Goal: Contribute content: Contribute content

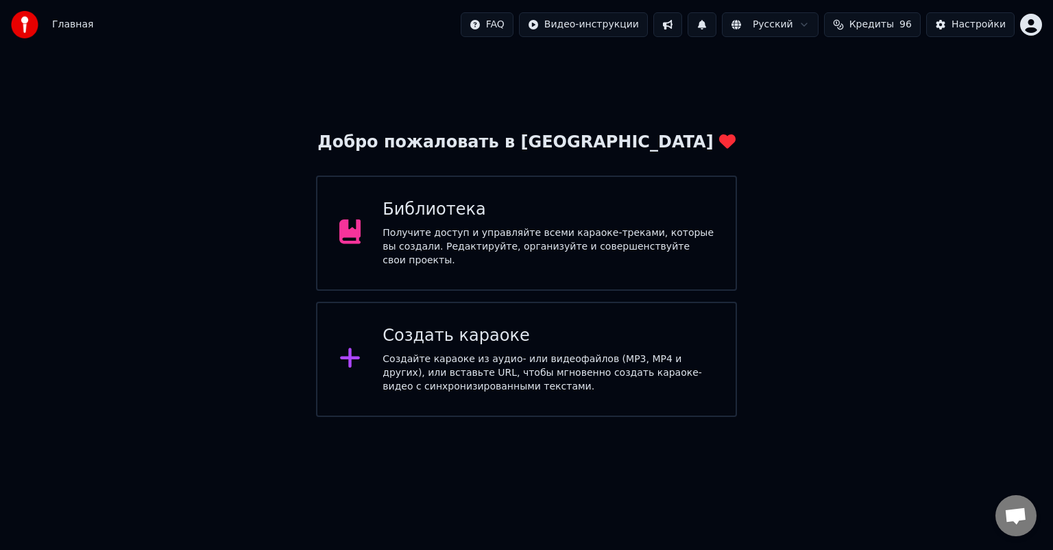
click at [514, 230] on div "Получите доступ и управляйте всеми караоке-треками, которые вы создали. Редакти…" at bounding box center [547, 246] width 331 height 41
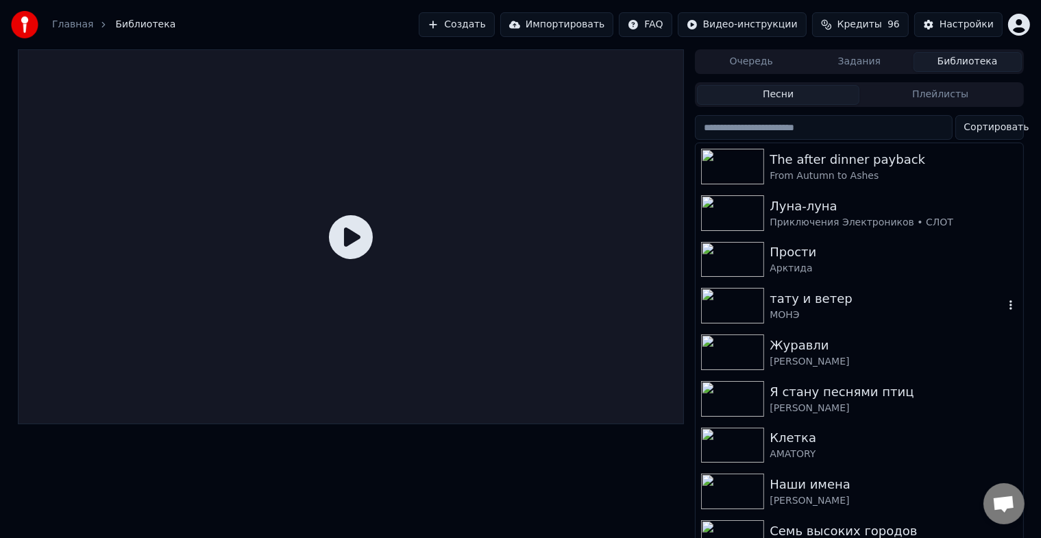
click at [979, 306] on div "тату и ветер" at bounding box center [887, 298] width 234 height 19
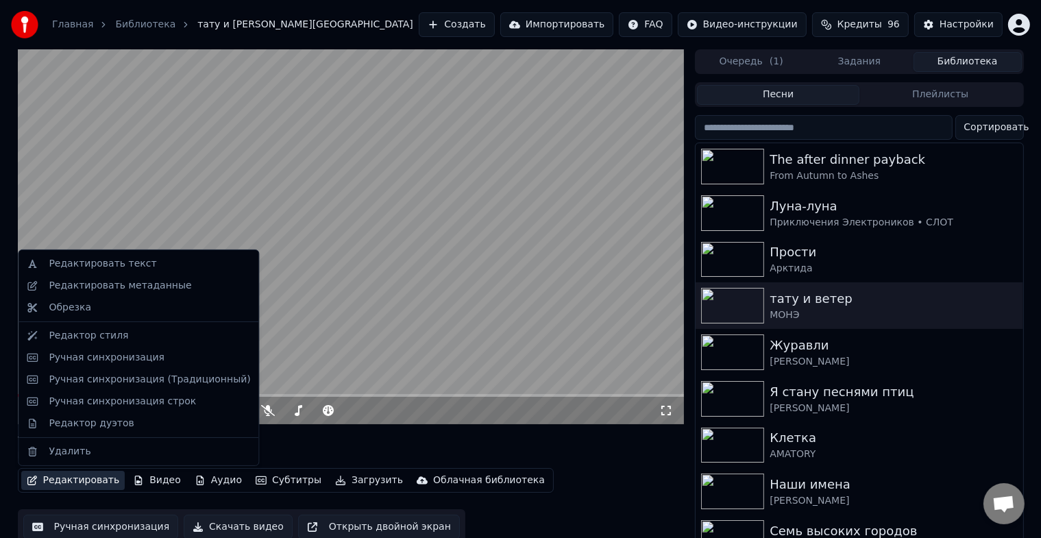
click at [93, 483] on button "Редактировать" at bounding box center [73, 480] width 104 height 19
click at [137, 263] on div "Редактировать текст" at bounding box center [103, 264] width 108 height 14
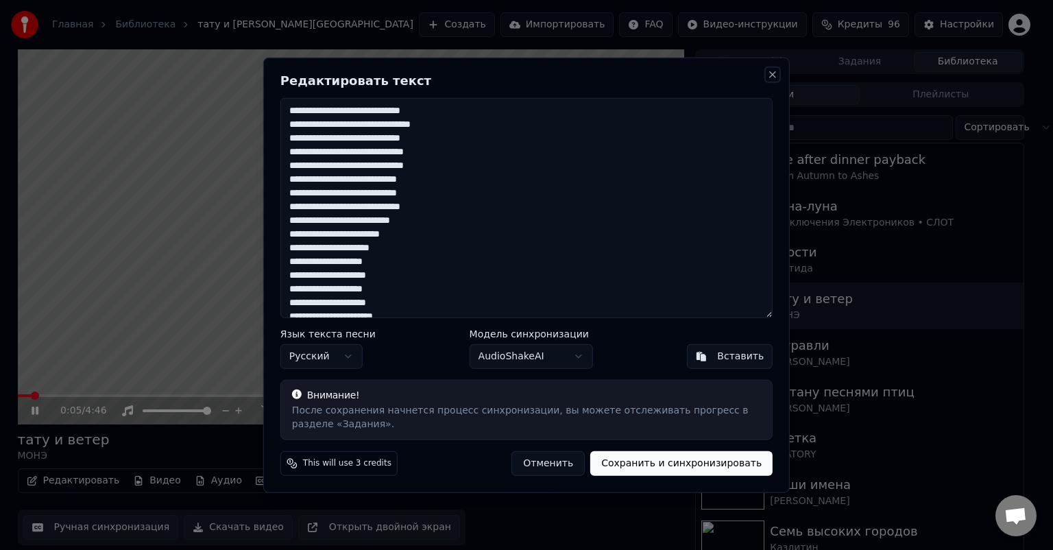
click at [768, 73] on button "Close" at bounding box center [772, 74] width 11 height 11
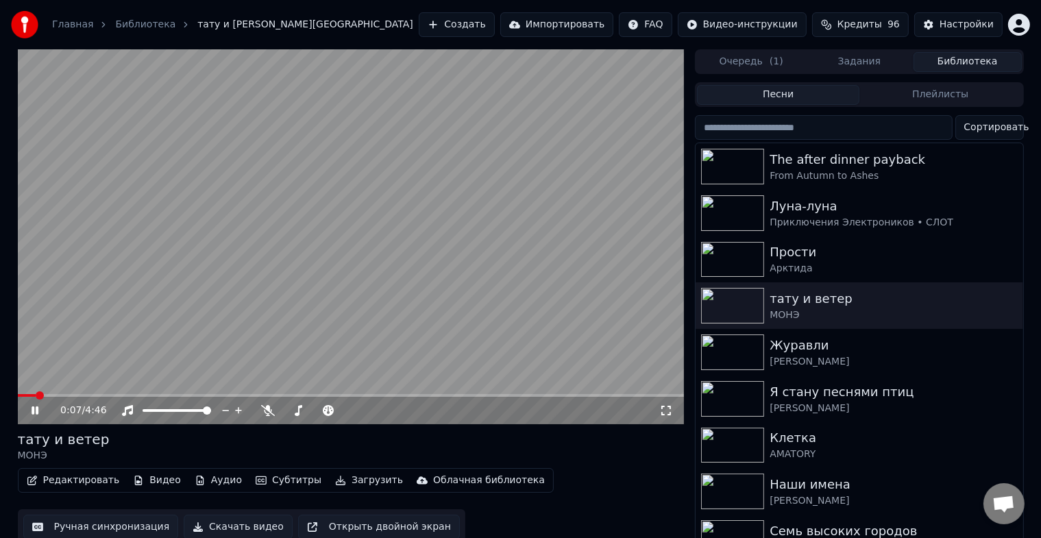
click at [96, 475] on button "Редактировать" at bounding box center [73, 480] width 104 height 19
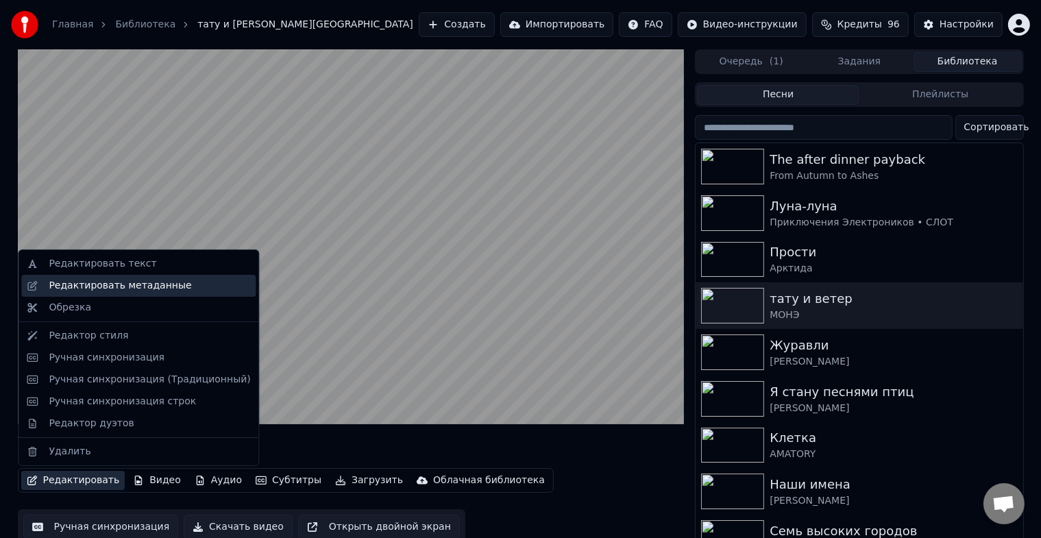
click at [138, 289] on div "Редактировать метаданные" at bounding box center [120, 286] width 143 height 14
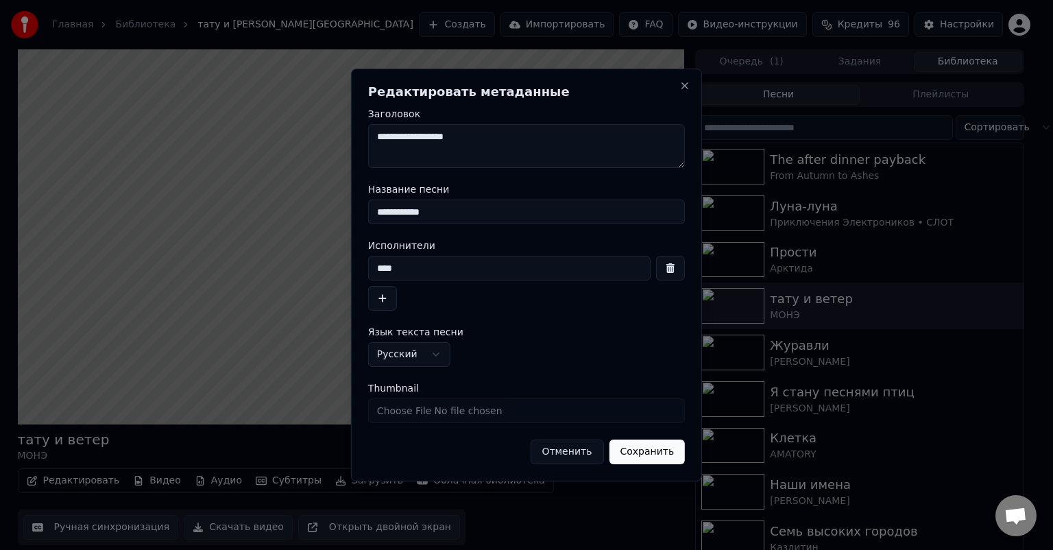
click at [581, 453] on button "Отменить" at bounding box center [566, 451] width 73 height 25
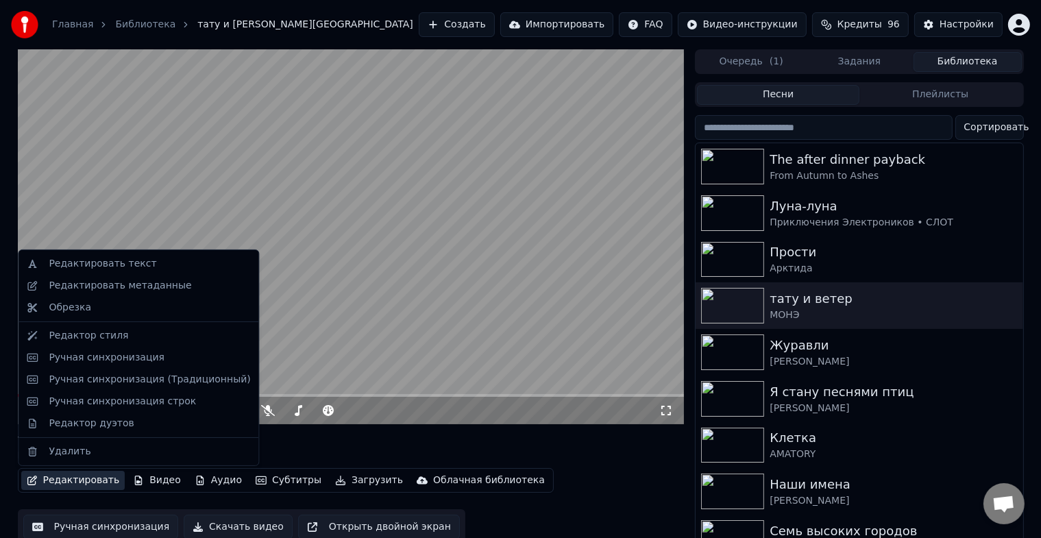
click at [84, 488] on button "Редактировать" at bounding box center [73, 480] width 104 height 19
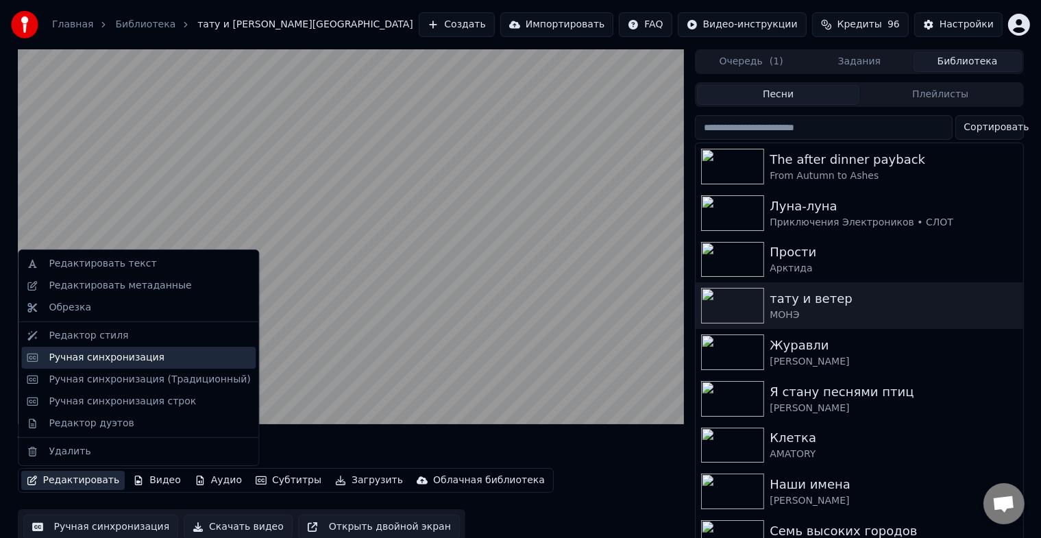
click at [129, 358] on div "Ручная синхронизация" at bounding box center [107, 358] width 116 height 14
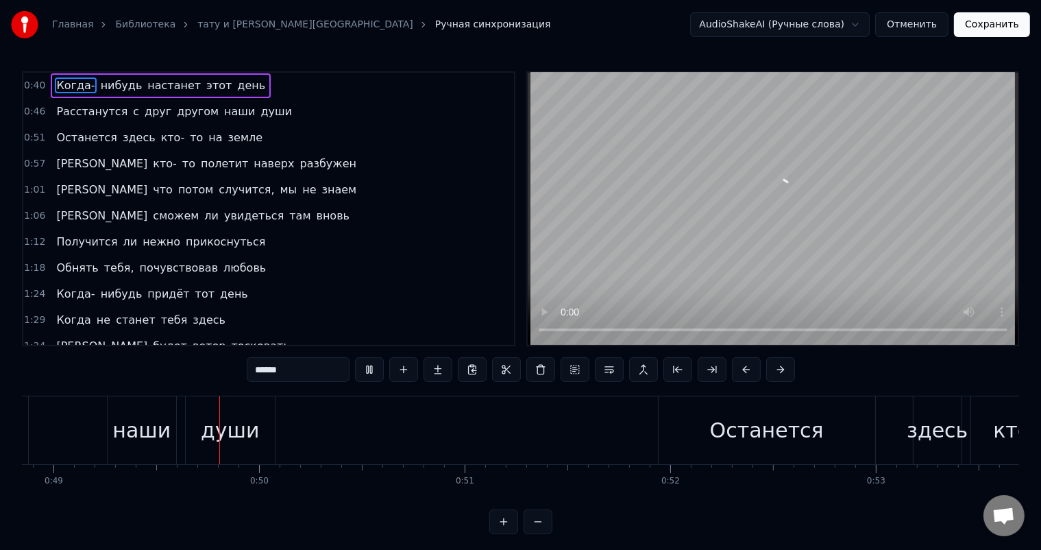
scroll to position [0, 10051]
click at [959, 293] on video at bounding box center [773, 209] width 491 height 272
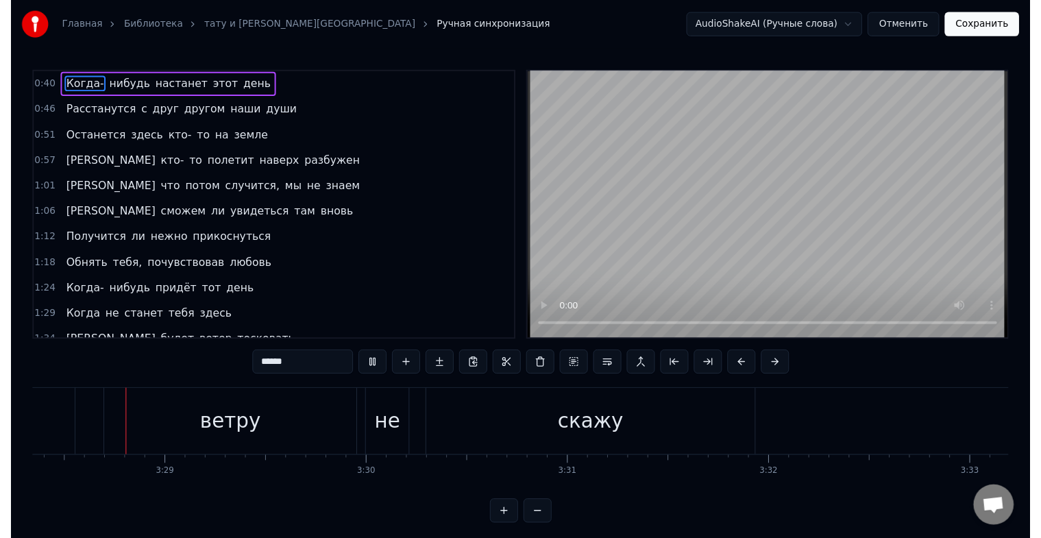
scroll to position [0, 42824]
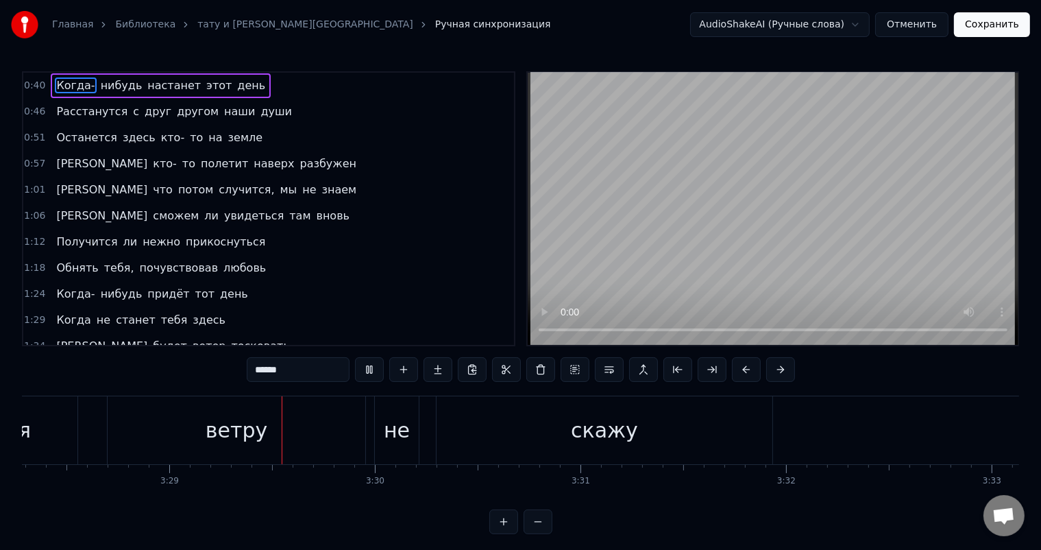
click at [927, 23] on button "Отменить" at bounding box center [911, 24] width 73 height 25
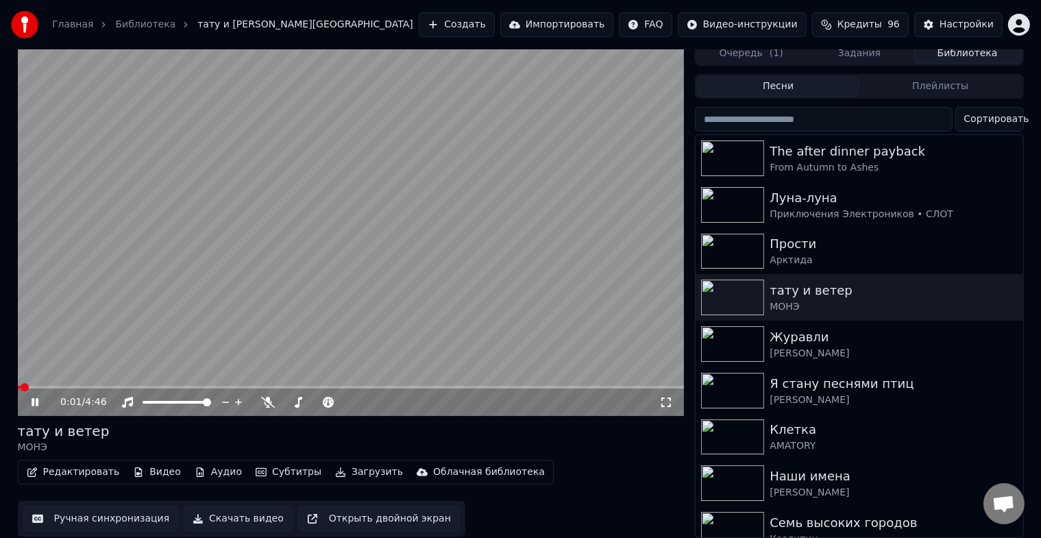
scroll to position [16, 0]
click at [225, 511] on button "Скачать видео" at bounding box center [238, 518] width 109 height 25
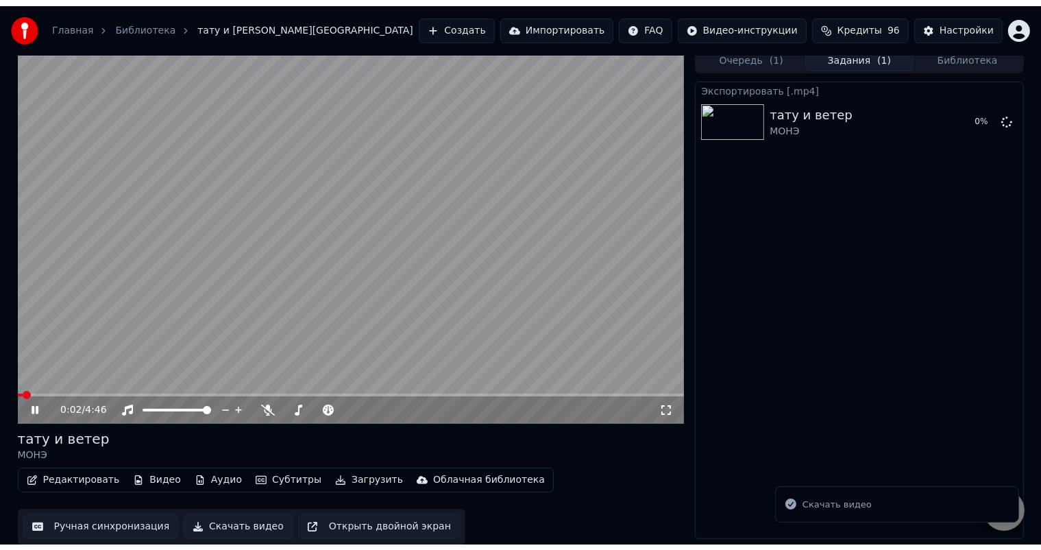
scroll to position [0, 0]
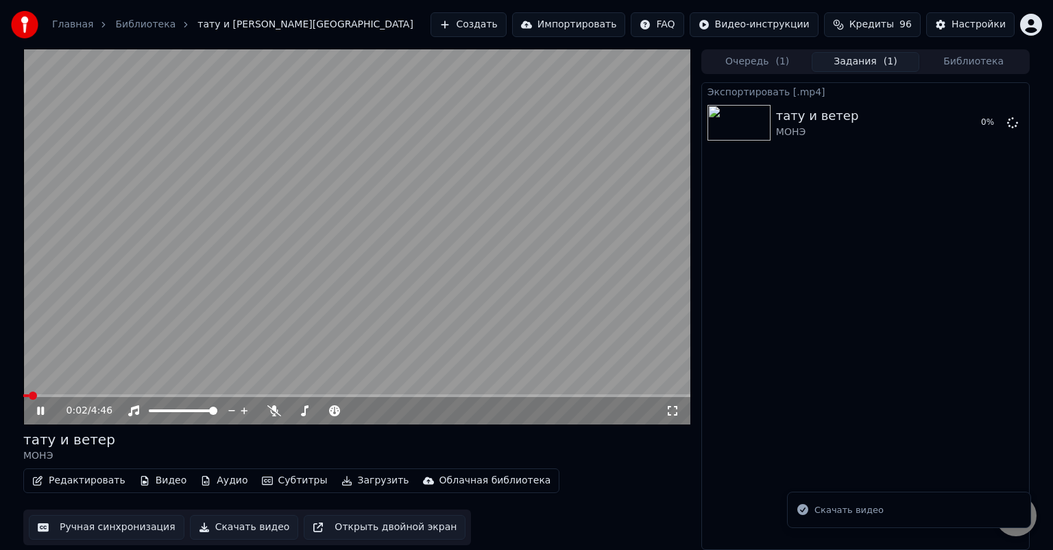
click at [979, 63] on button "Библиотека" at bounding box center [973, 62] width 108 height 20
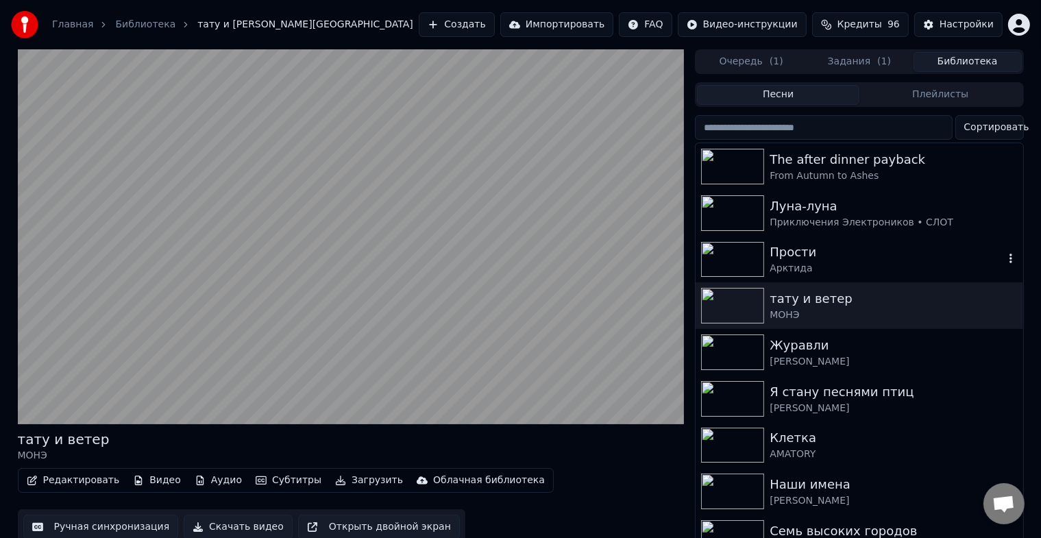
click at [870, 265] on div "Арктида" at bounding box center [887, 269] width 234 height 14
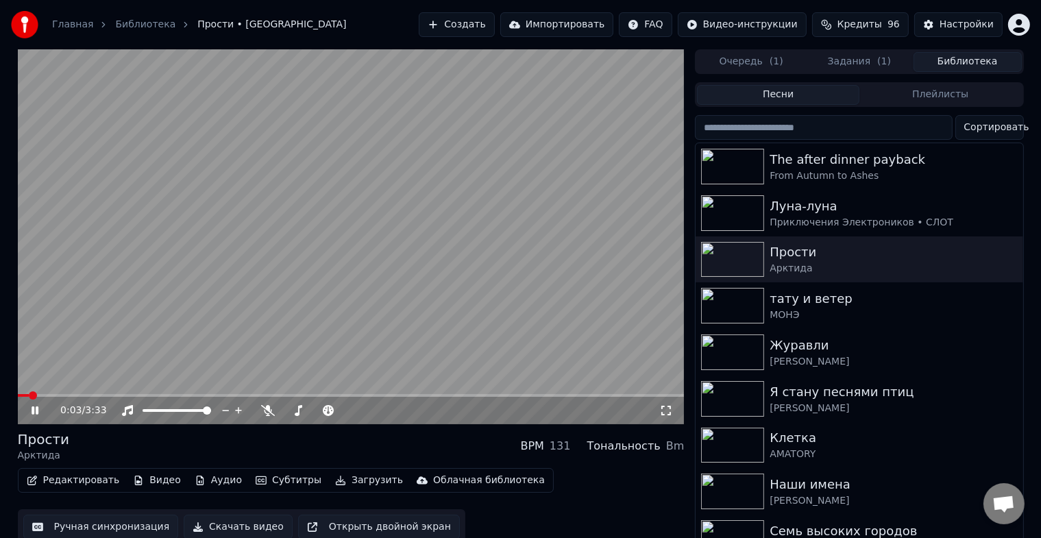
click at [74, 482] on button "Редактировать" at bounding box center [73, 480] width 104 height 19
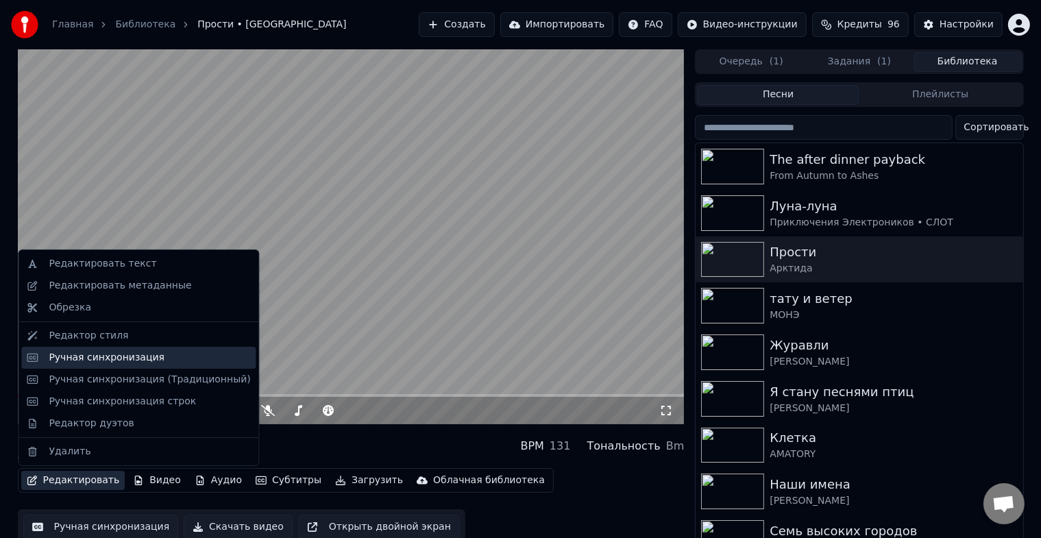
click at [116, 367] on div "Ручная синхронизация" at bounding box center [138, 358] width 234 height 22
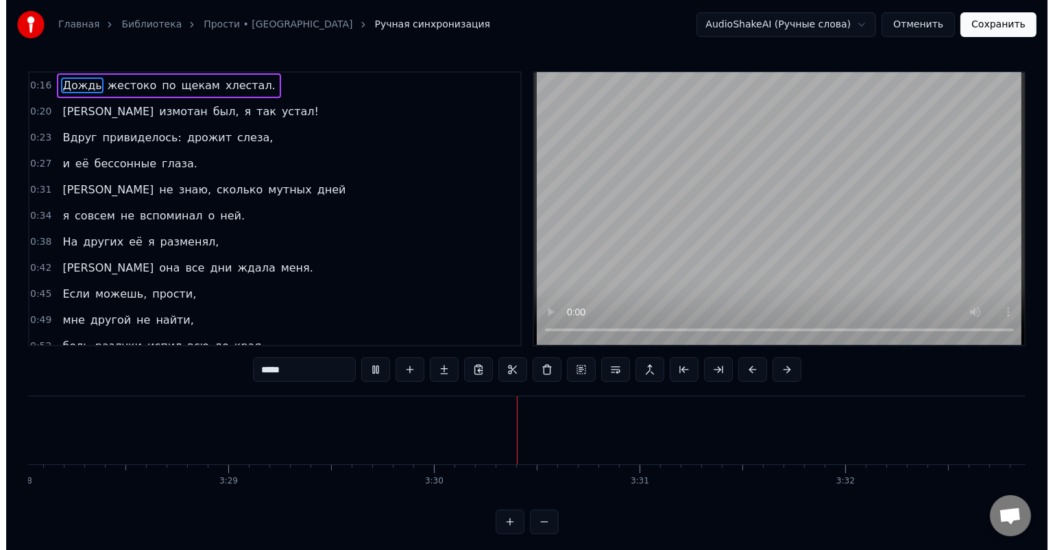
scroll to position [0, 42881]
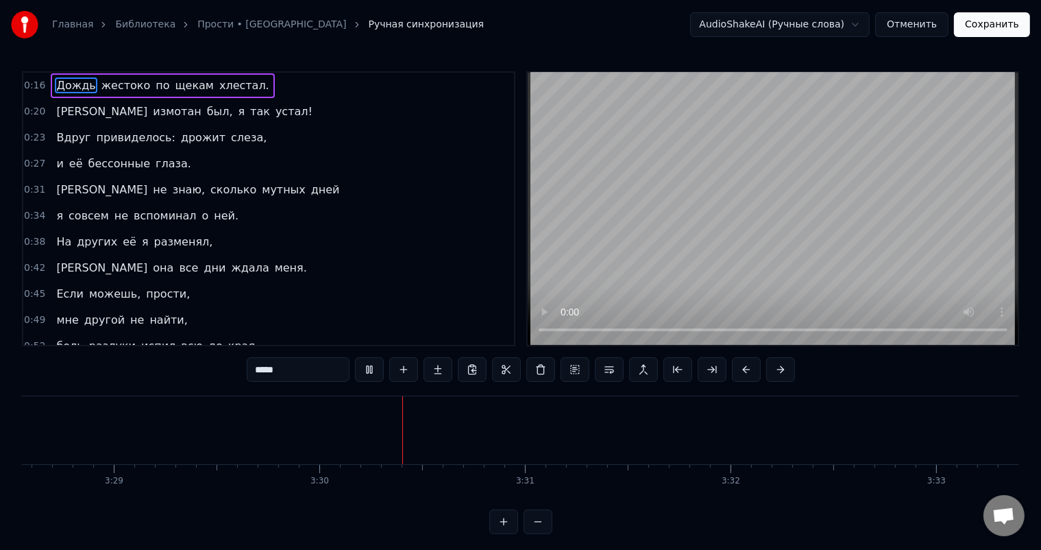
click at [984, 23] on button "Сохранить" at bounding box center [992, 24] width 76 height 25
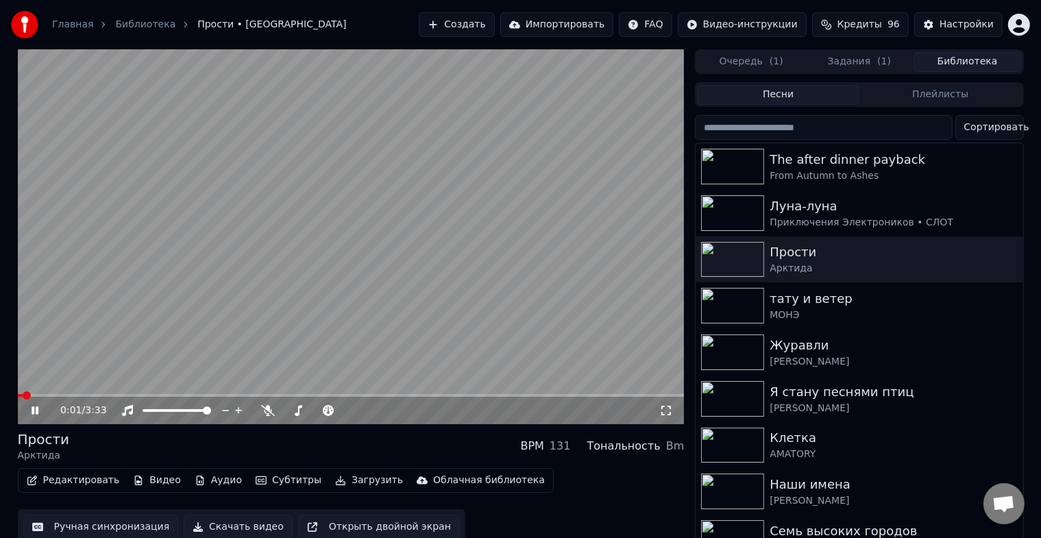
click at [80, 485] on button "Редактировать" at bounding box center [73, 480] width 104 height 19
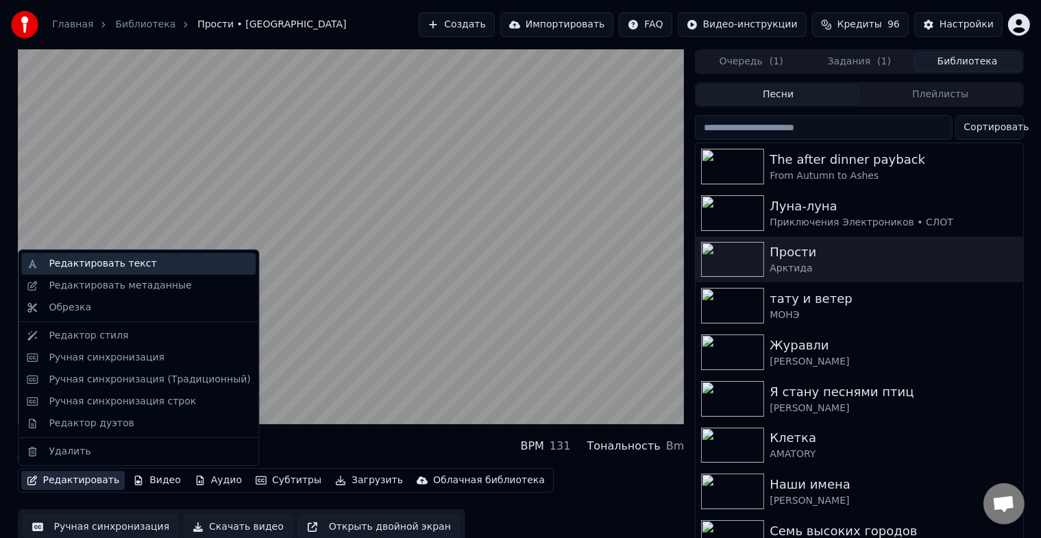
click at [145, 266] on div "Редактировать текст" at bounding box center [149, 264] width 201 height 14
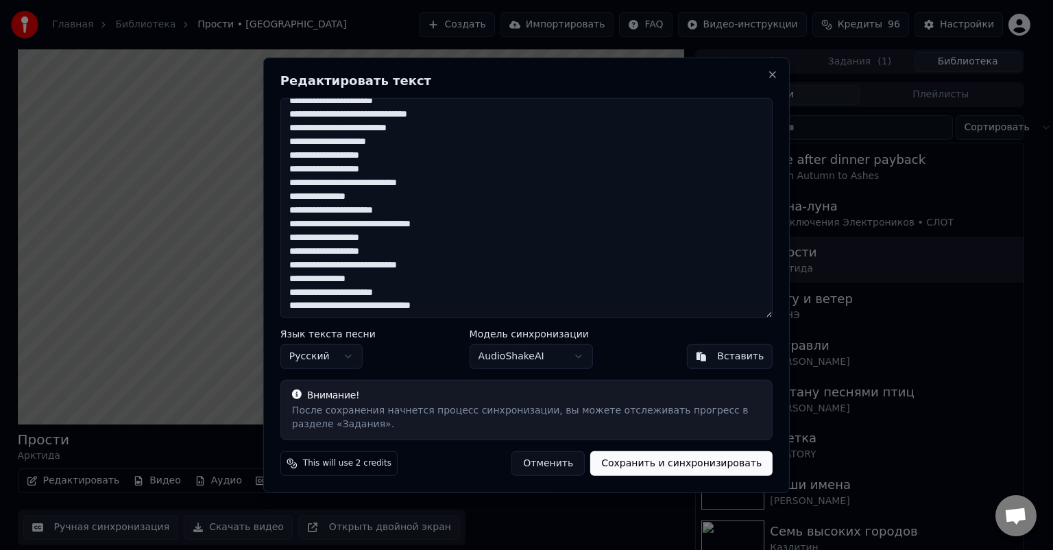
scroll to position [258, 0]
drag, startPoint x: 391, startPoint y: 306, endPoint x: 445, endPoint y: 304, distance: 53.5
click at [445, 304] on textarea "**********" at bounding box center [526, 208] width 492 height 220
click at [458, 306] on textarea "**********" at bounding box center [526, 208] width 492 height 220
type textarea "**********"
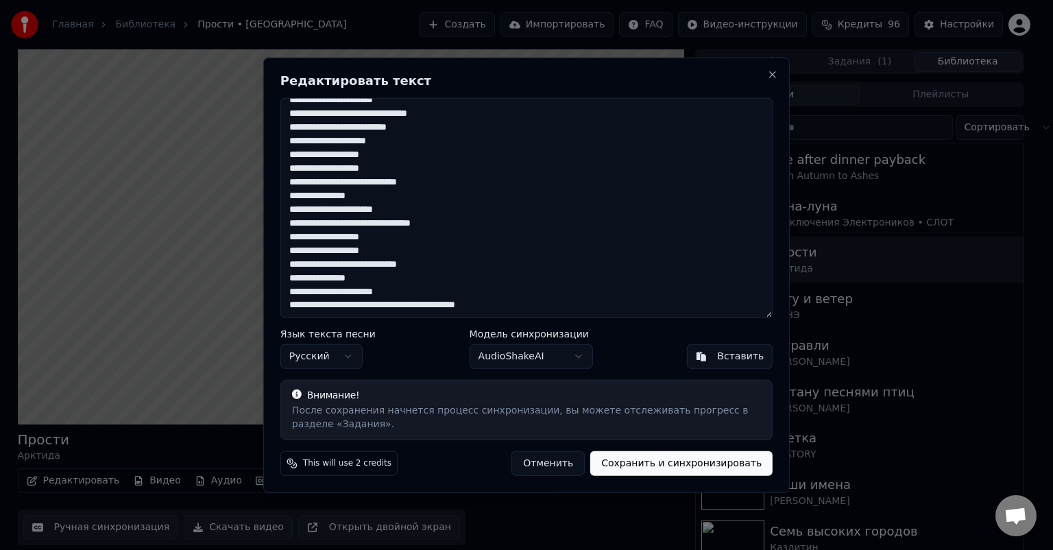
click at [709, 460] on button "Сохранить и синхронизировать" at bounding box center [681, 462] width 182 height 25
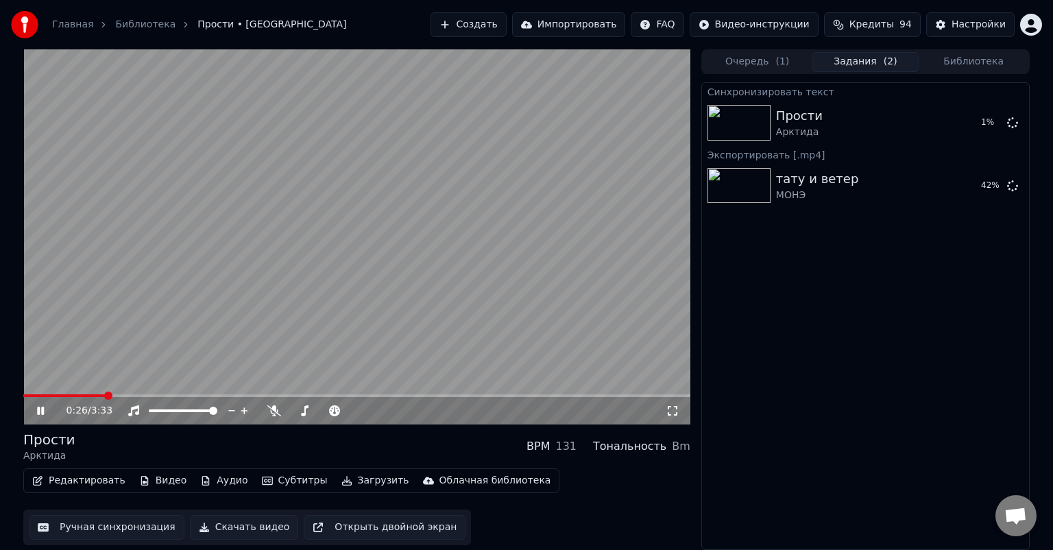
click at [39, 413] on icon at bounding box center [40, 410] width 7 height 8
click at [42, 408] on icon at bounding box center [40, 410] width 7 height 8
click at [826, 125] on div "Прости Арктида" at bounding box center [839, 122] width 126 height 33
click at [868, 125] on div "Прости Арктида" at bounding box center [839, 122] width 126 height 33
click at [824, 425] on div "Синхронизировать текст Прости Арктида Воспроизвести Экспортировать [.mp4] [PERS…" at bounding box center [865, 315] width 328 height 467
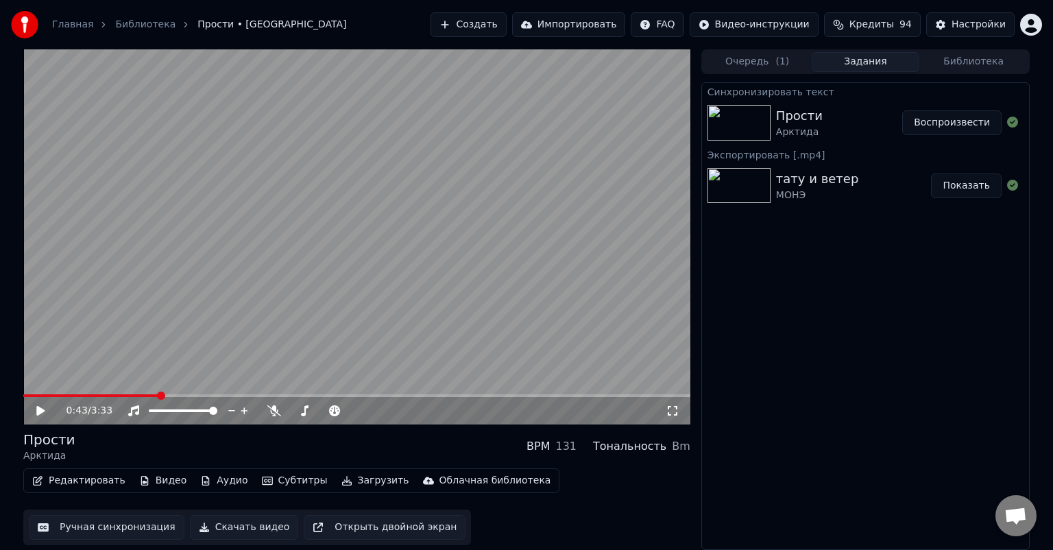
click at [859, 133] on div "Прости Арктида" at bounding box center [839, 122] width 126 height 33
click at [241, 526] on button "Скачать видео" at bounding box center [244, 527] width 109 height 25
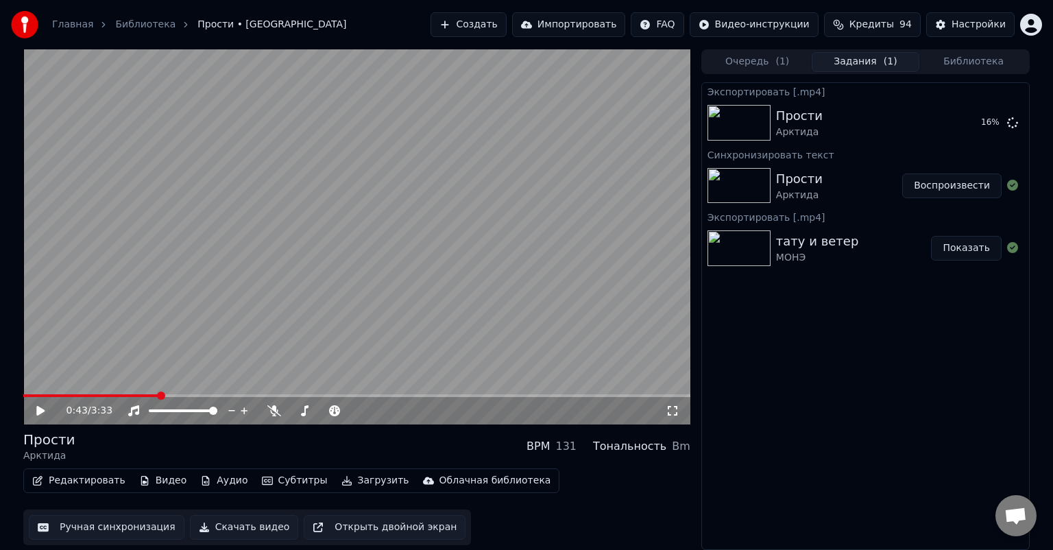
click at [506, 29] on button "Создать" at bounding box center [467, 24] width 75 height 25
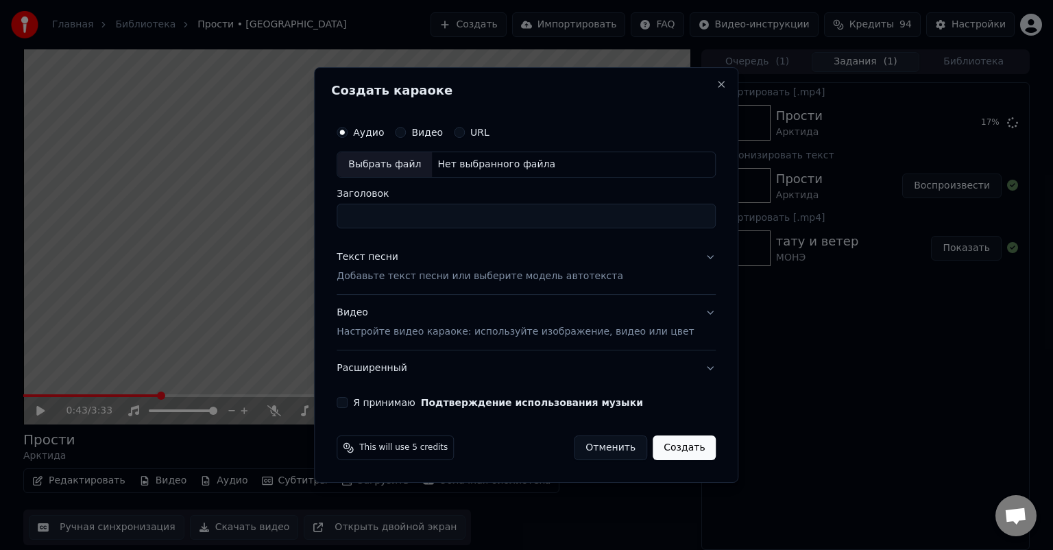
click at [405, 159] on div "Выбрать файл" at bounding box center [384, 164] width 95 height 25
type input "**********"
click at [472, 271] on p "Добавьте текст песни или выберите модель автотекста" at bounding box center [480, 276] width 286 height 14
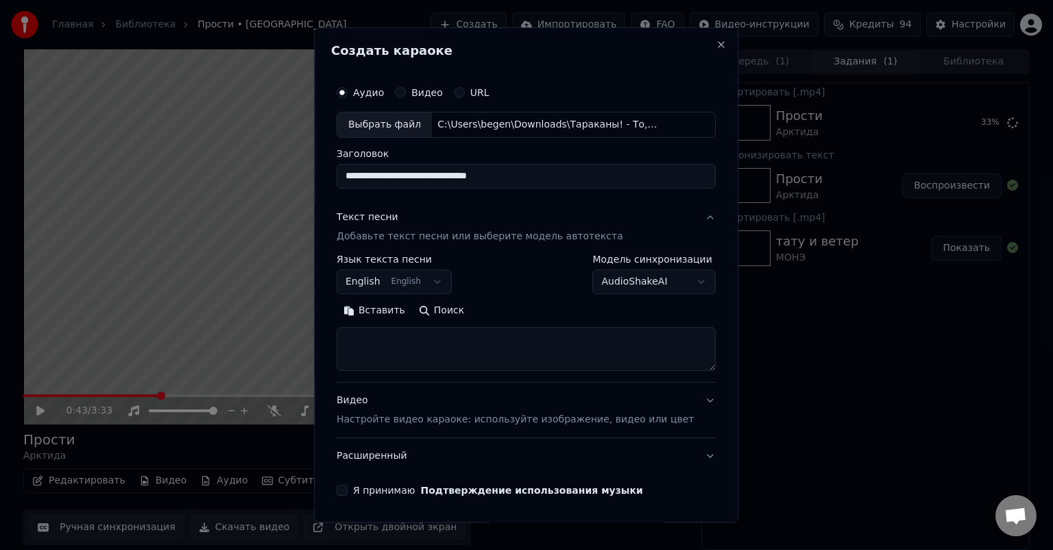
click at [395, 348] on textarea at bounding box center [526, 349] width 379 height 44
paste textarea "**********"
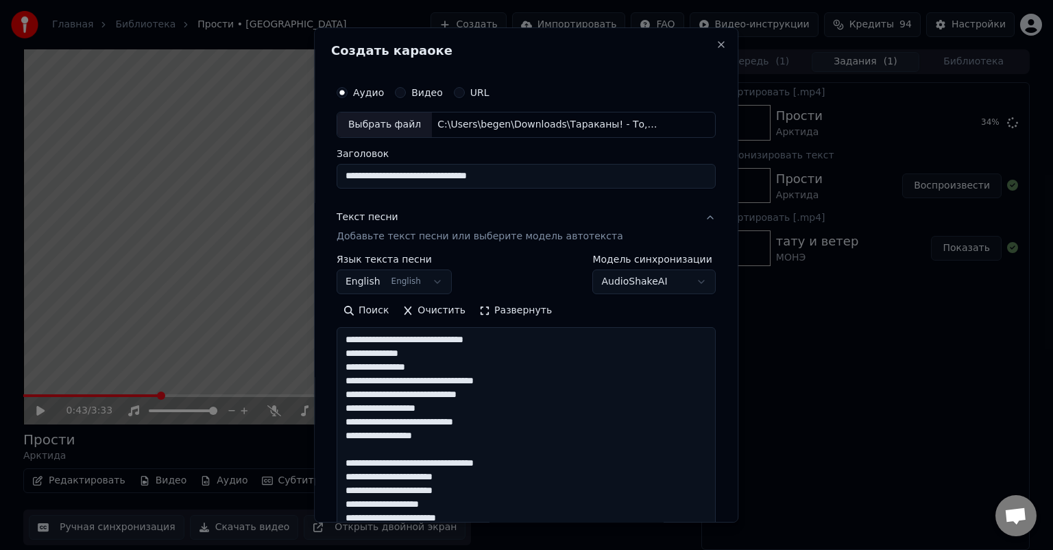
scroll to position [701, 0]
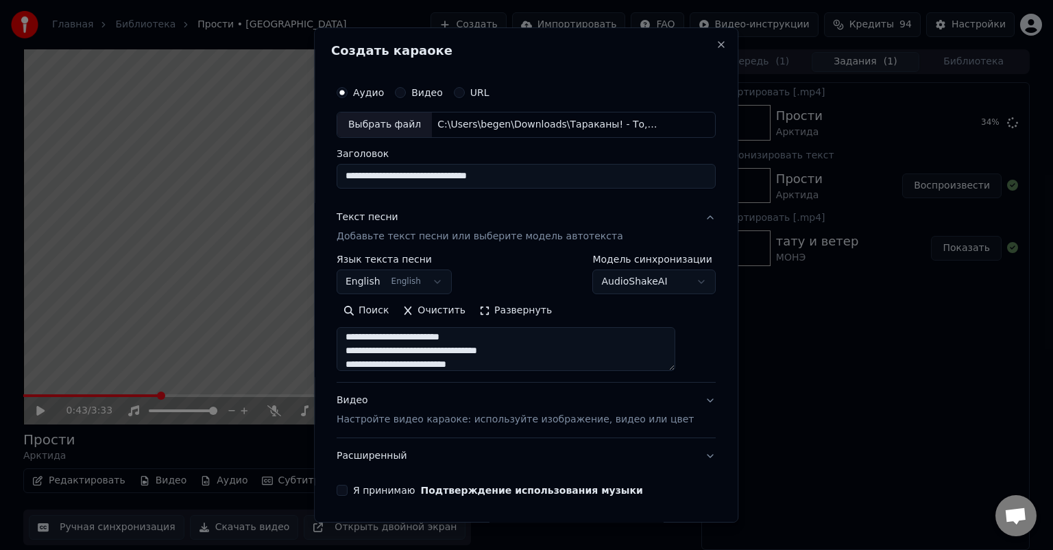
type textarea "**********"
click at [448, 277] on button "English English" at bounding box center [394, 281] width 115 height 25
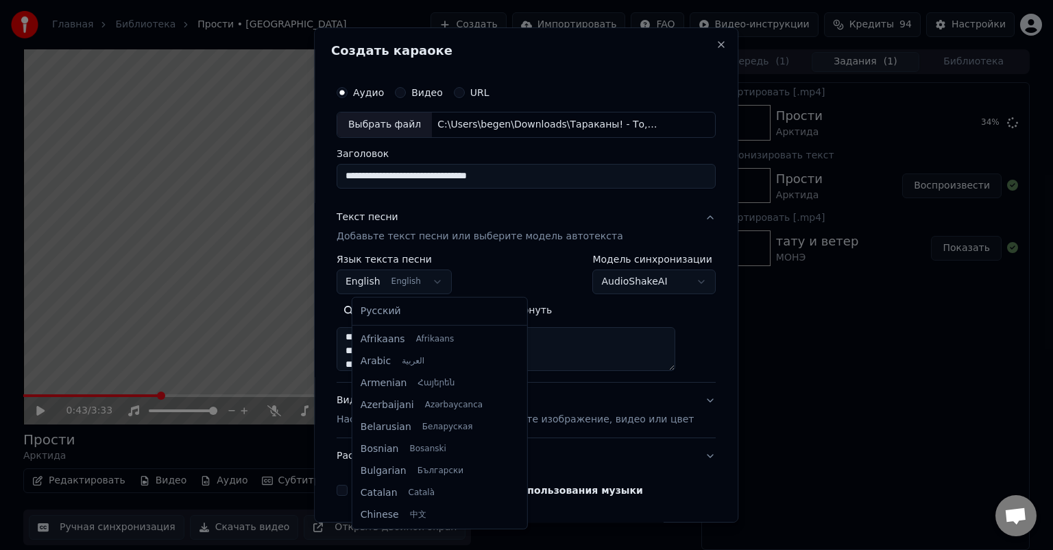
scroll to position [110, 0]
click at [384, 280] on div at bounding box center [526, 275] width 1053 height 550
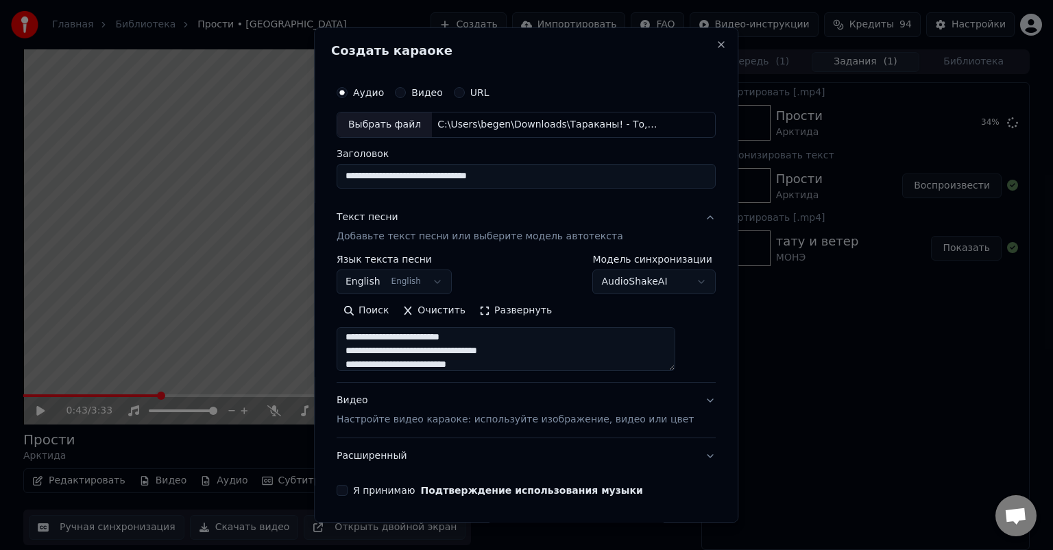
click at [384, 280] on button "English English" at bounding box center [394, 281] width 115 height 25
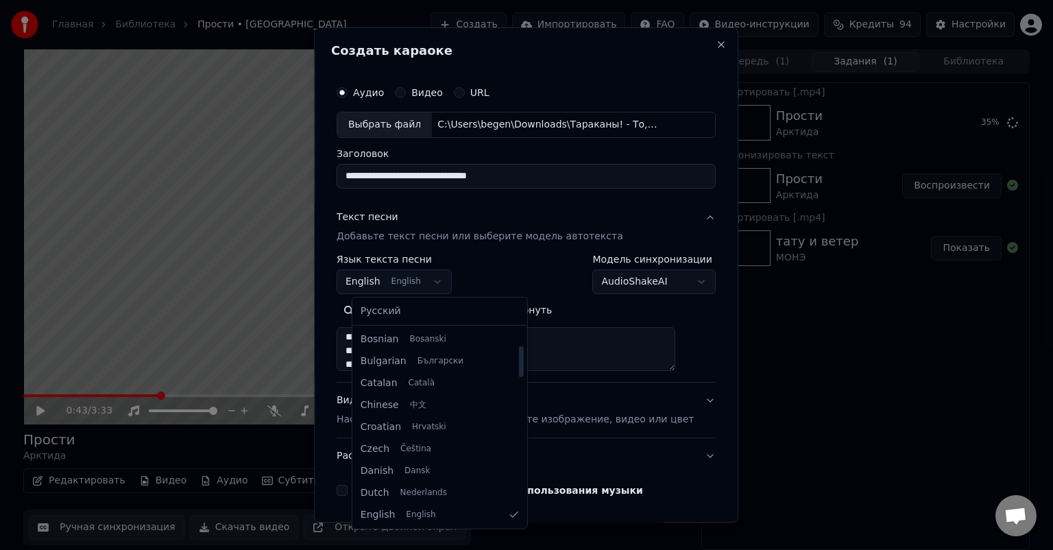
select select "**"
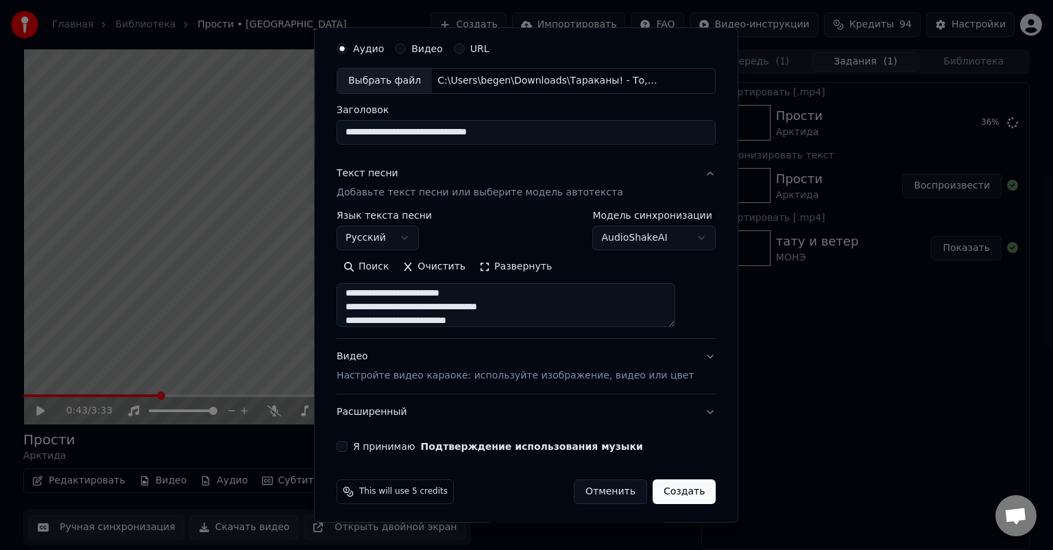
scroll to position [47, 0]
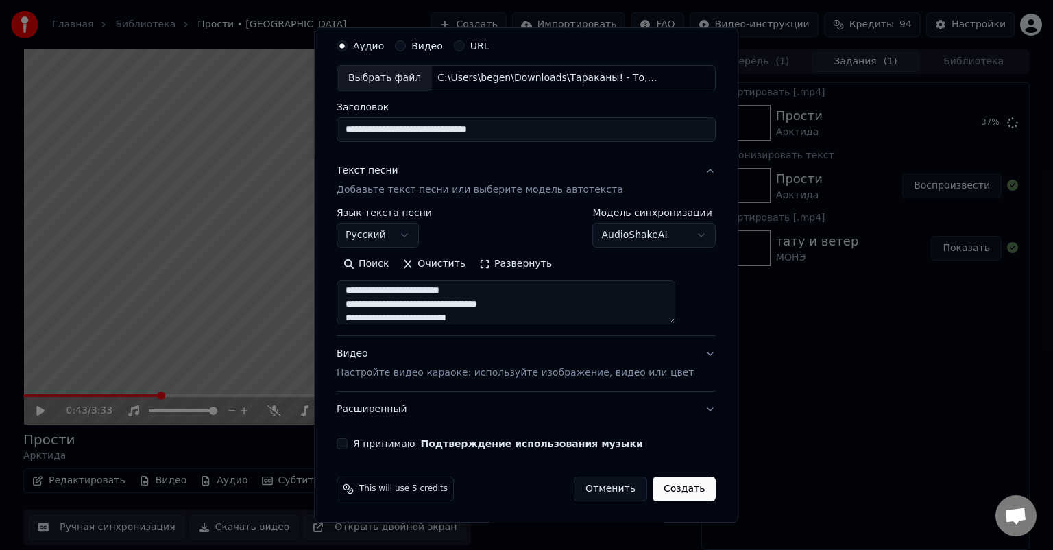
click at [472, 371] on p "Настройте видео караоке: используйте изображение, видео или цвет" at bounding box center [515, 373] width 357 height 14
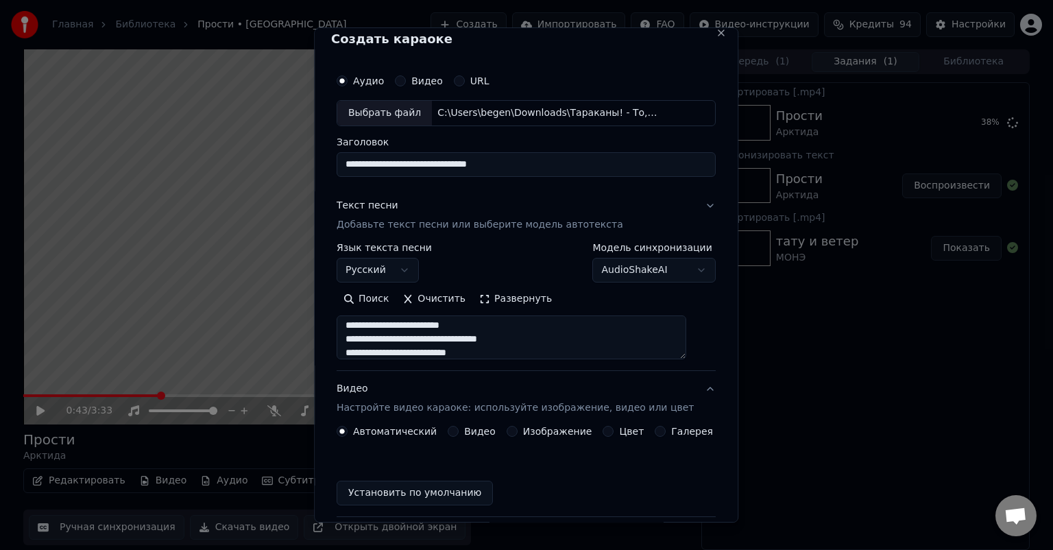
scroll to position [10, 0]
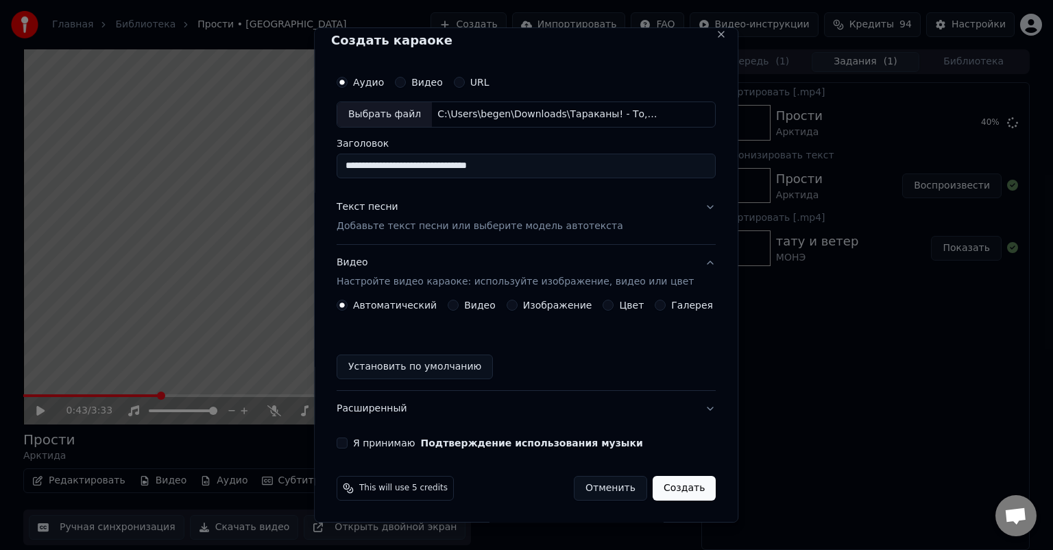
click at [450, 304] on button "Видео" at bounding box center [453, 304] width 11 height 11
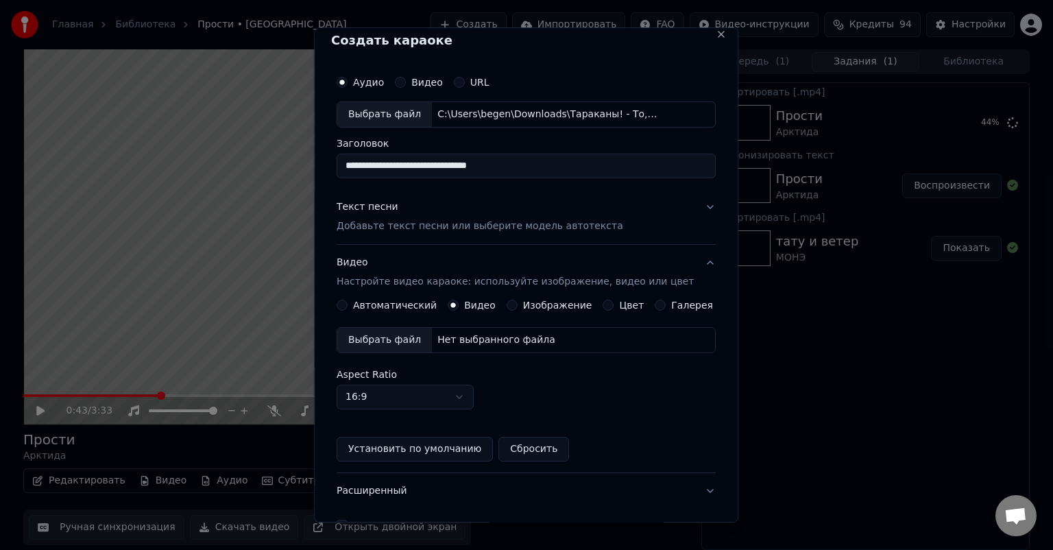
click at [520, 344] on div "Нет выбранного файла" at bounding box center [496, 340] width 129 height 14
click at [541, 306] on label "Изображение" at bounding box center [557, 305] width 69 height 10
click at [517, 306] on button "Изображение" at bounding box center [511, 304] width 11 height 11
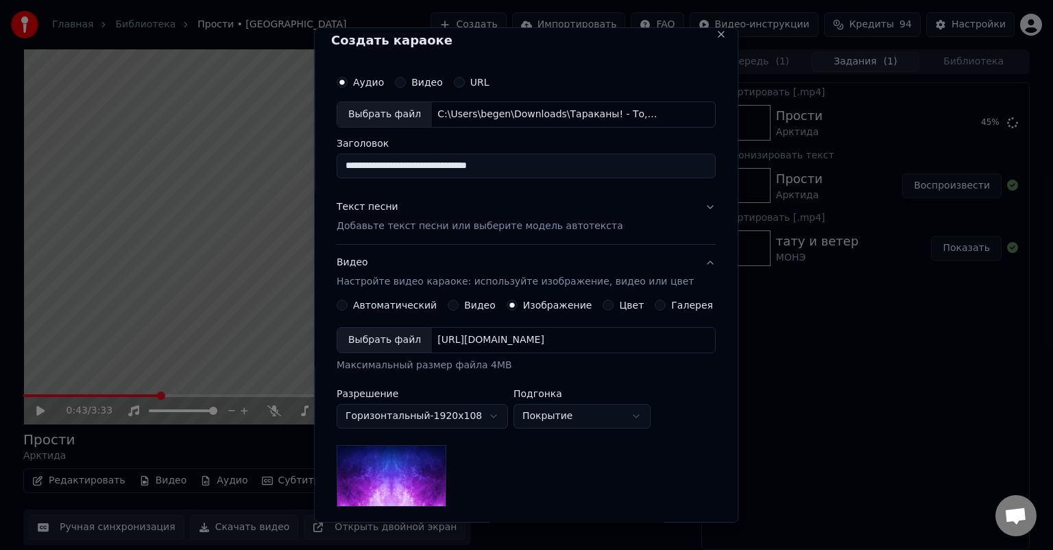
scroll to position [147, 0]
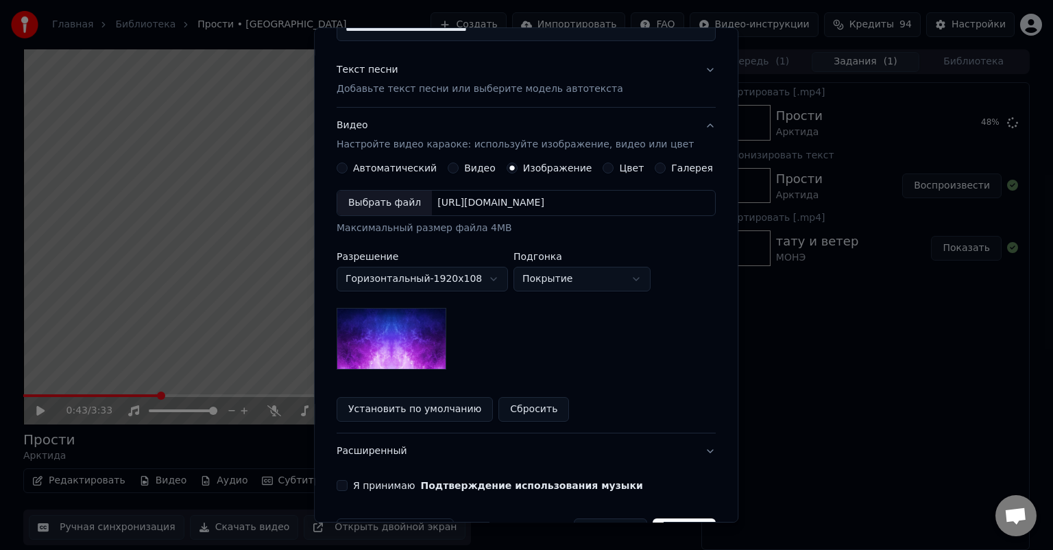
click at [376, 169] on label "Автоматический" at bounding box center [395, 168] width 84 height 10
click at [347, 169] on button "Автоматический" at bounding box center [342, 167] width 11 height 11
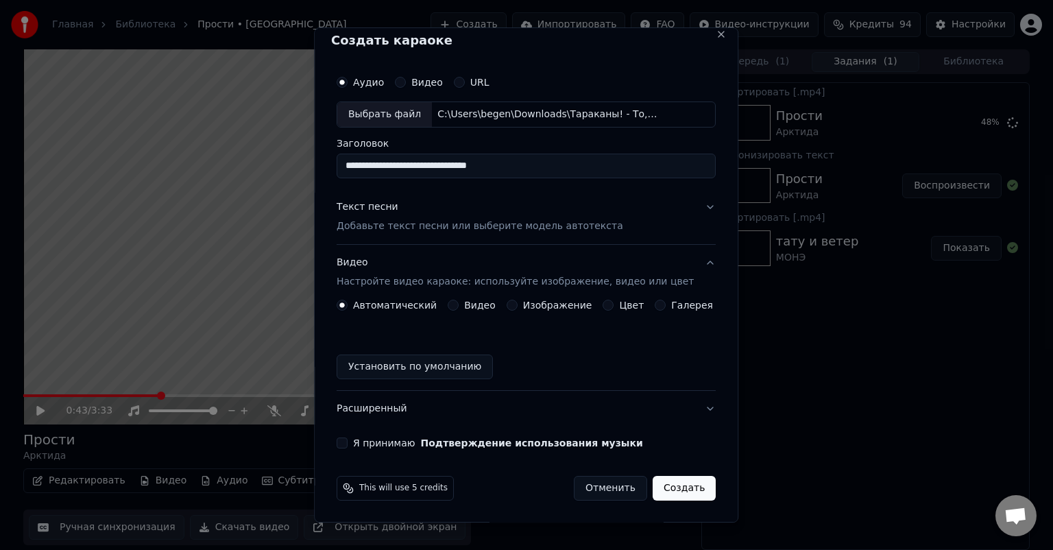
click at [573, 229] on p "Добавьте текст песни или выберите модель автотекста" at bounding box center [480, 226] width 286 height 14
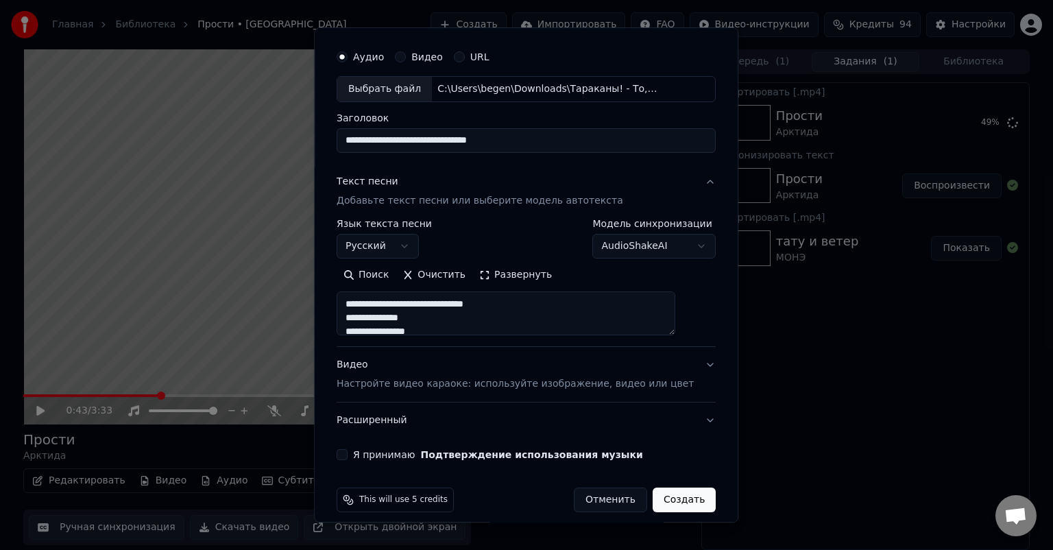
scroll to position [47, 0]
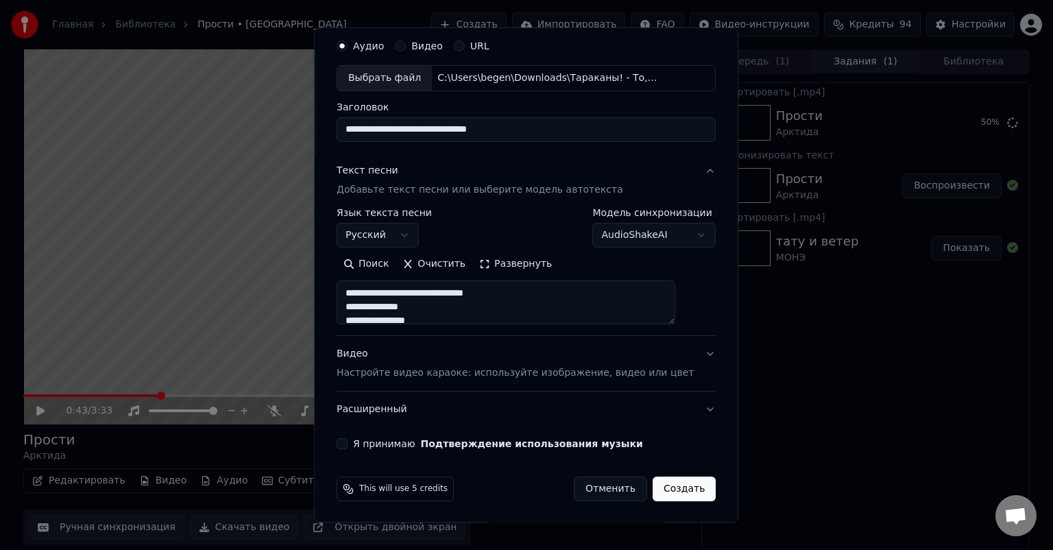
click at [347, 440] on button "Я принимаю Подтверждение использования музыки" at bounding box center [342, 443] width 11 height 11
click at [652, 476] on button "Создать" at bounding box center [683, 488] width 63 height 25
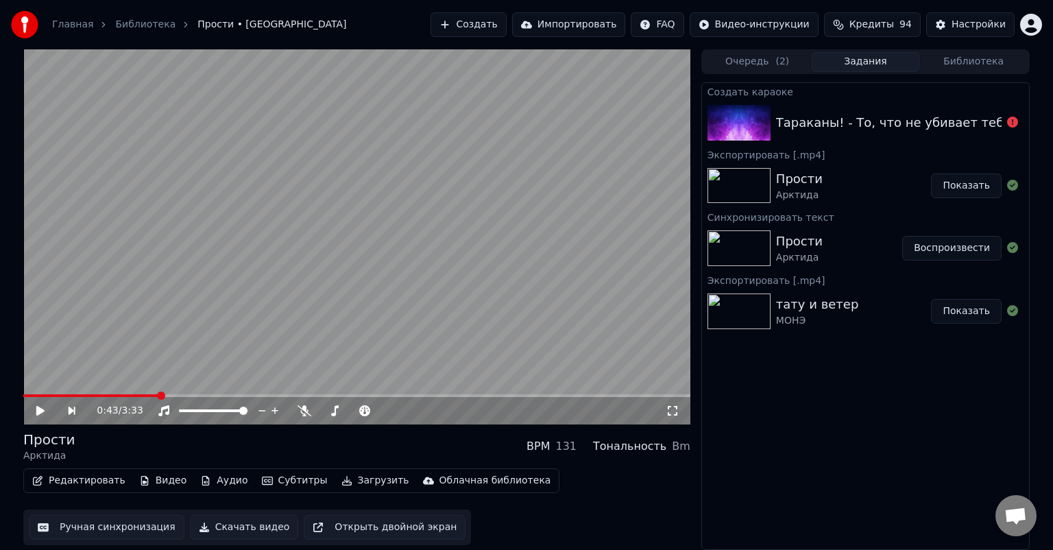
click at [43, 414] on icon at bounding box center [50, 410] width 32 height 11
click at [1016, 123] on icon at bounding box center [1012, 122] width 11 height 11
click at [933, 130] on div "Тараканы! - То, что не убивает тебя" at bounding box center [893, 122] width 235 height 19
click at [796, 125] on div "Тараканы! - То, что не убивает тебя" at bounding box center [893, 122] width 235 height 19
click at [1016, 127] on button at bounding box center [1012, 122] width 11 height 16
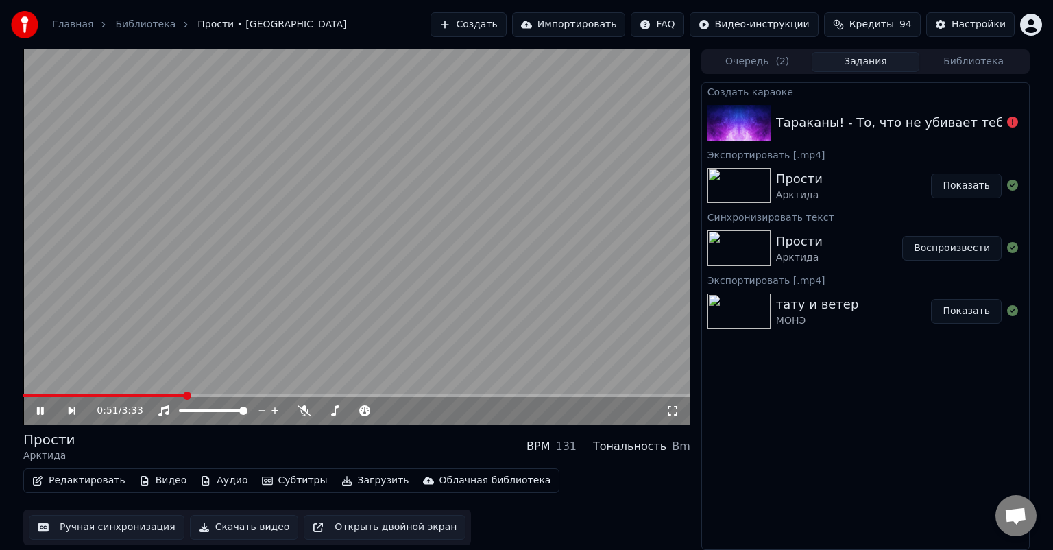
click at [1009, 123] on icon at bounding box center [1012, 122] width 11 height 11
click at [912, 146] on div "Экспортировать [.mp4]" at bounding box center [865, 154] width 327 height 16
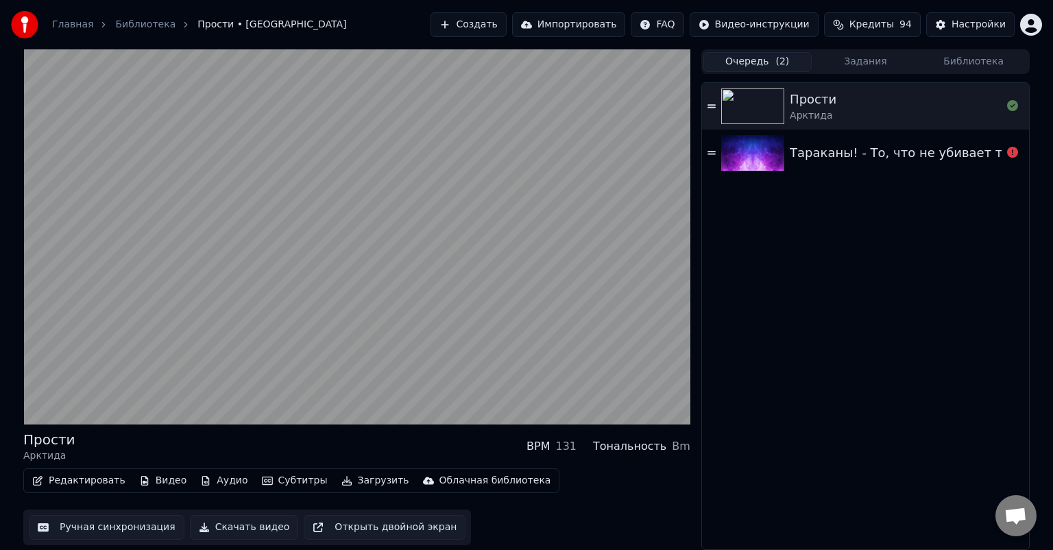
click at [746, 63] on button "Очередь ( 2 )" at bounding box center [757, 62] width 108 height 20
click at [1021, 147] on div at bounding box center [1012, 153] width 22 height 16
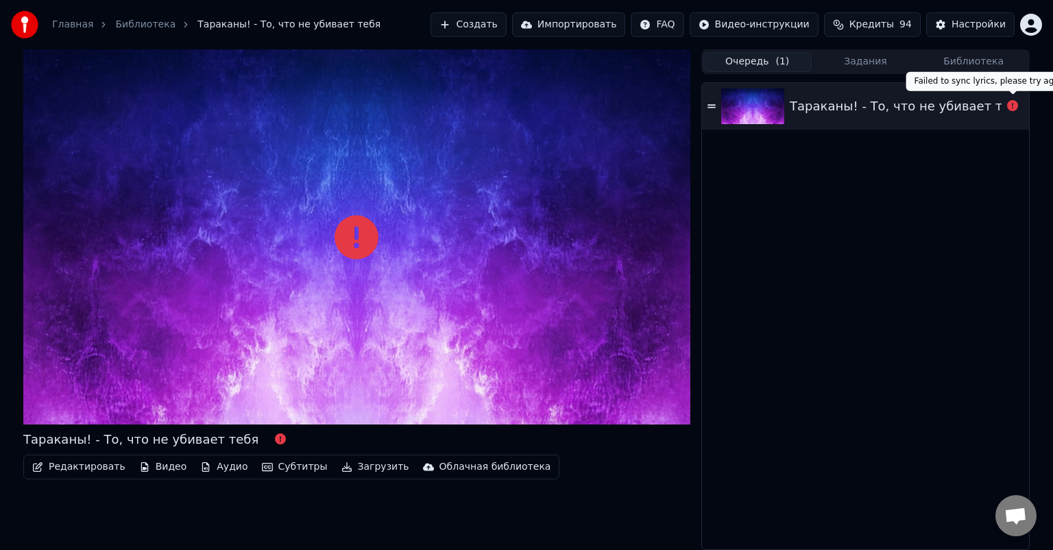
click at [1012, 106] on icon at bounding box center [1012, 105] width 11 height 11
click at [929, 117] on div "Тараканы! - То, что не убивает тебя" at bounding box center [865, 106] width 327 height 47
click at [925, 118] on div "Тараканы! - То, что не убивает тебя" at bounding box center [865, 106] width 327 height 47
click at [197, 329] on div at bounding box center [356, 236] width 667 height 375
click at [275, 440] on icon at bounding box center [280, 438] width 11 height 11
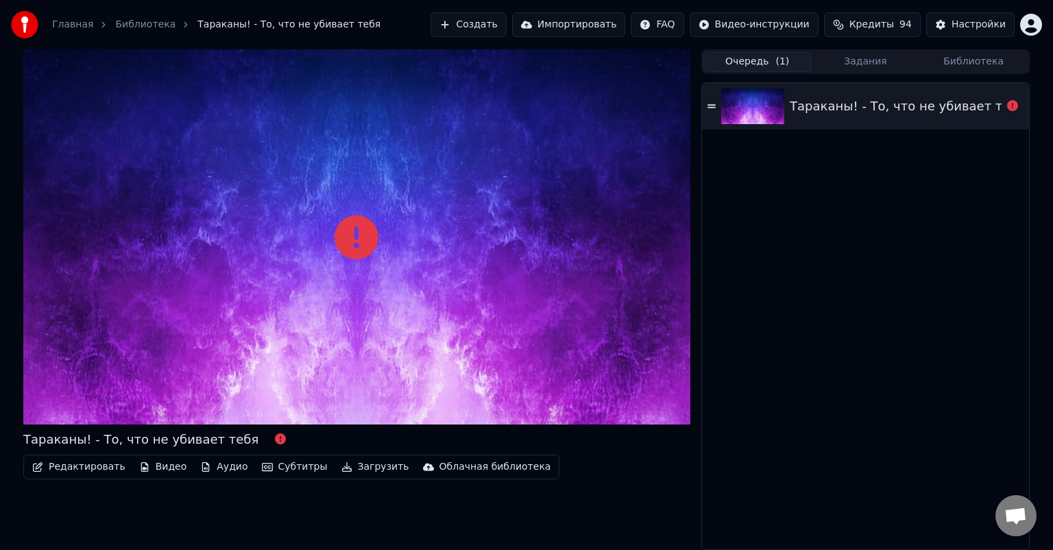
click at [822, 114] on div "Тараканы! - То, что не убивает тебя" at bounding box center [907, 106] width 235 height 19
click at [713, 102] on icon at bounding box center [711, 106] width 8 height 10
click at [973, 55] on button "Библиотека" at bounding box center [973, 62] width 108 height 20
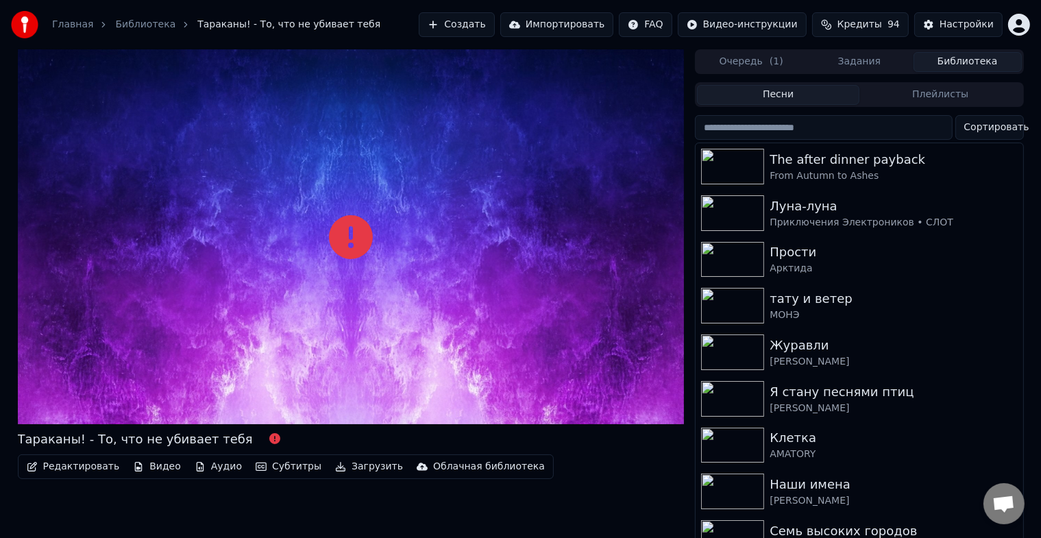
click at [828, 58] on button "Задания" at bounding box center [859, 62] width 108 height 20
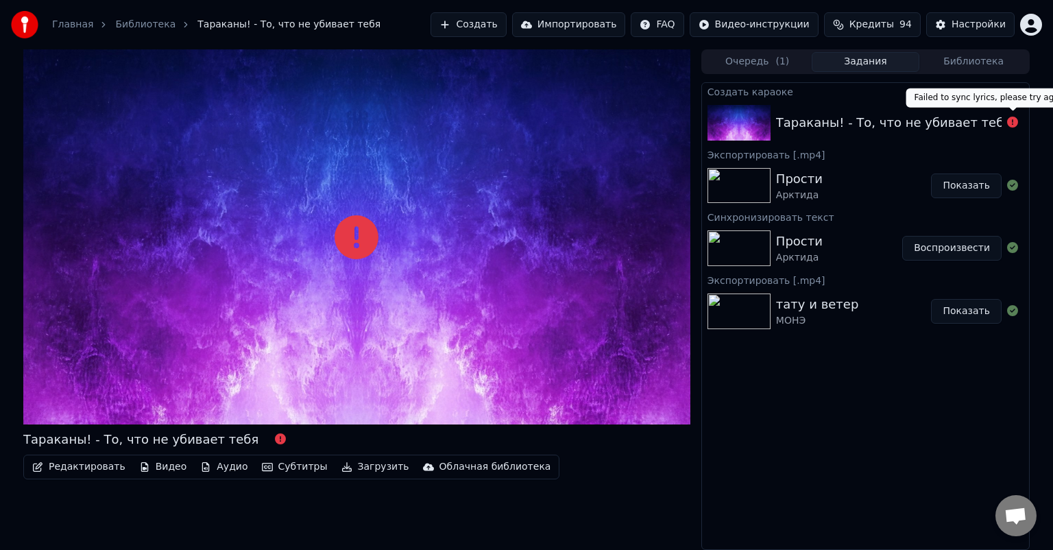
click at [1012, 124] on icon at bounding box center [1012, 122] width 11 height 11
click at [1018, 126] on div at bounding box center [1012, 122] width 22 height 16
click at [1009, 123] on icon at bounding box center [1012, 122] width 11 height 11
click at [763, 127] on img at bounding box center [738, 123] width 63 height 36
click at [766, 121] on img at bounding box center [738, 123] width 63 height 36
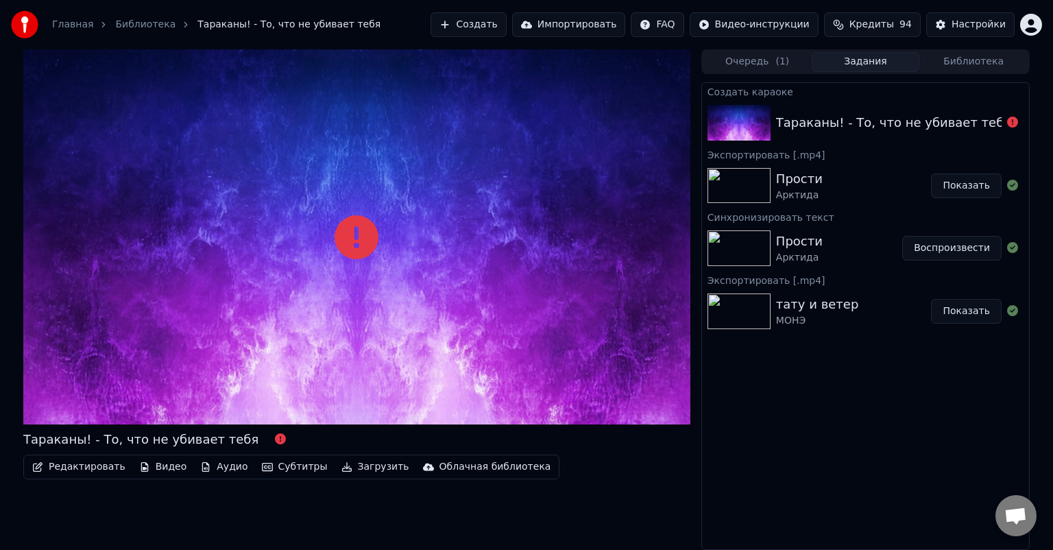
click at [766, 121] on img at bounding box center [738, 123] width 63 height 36
click at [763, 78] on div "Очередь ( 1 ) Задания Библиотека Создать караоке Тараканы! - То, что не убивает…" at bounding box center [865, 299] width 328 height 500
click at [769, 71] on div "Очередь ( 1 ) Задания Библиотека" at bounding box center [865, 61] width 328 height 25
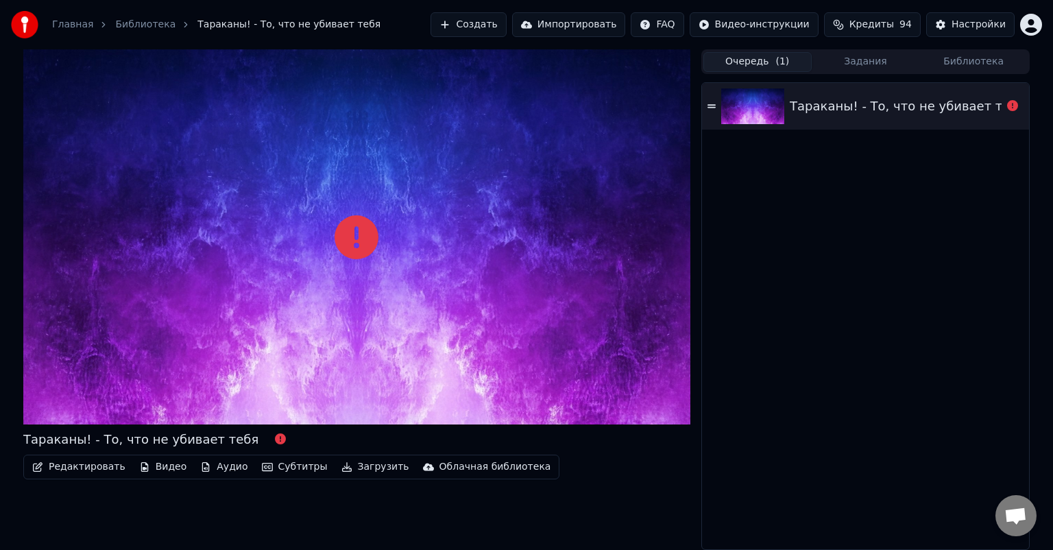
click at [773, 65] on button "Очередь ( 1 )" at bounding box center [757, 62] width 108 height 20
click at [91, 472] on button "Редактировать" at bounding box center [79, 466] width 104 height 19
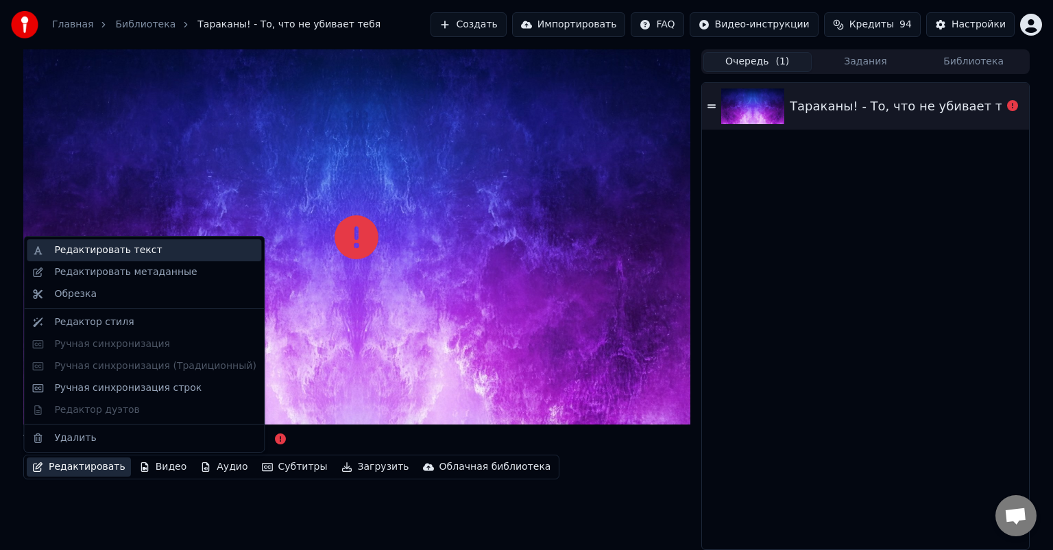
click at [110, 252] on div "Редактировать текст" at bounding box center [108, 250] width 108 height 14
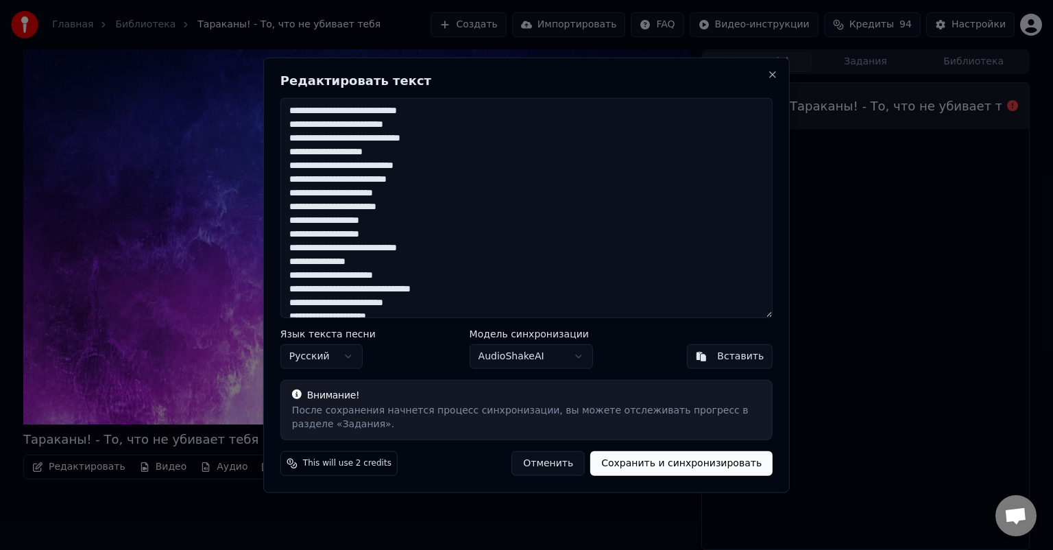
click at [689, 461] on button "Сохранить и синхронизировать" at bounding box center [681, 462] width 182 height 25
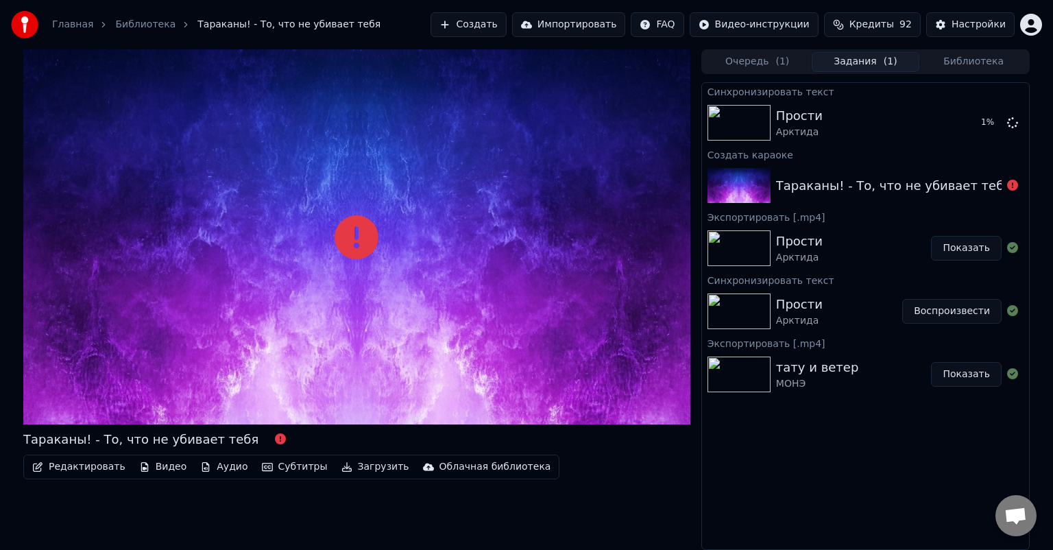
click at [932, 203] on div "Тараканы! - То, что не убивает тебя" at bounding box center [865, 185] width 327 height 47
click at [927, 197] on div "Тараканы! - То, что не убивает тебя" at bounding box center [865, 185] width 327 height 47
click at [738, 142] on div "Прости Арктида 2 %" at bounding box center [865, 122] width 327 height 47
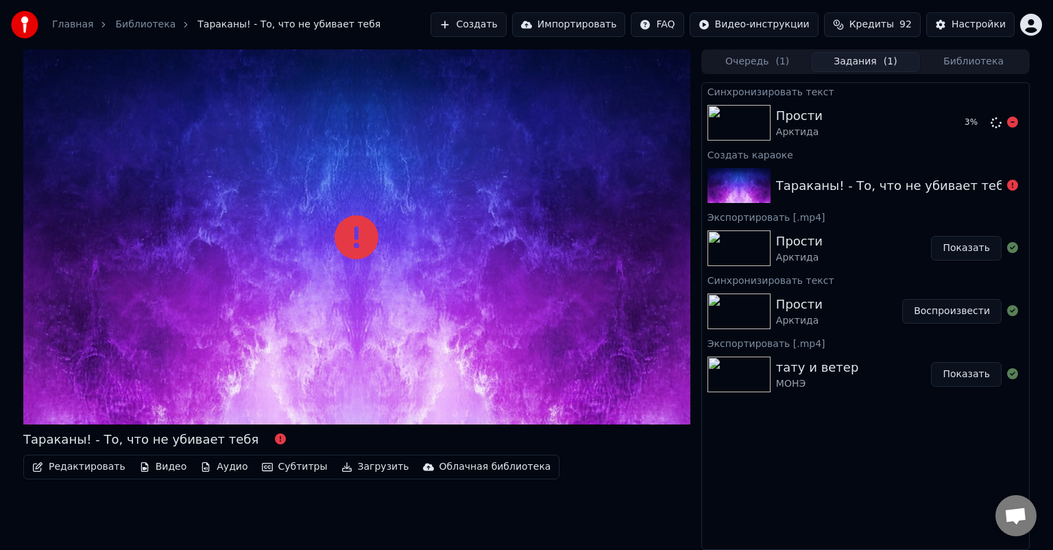
click at [983, 126] on div "3 %" at bounding box center [974, 122] width 21 height 11
click at [1010, 119] on icon at bounding box center [1012, 122] width 11 height 11
click at [1014, 126] on icon at bounding box center [1012, 122] width 11 height 11
click at [806, 195] on div "Тараканы! - То, что не убивает тебя" at bounding box center [865, 185] width 327 height 47
click at [506, 31] on button "Создать" at bounding box center [467, 24] width 75 height 25
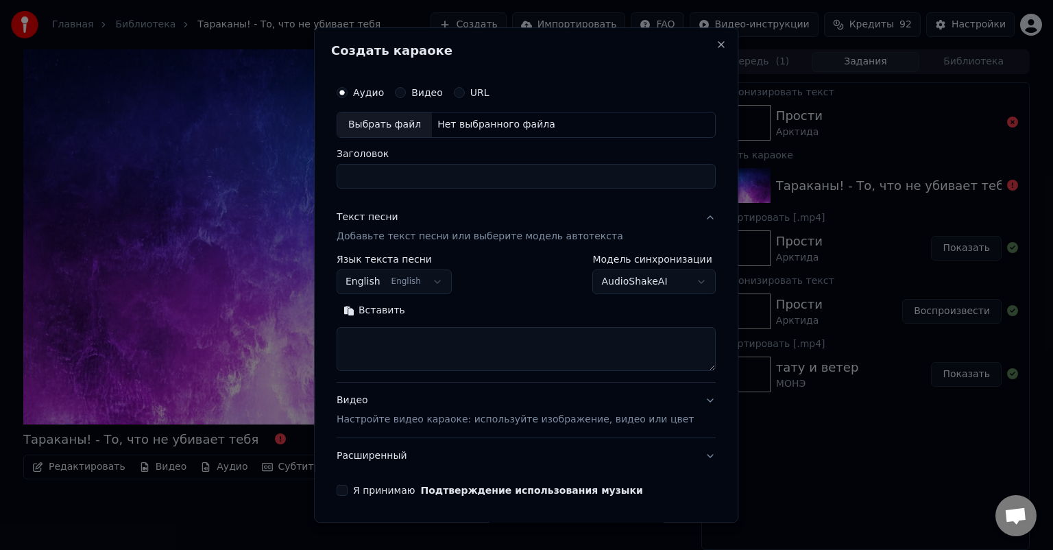
click at [407, 134] on div "Выбрать файл" at bounding box center [384, 124] width 95 height 25
type input "**********"
click at [430, 358] on textarea at bounding box center [526, 349] width 379 height 44
paste textarea "**********"
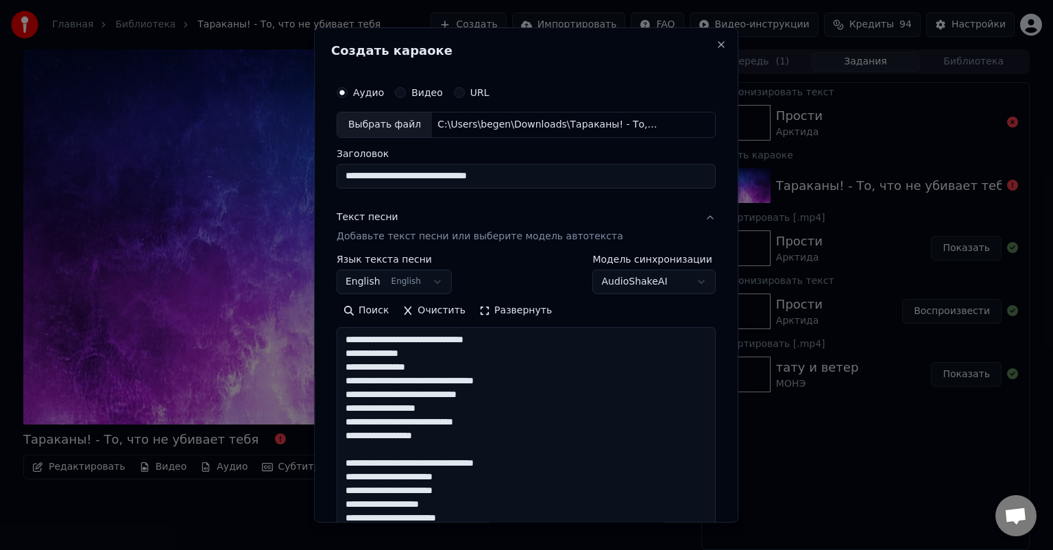
scroll to position [701, 0]
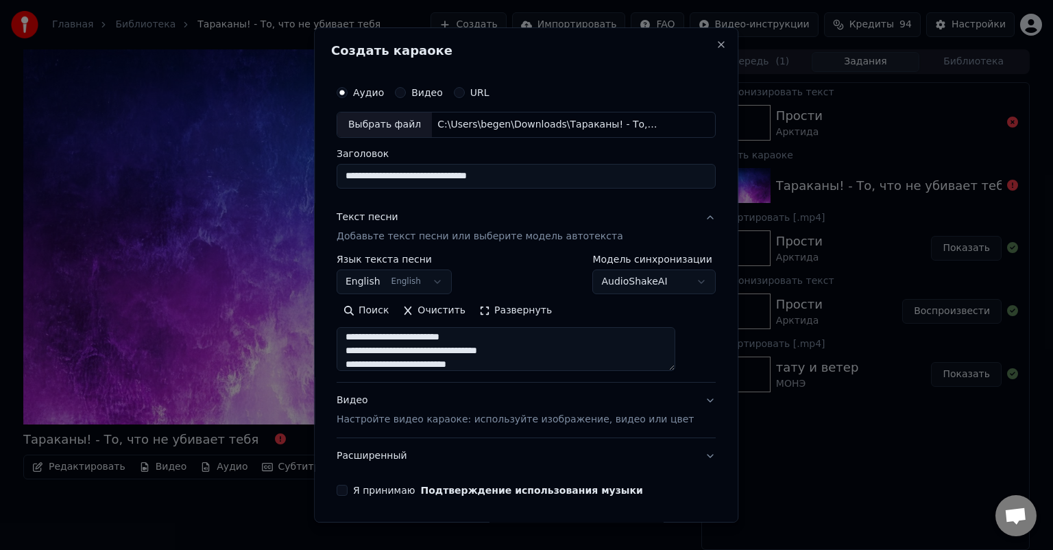
type textarea "**********"
click at [407, 282] on button "English English" at bounding box center [394, 281] width 115 height 25
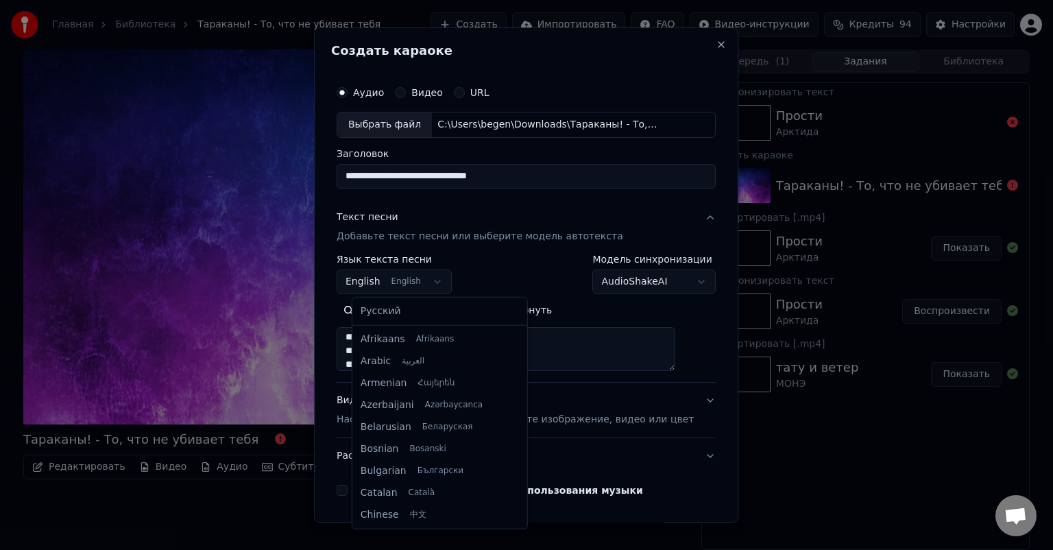
scroll to position [110, 0]
select select "**"
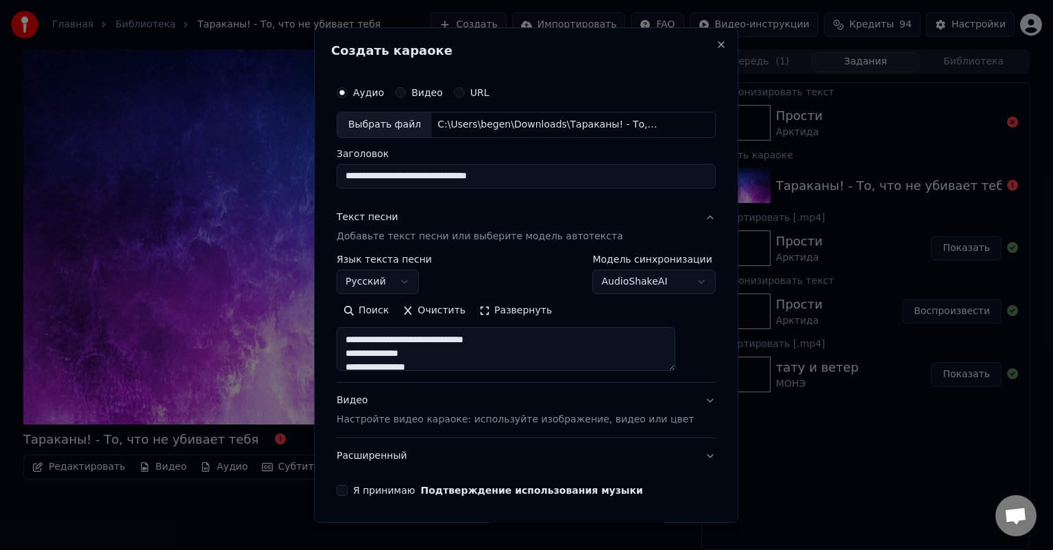
scroll to position [47, 0]
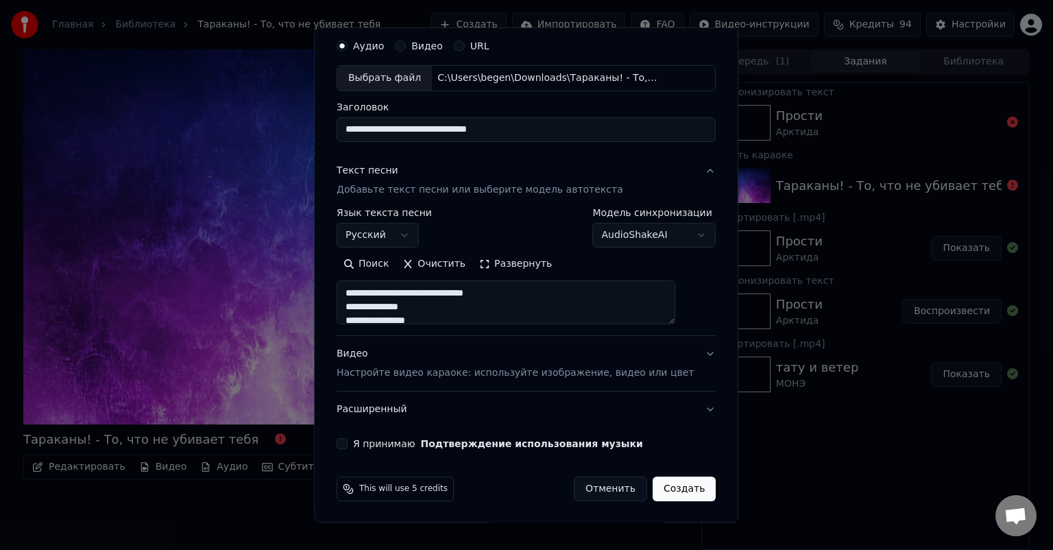
click at [347, 447] on button "Я принимаю Подтверждение использования музыки" at bounding box center [342, 443] width 11 height 11
click at [658, 482] on button "Создать" at bounding box center [683, 488] width 63 height 25
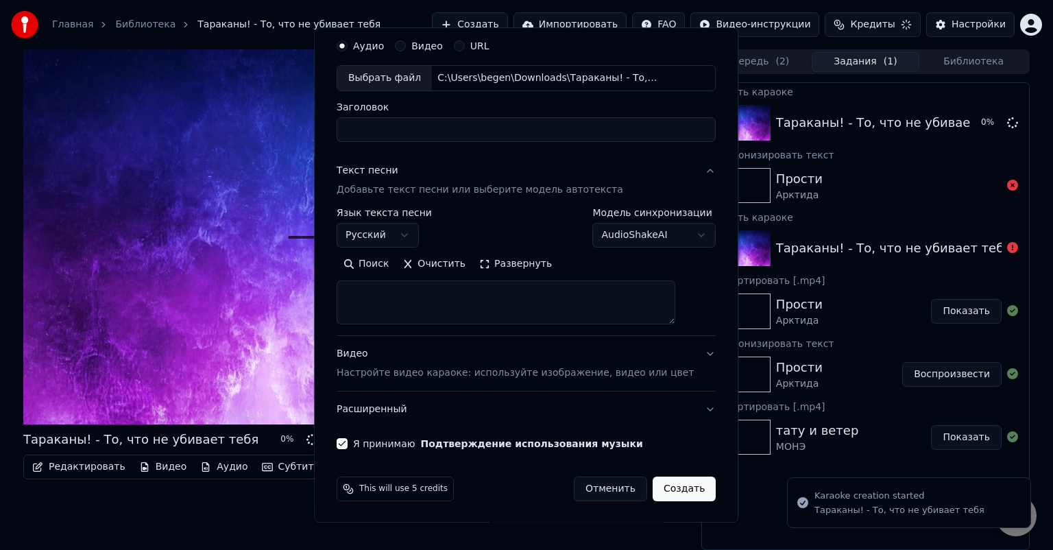
select select
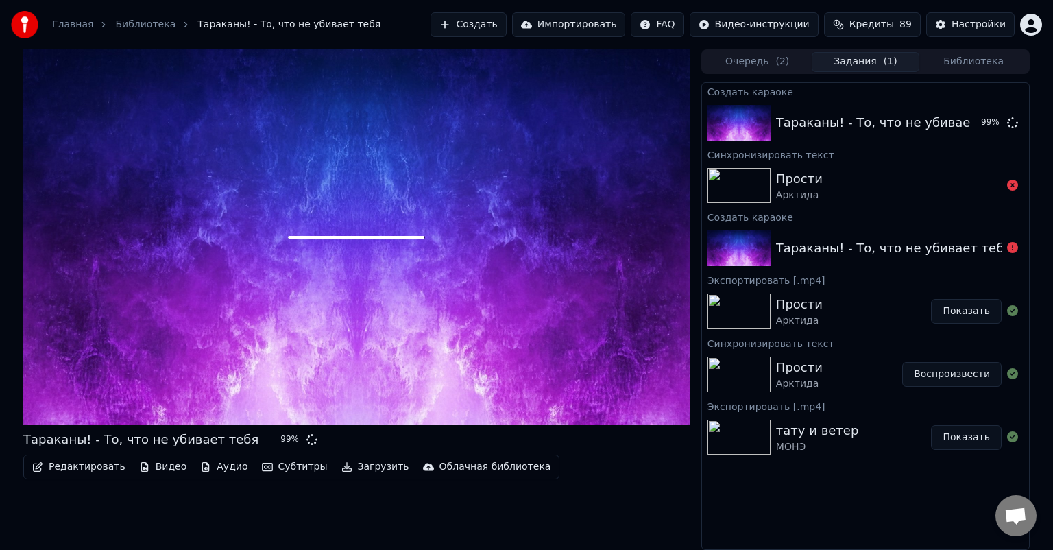
click at [506, 27] on button "Создать" at bounding box center [467, 24] width 75 height 25
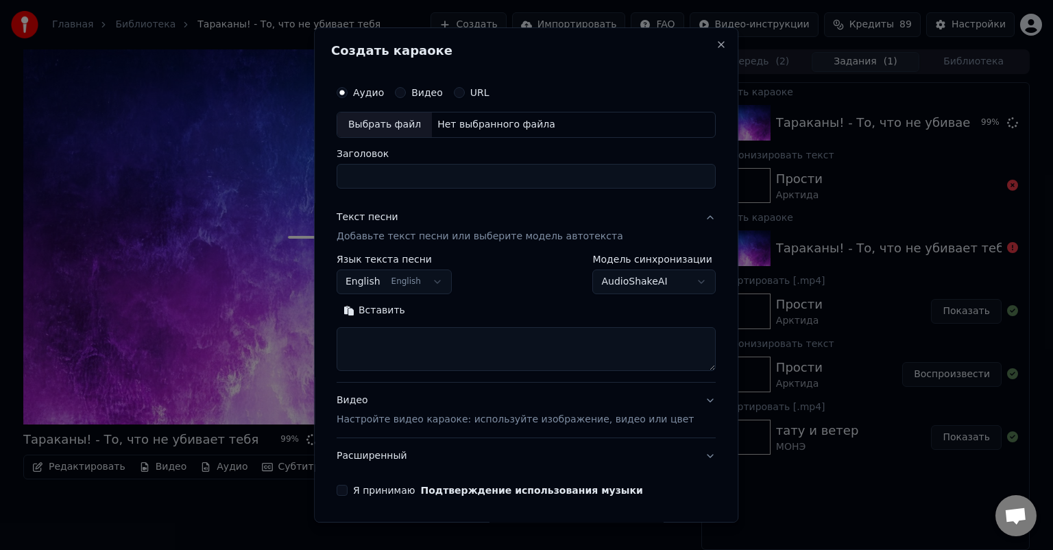
click at [403, 122] on div "Выбрать файл" at bounding box center [384, 124] width 95 height 25
type input "**********"
click at [436, 341] on textarea at bounding box center [526, 349] width 379 height 44
paste textarea "**********"
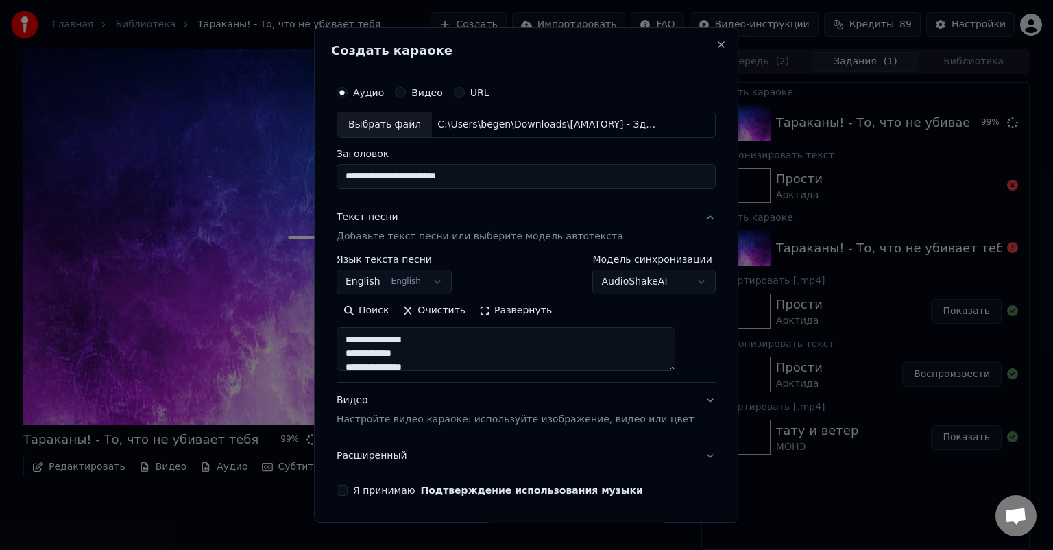
scroll to position [852, 0]
type textarea "**********"
click at [437, 279] on button "English English" at bounding box center [394, 281] width 115 height 25
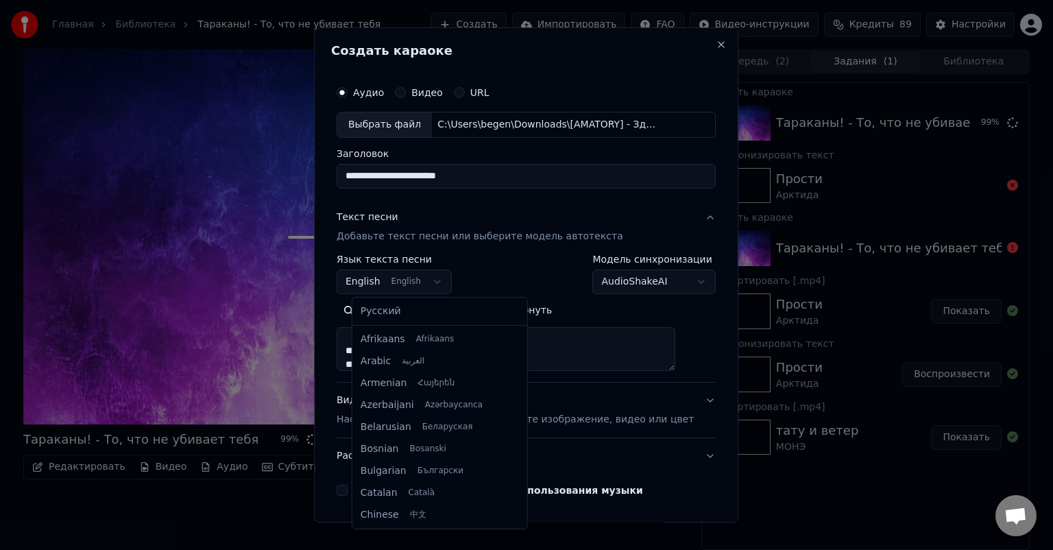
scroll to position [110, 0]
select select "**"
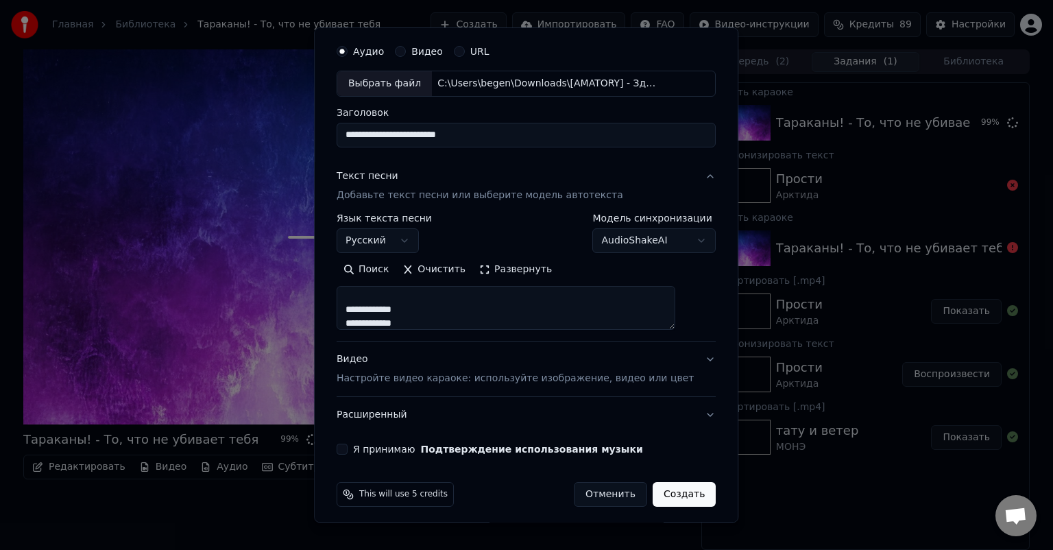
scroll to position [47, 0]
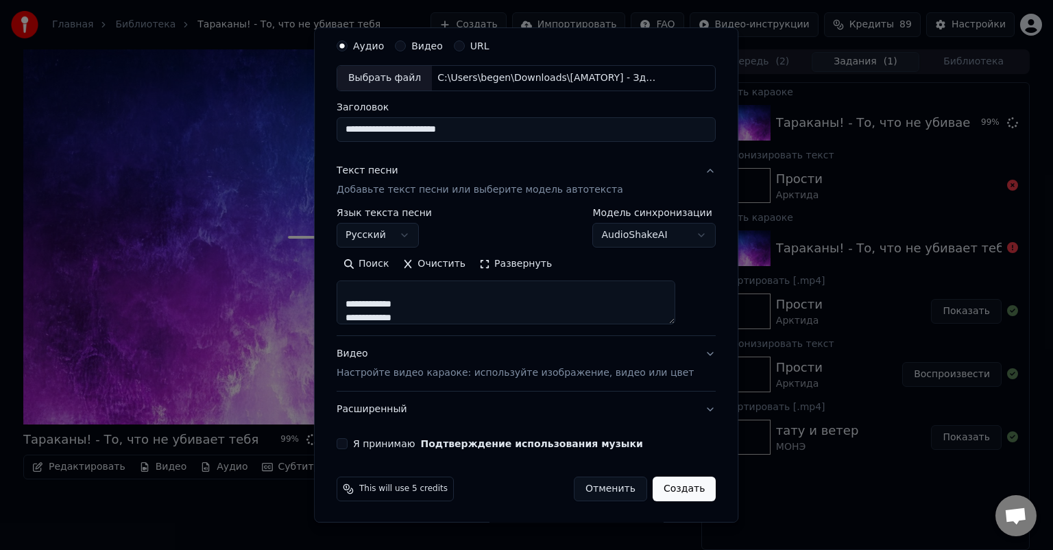
click at [347, 443] on button "Я принимаю Подтверждение использования музыки" at bounding box center [342, 443] width 11 height 11
click at [672, 486] on button "Создать" at bounding box center [683, 488] width 63 height 25
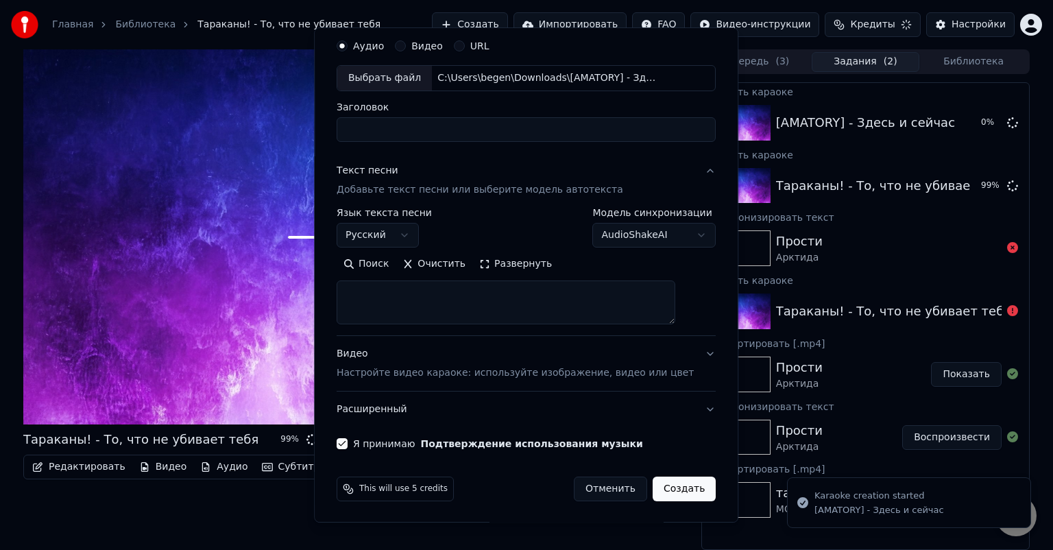
select select
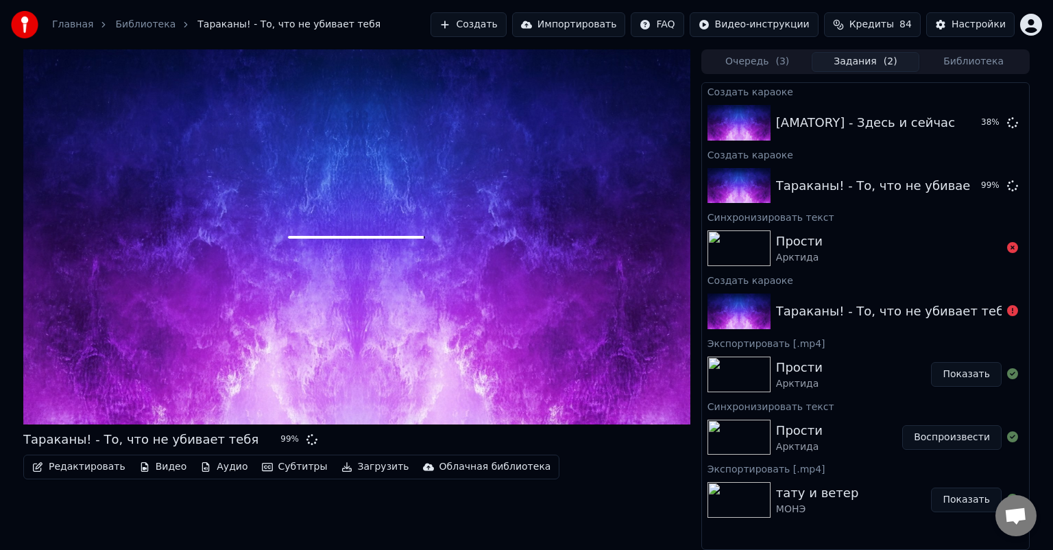
click at [506, 22] on button "Создать" at bounding box center [467, 24] width 75 height 25
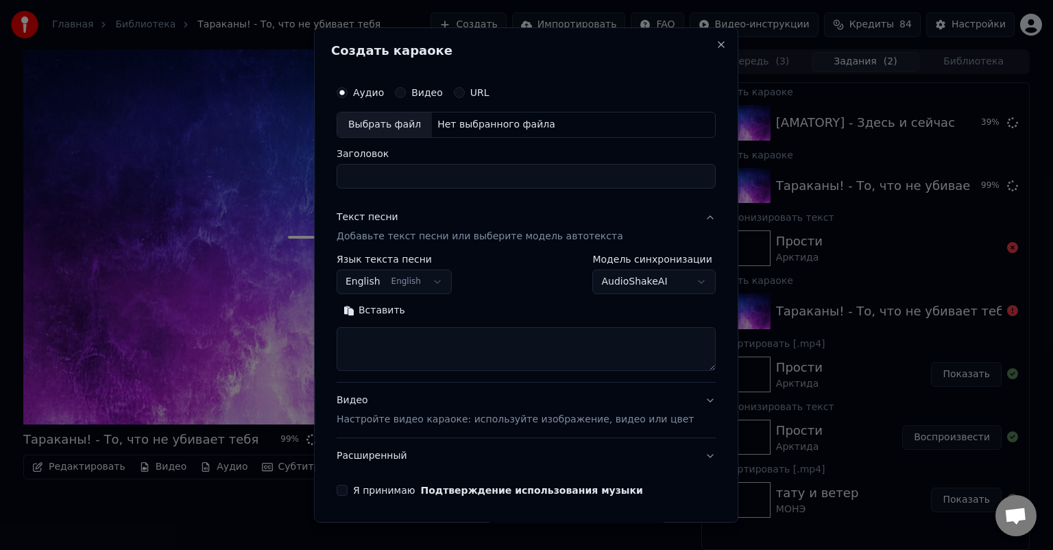
click at [400, 129] on div "Выбрать файл" at bounding box center [384, 124] width 95 height 25
type input "**********"
click at [452, 353] on textarea at bounding box center [526, 349] width 379 height 44
paste textarea "**********"
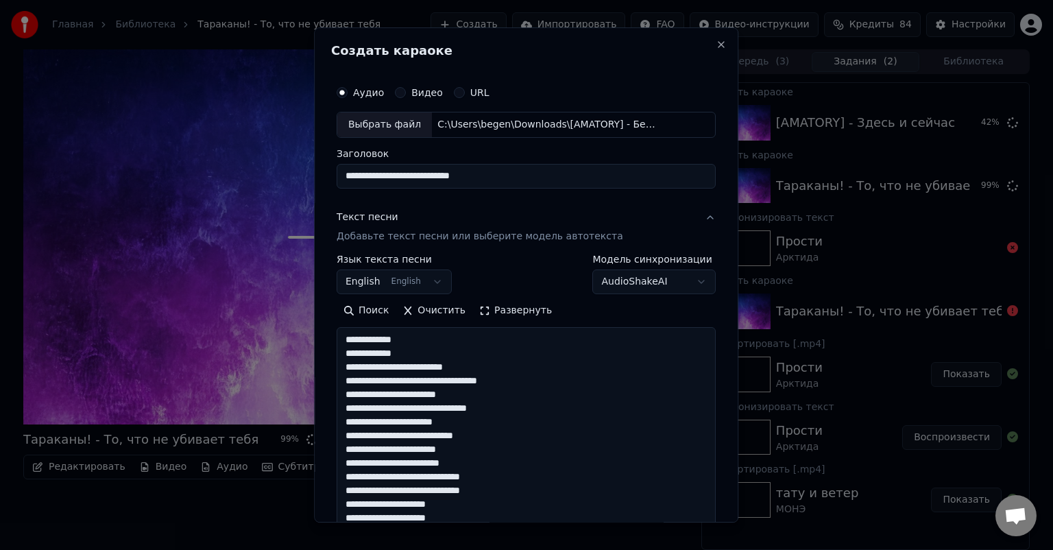
scroll to position [537, 0]
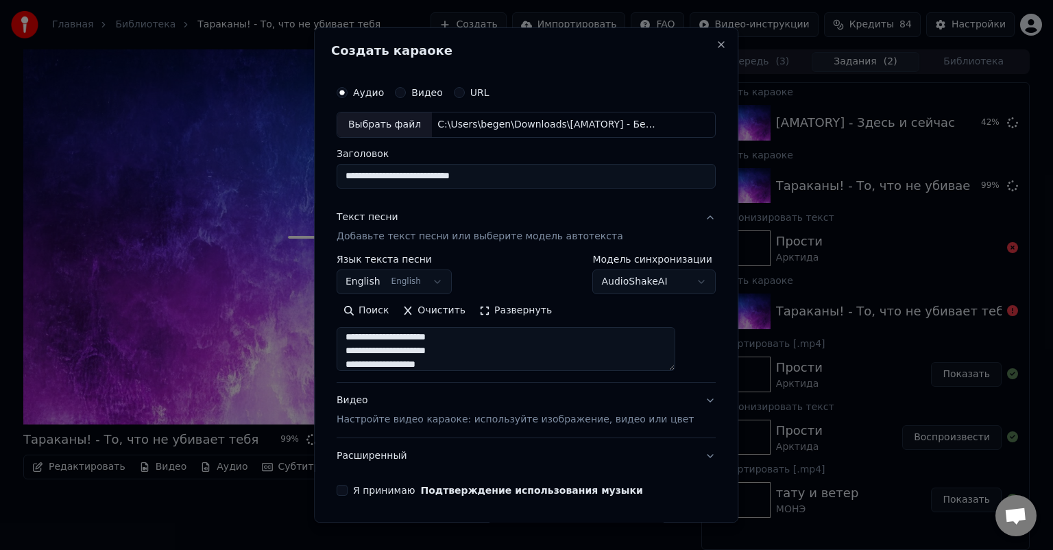
type textarea "**********"
click at [439, 286] on button "English English" at bounding box center [394, 281] width 115 height 25
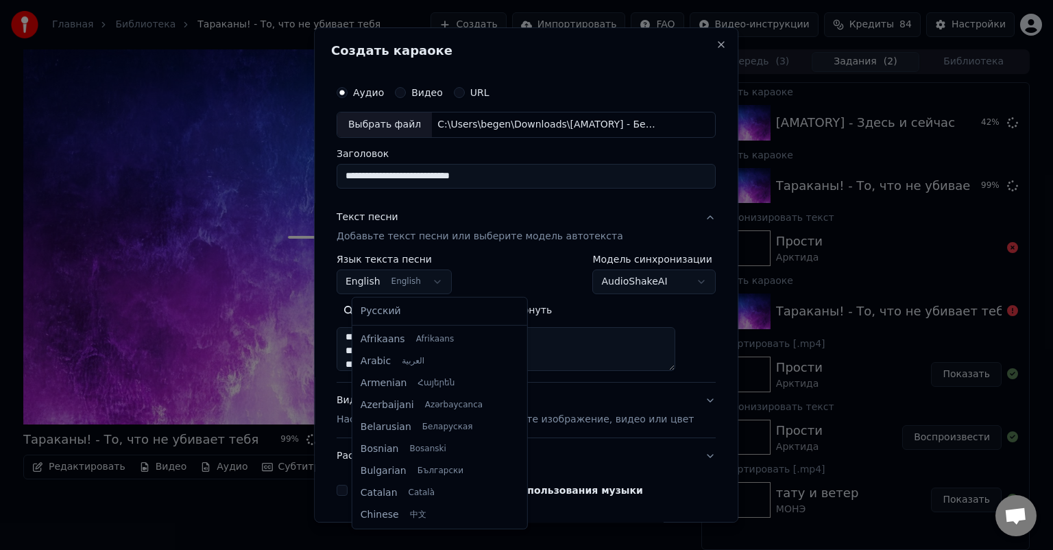
scroll to position [110, 0]
select select "**"
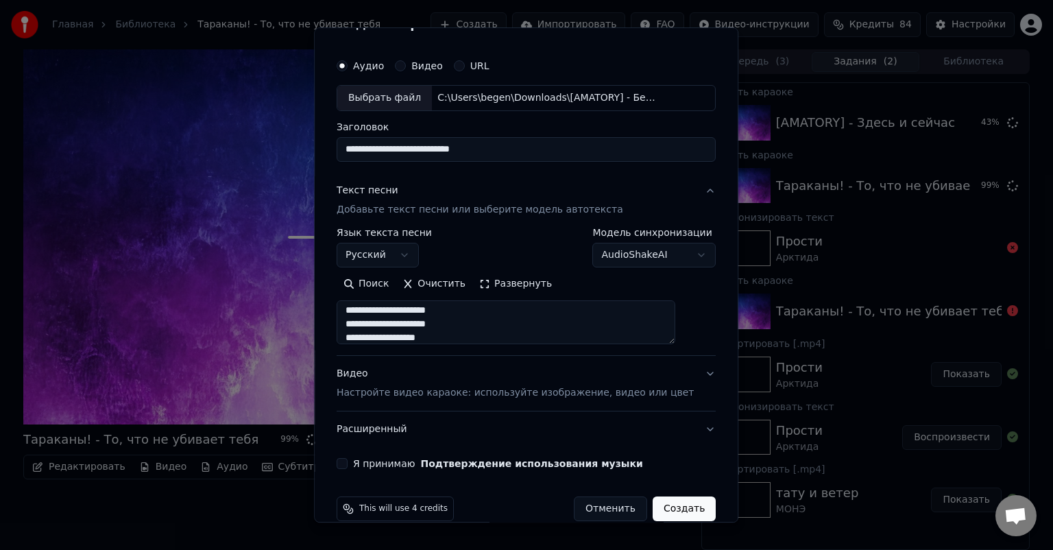
scroll to position [47, 0]
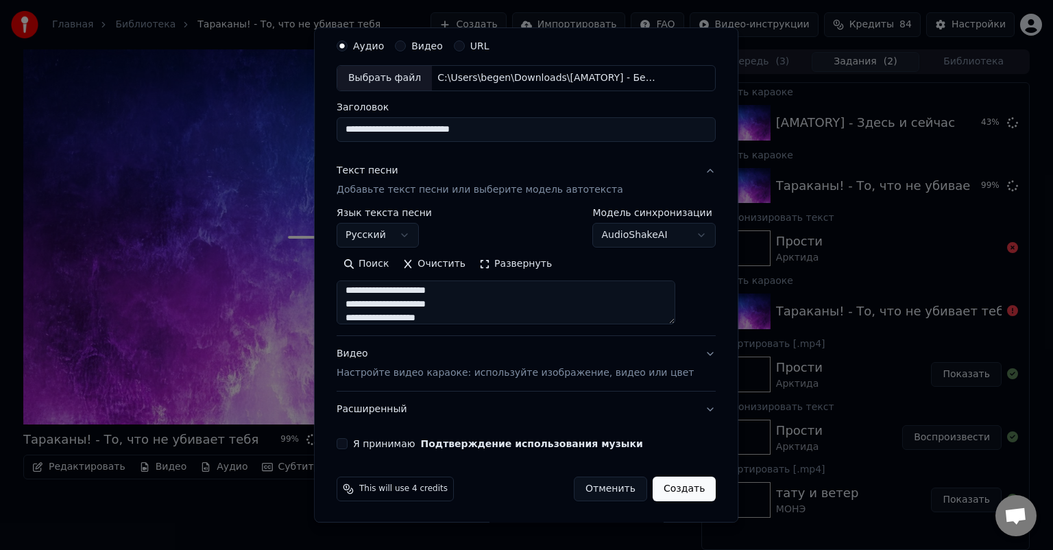
click at [347, 442] on button "Я принимаю Подтверждение использования музыки" at bounding box center [342, 443] width 11 height 11
click at [659, 485] on button "Создать" at bounding box center [683, 488] width 63 height 25
select select
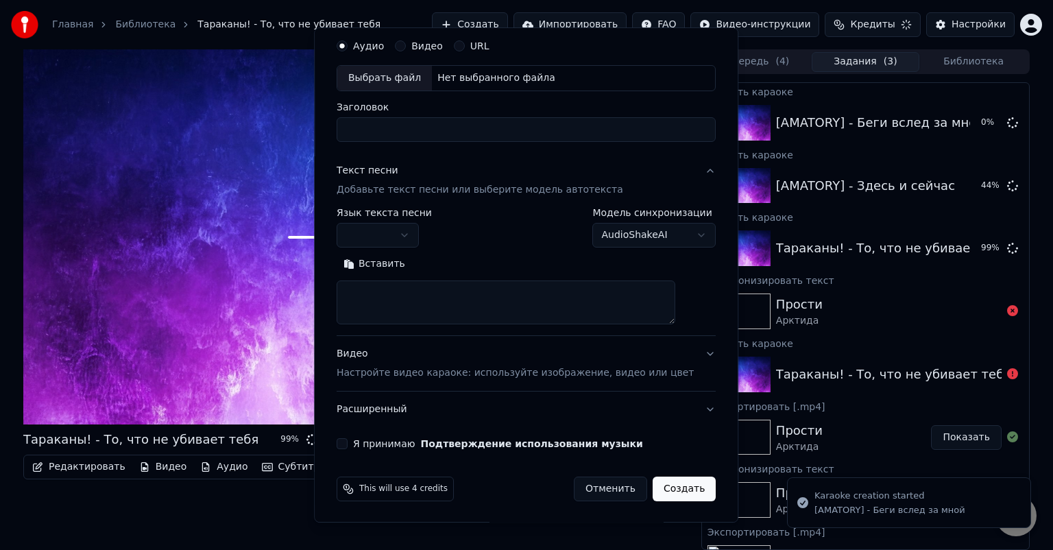
scroll to position [0, 0]
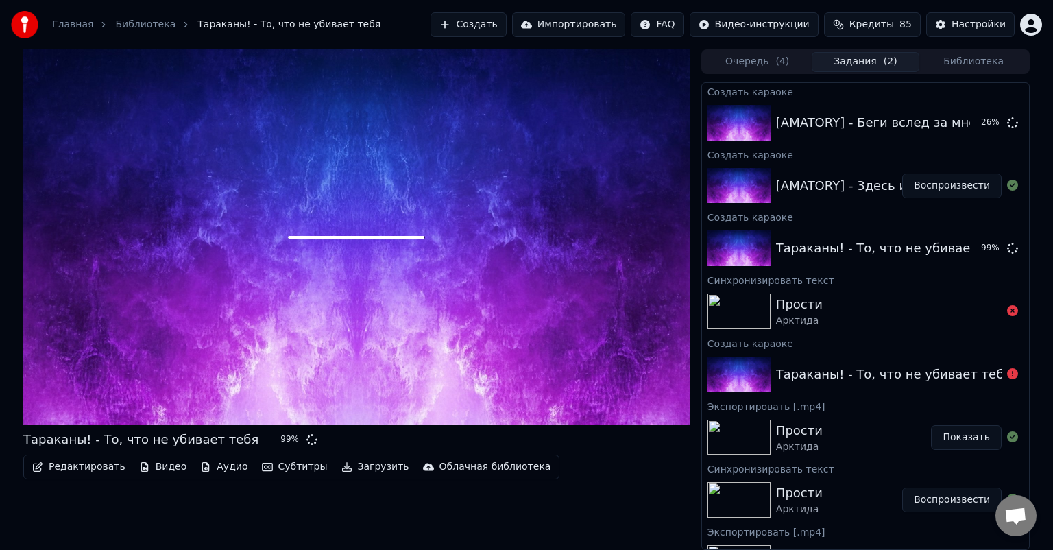
click at [506, 27] on button "Создать" at bounding box center [467, 24] width 75 height 25
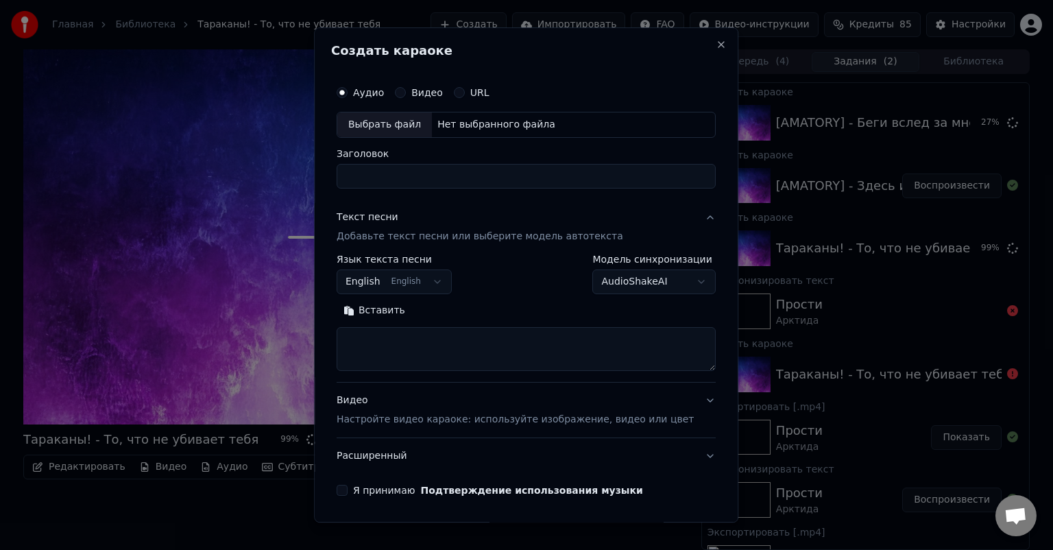
click at [404, 130] on div "Выбрать файл" at bounding box center [384, 124] width 95 height 25
type input "**********"
click at [428, 343] on textarea at bounding box center [526, 349] width 379 height 44
paste textarea "**********"
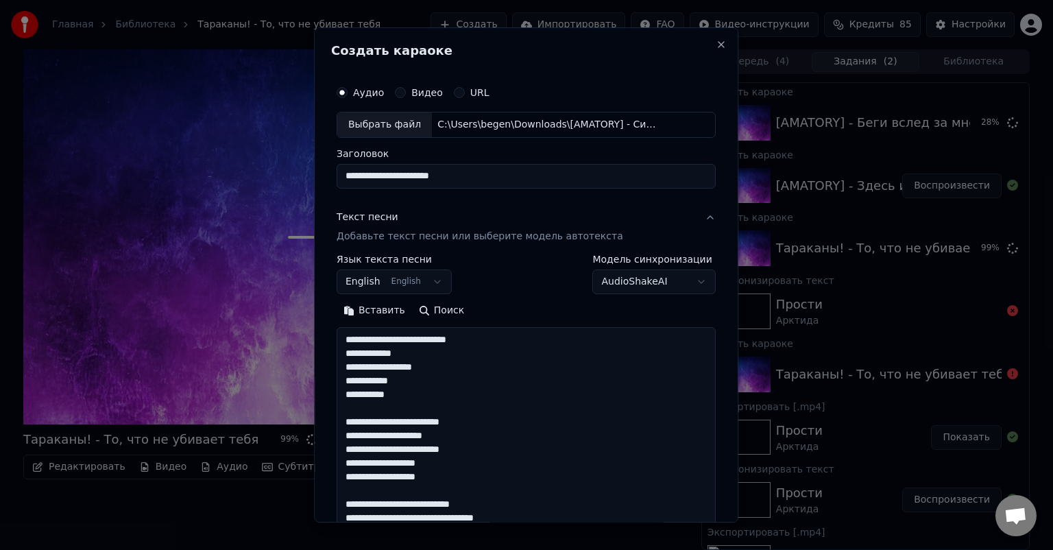
scroll to position [578, 0]
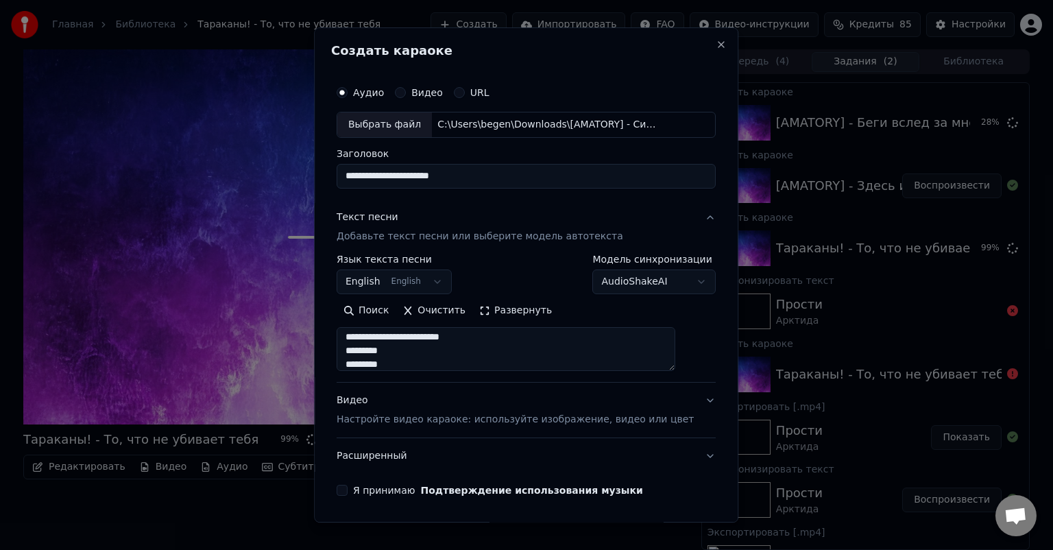
type textarea "**********"
click at [432, 278] on button "English English" at bounding box center [394, 281] width 115 height 25
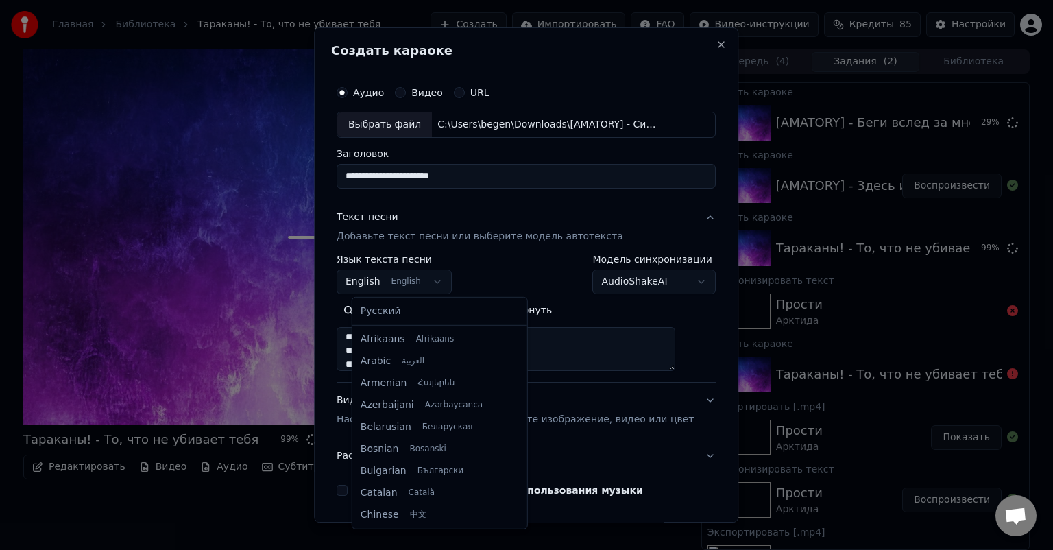
scroll to position [110, 0]
select select "**"
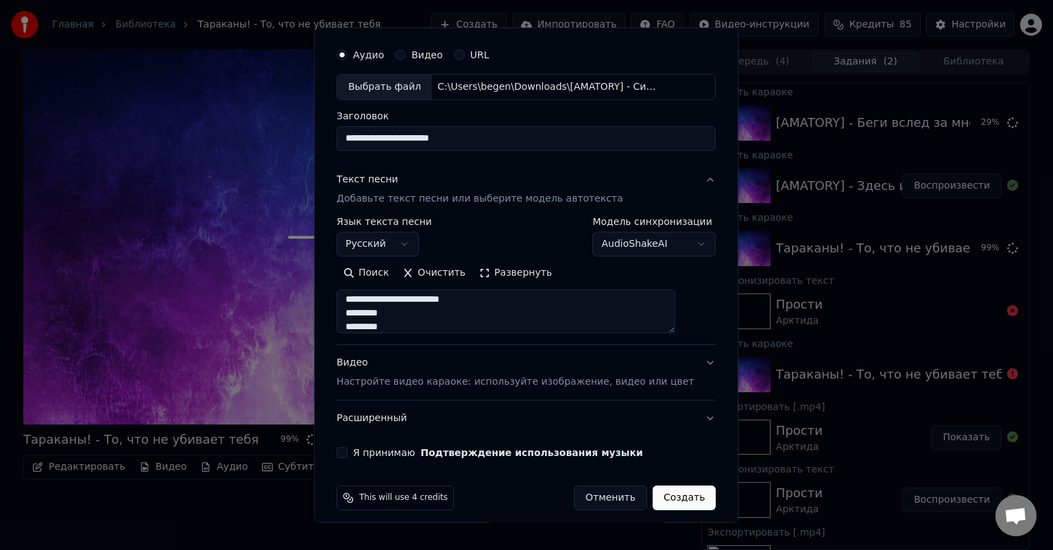
scroll to position [47, 0]
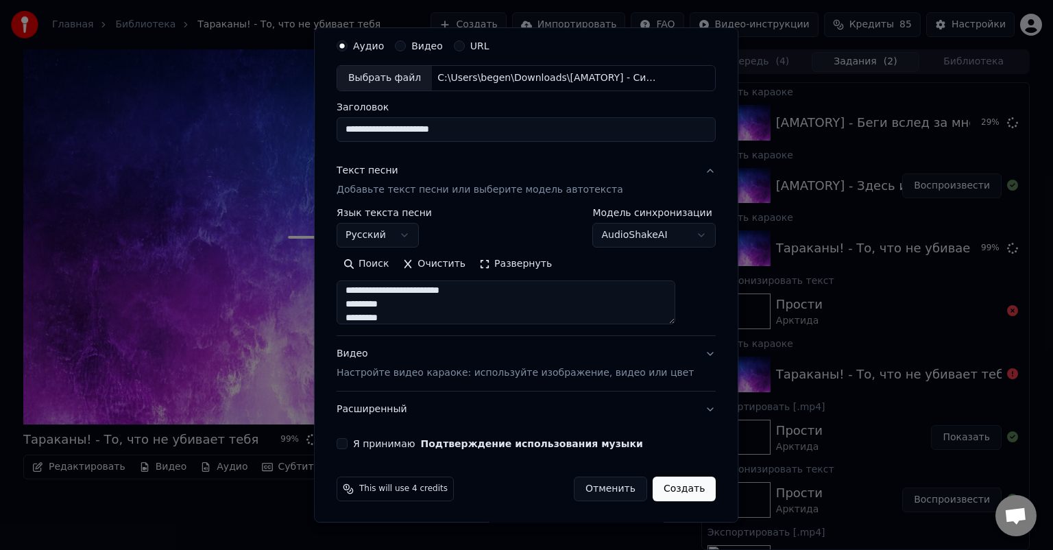
click at [347, 442] on button "Я принимаю Подтверждение использования музыки" at bounding box center [342, 443] width 11 height 11
click at [667, 487] on button "Создать" at bounding box center [683, 488] width 63 height 25
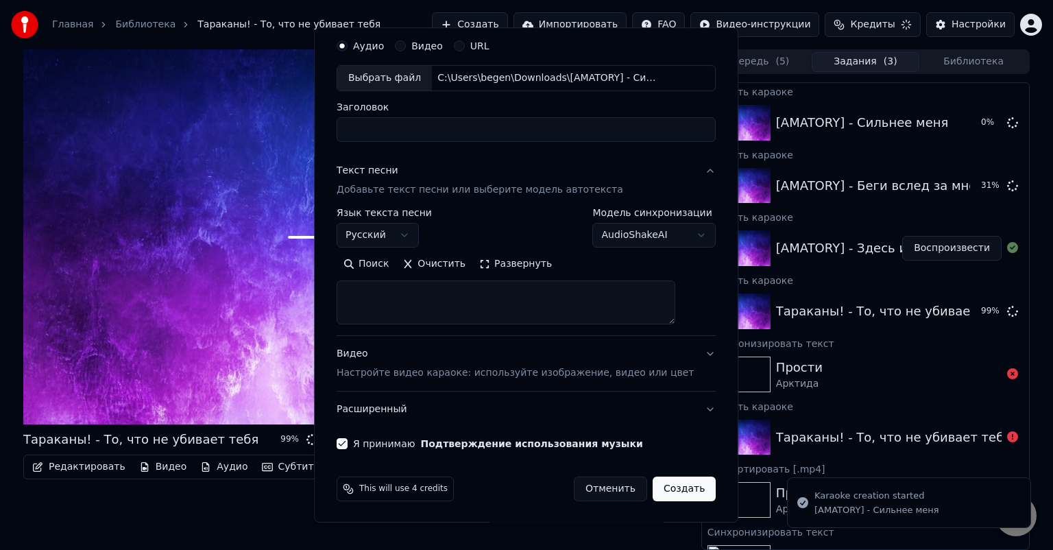
select select
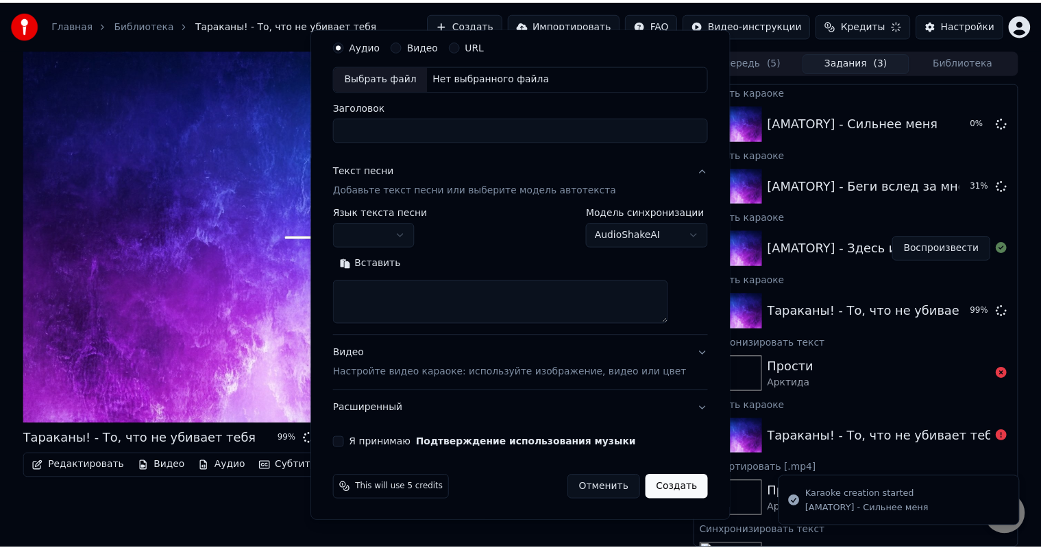
scroll to position [0, 0]
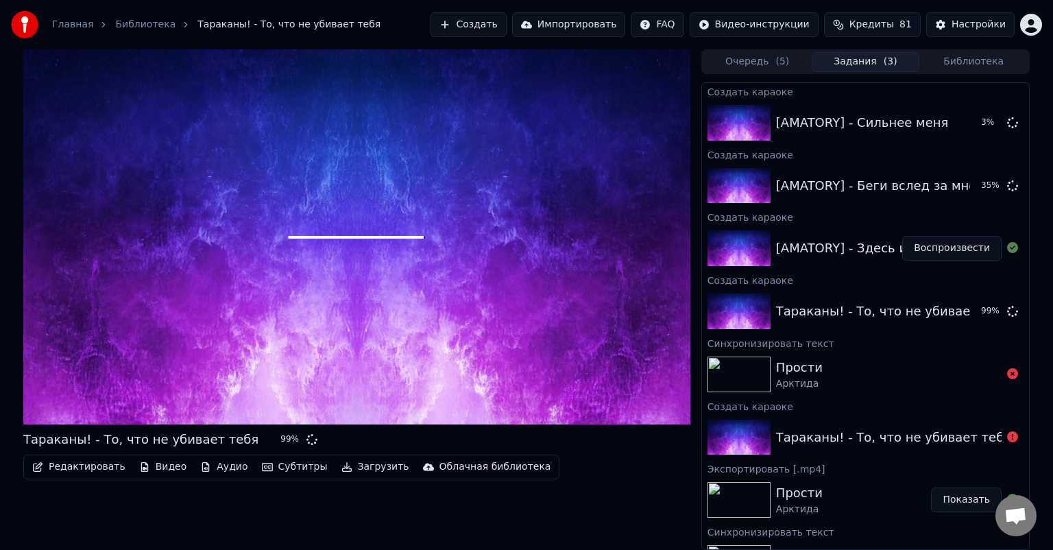
click at [817, 255] on div "[AMATORY] - Здесь и сейчас" at bounding box center [865, 248] width 179 height 19
click at [935, 250] on button "Воспроизвести" at bounding box center [951, 248] width 99 height 25
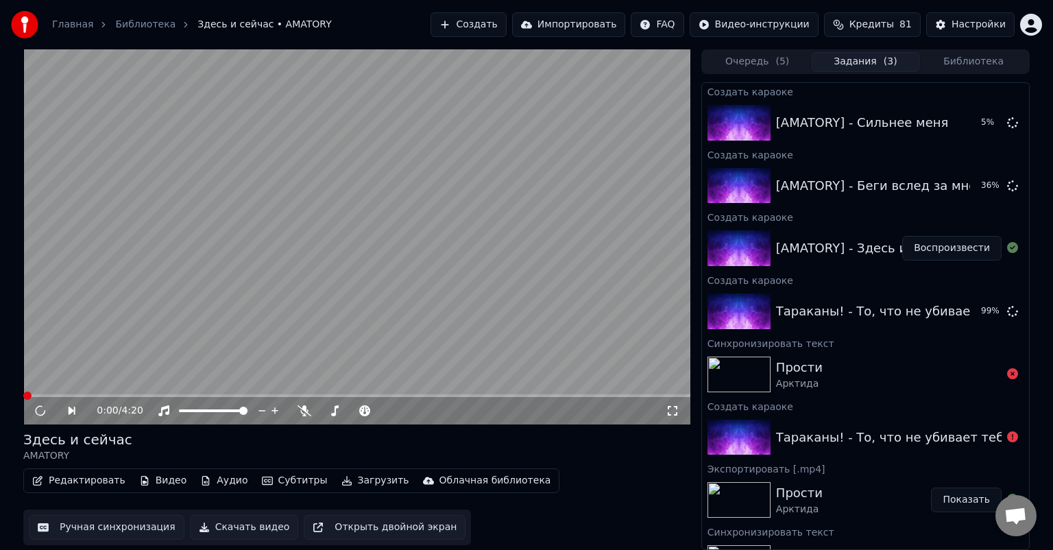
click at [90, 484] on button "Редактировать" at bounding box center [79, 480] width 104 height 19
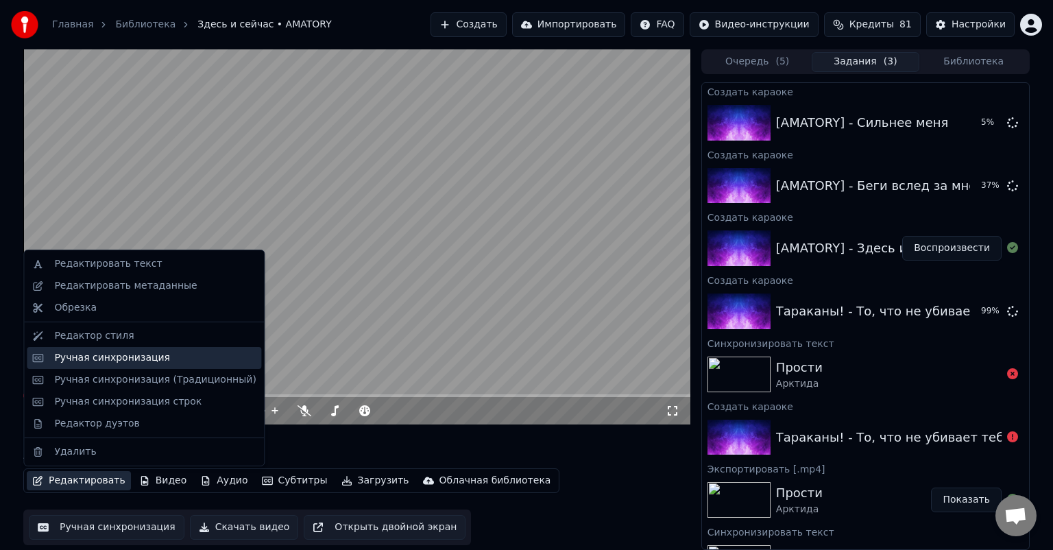
click at [133, 362] on div "Ручная синхронизация" at bounding box center [112, 358] width 116 height 14
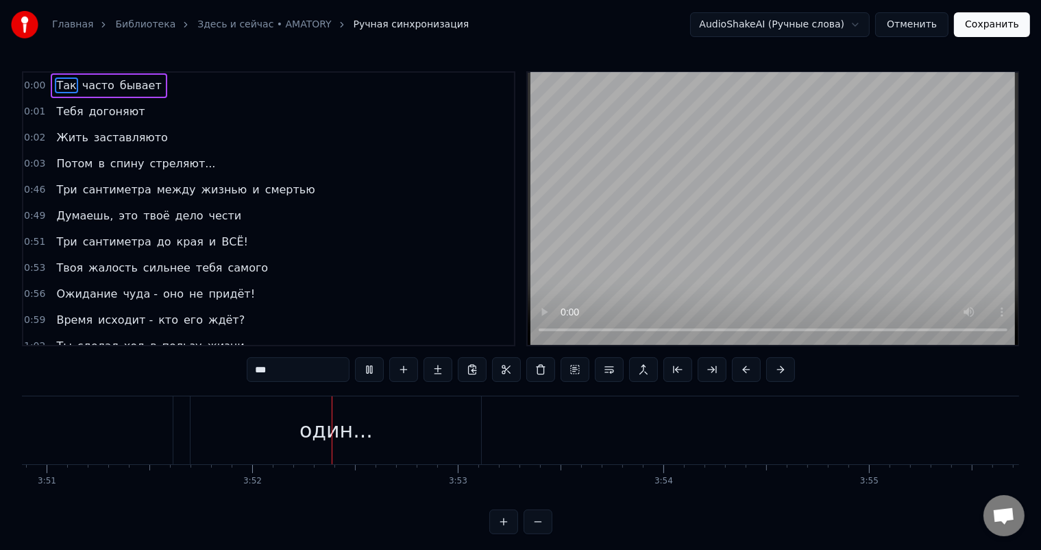
scroll to position [0, 47568]
click at [917, 27] on button "Отменить" at bounding box center [911, 24] width 73 height 25
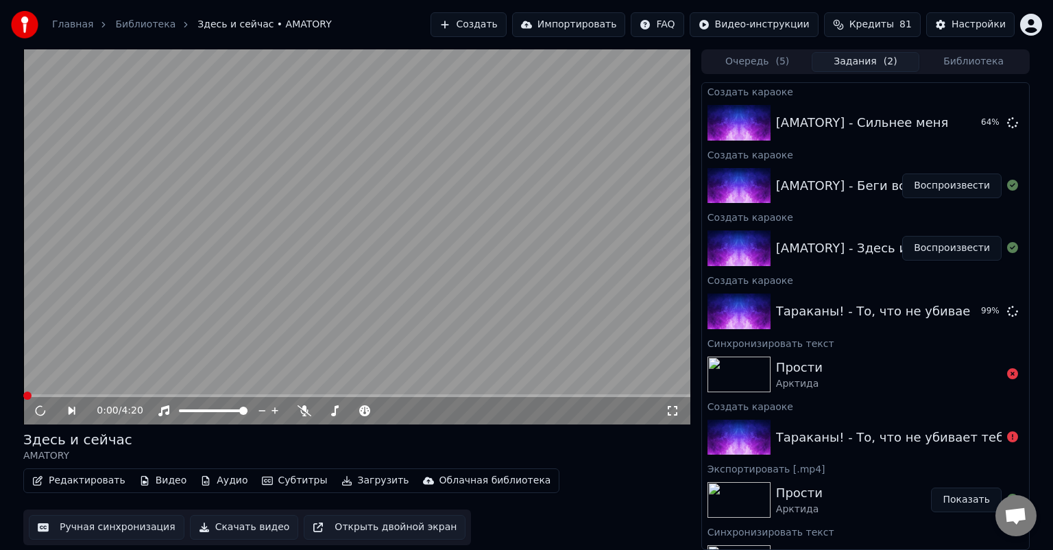
click at [770, 194] on div at bounding box center [741, 186] width 69 height 36
click at [807, 158] on div "Создать караоке" at bounding box center [865, 154] width 327 height 16
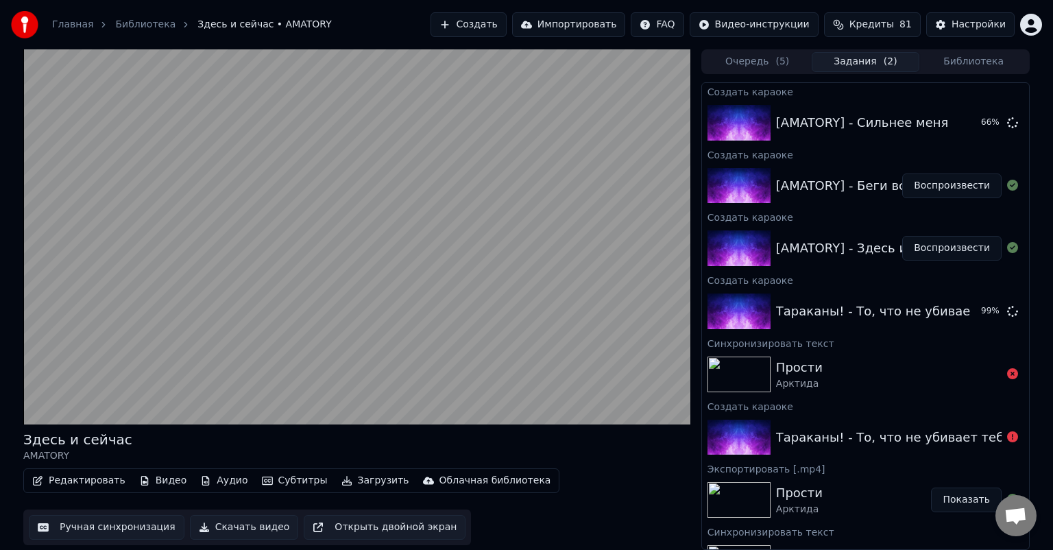
click at [937, 188] on button "Воспроизвести" at bounding box center [951, 185] width 99 height 25
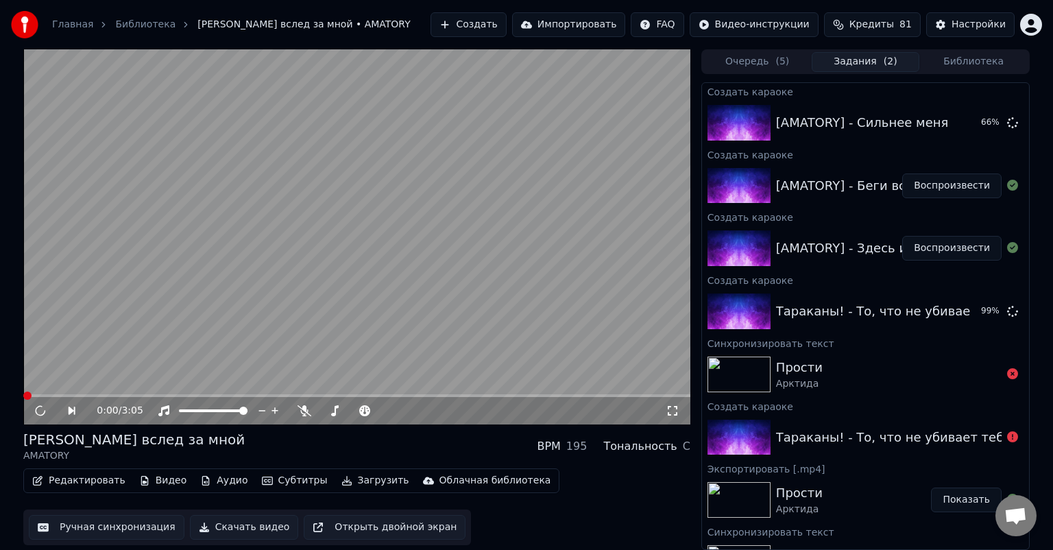
click at [96, 484] on button "Редактировать" at bounding box center [79, 480] width 104 height 19
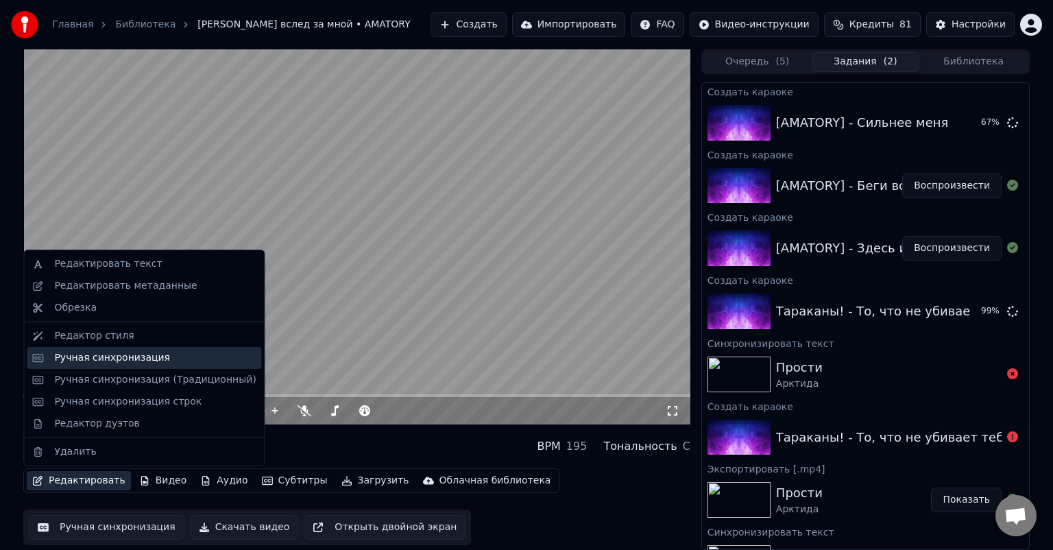
click at [164, 362] on div "Ручная синхронизация" at bounding box center [154, 358] width 201 height 14
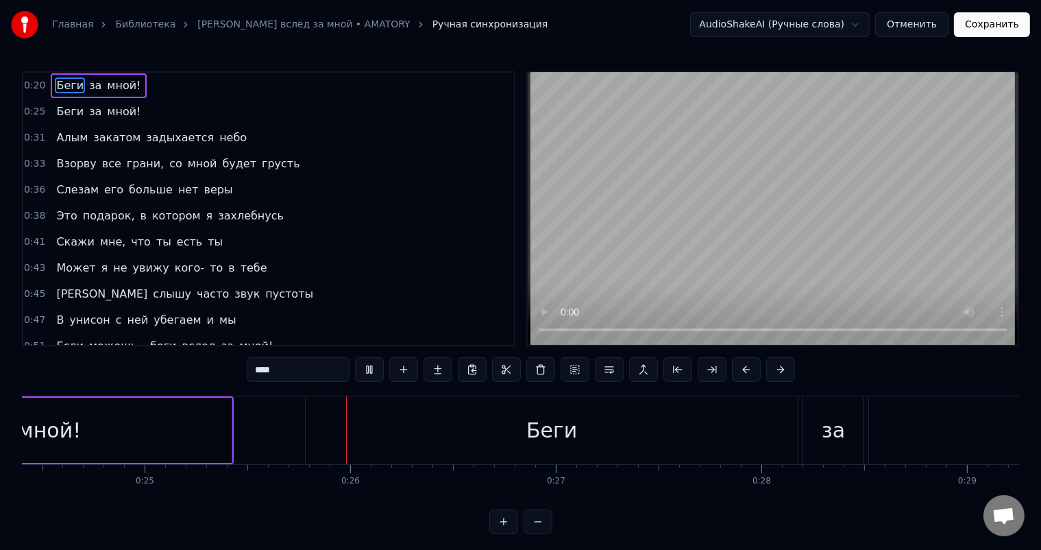
scroll to position [0, 5117]
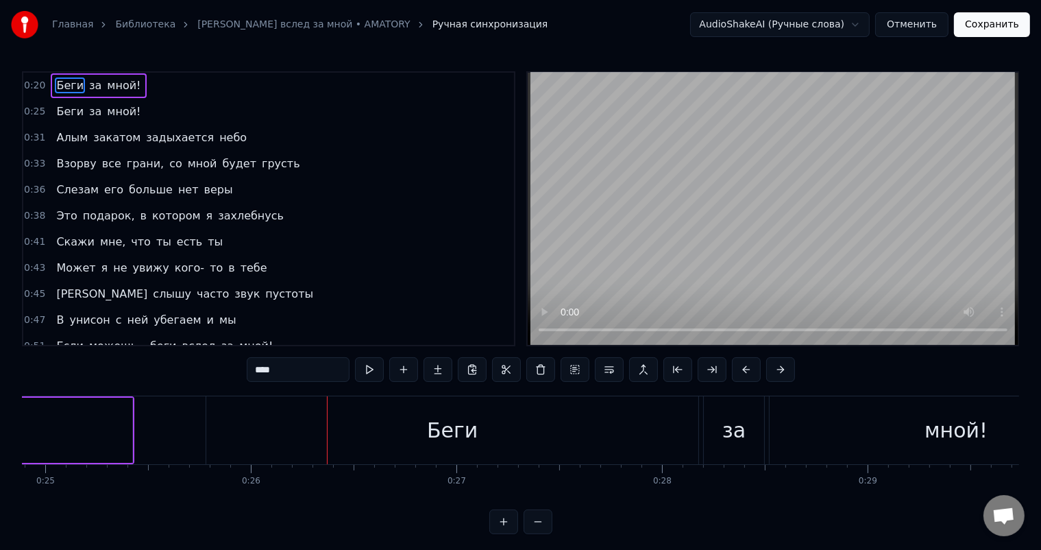
click at [927, 25] on button "Отменить" at bounding box center [911, 24] width 73 height 25
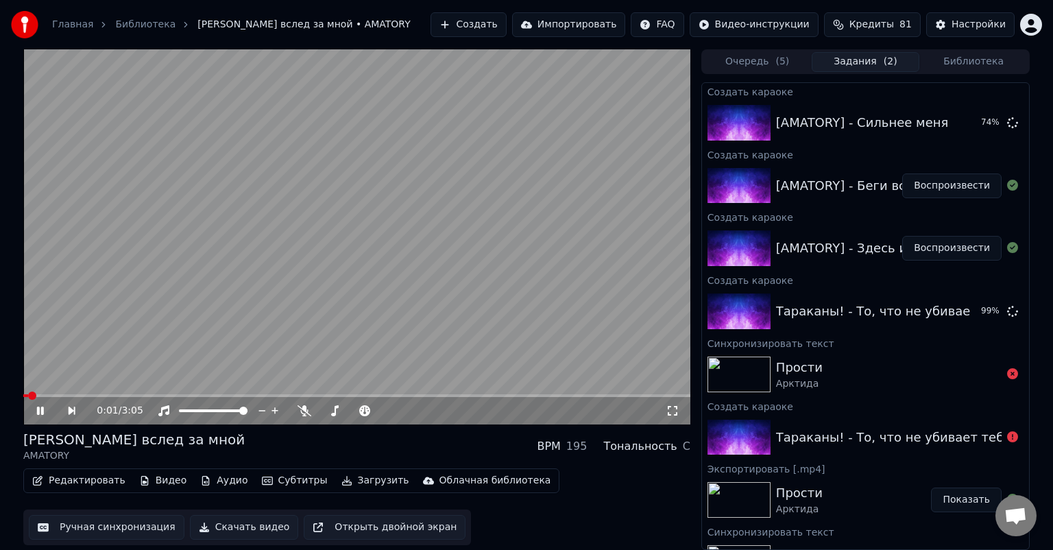
click at [40, 413] on icon at bounding box center [50, 410] width 32 height 11
click at [100, 485] on button "Редактировать" at bounding box center [79, 480] width 104 height 19
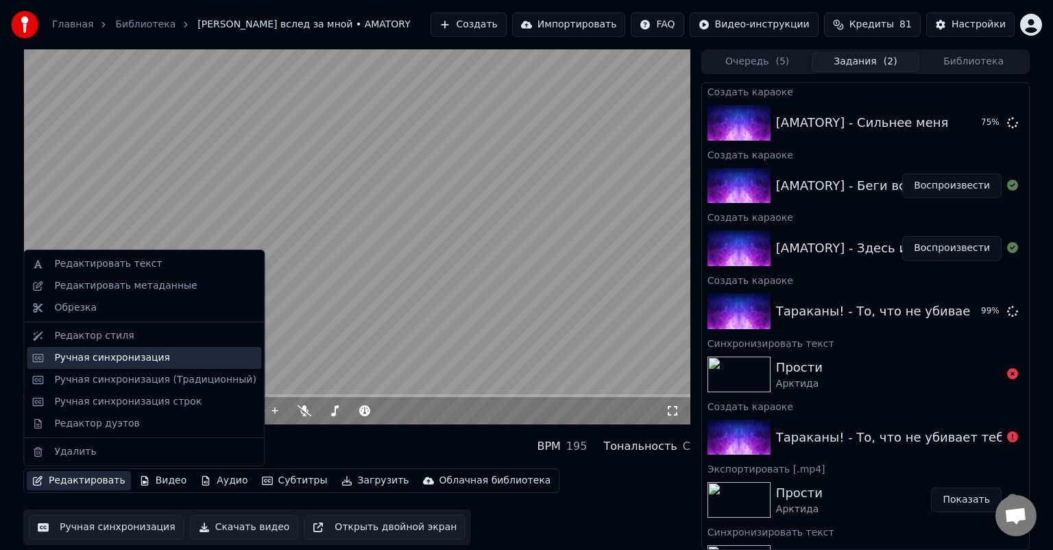
click at [159, 359] on div "Ручная синхронизация" at bounding box center [154, 358] width 201 height 14
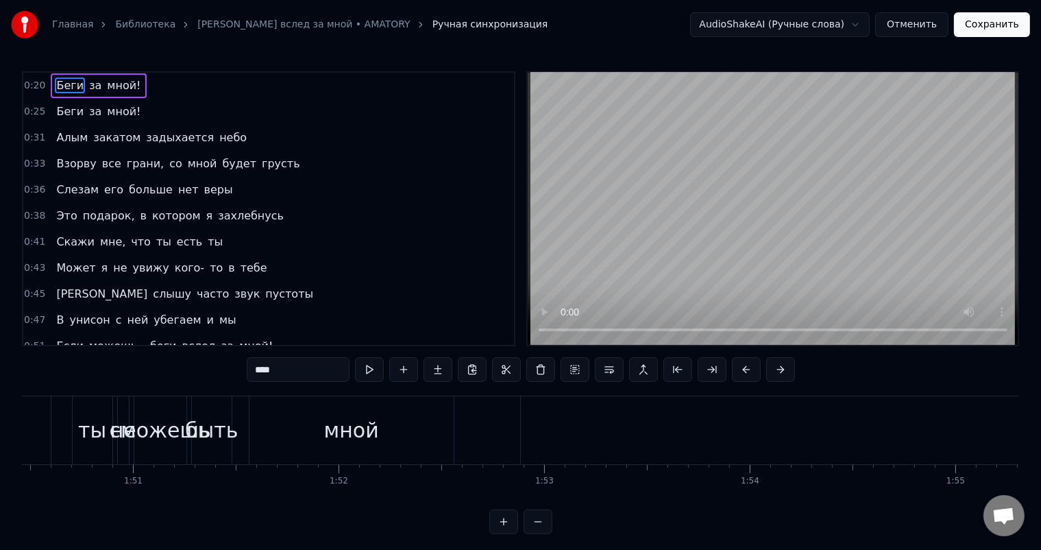
scroll to position [0, 23055]
type input "****"
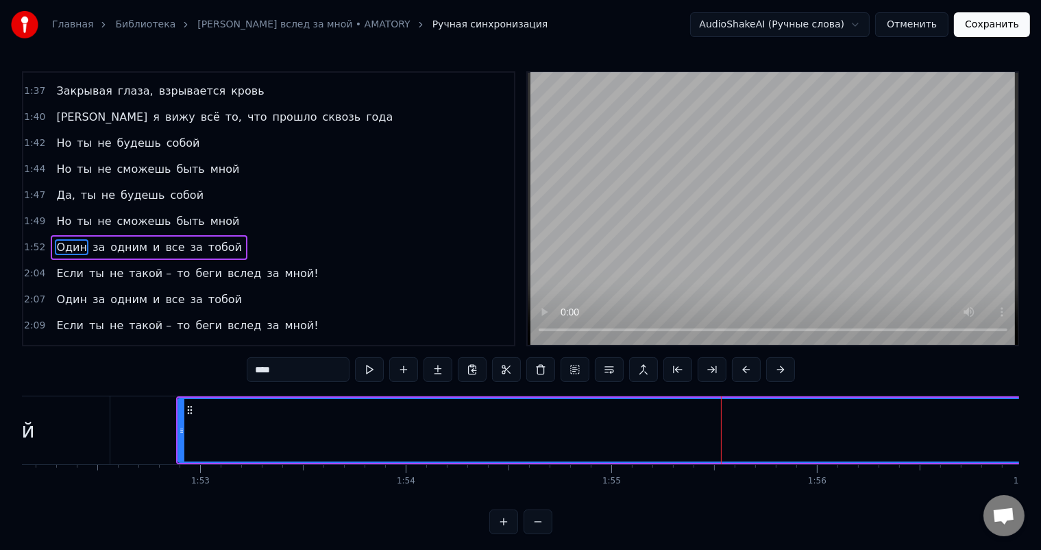
scroll to position [582, 0]
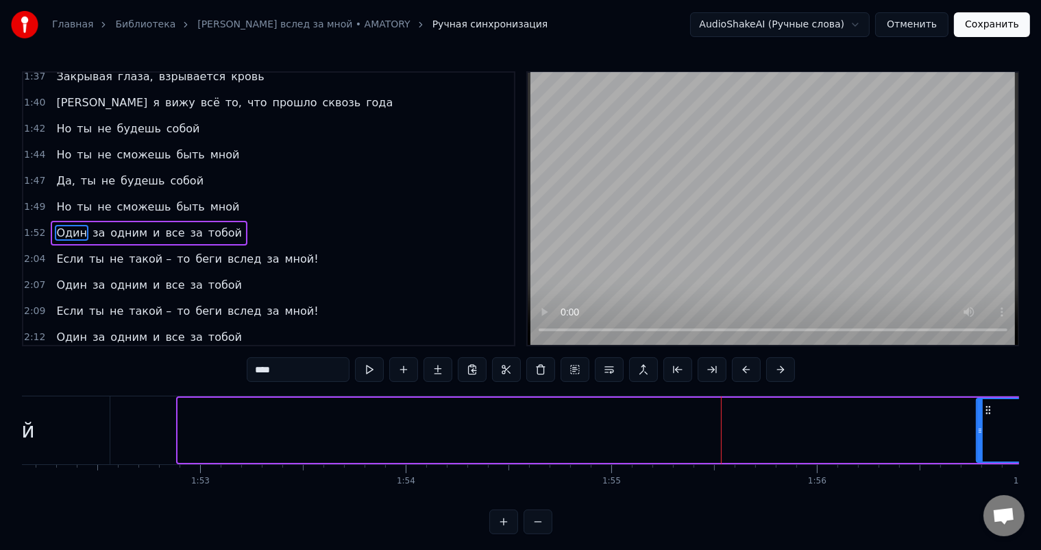
drag, startPoint x: 179, startPoint y: 428, endPoint x: 977, endPoint y: 437, distance: 798.5
click at [977, 437] on div at bounding box center [979, 430] width 5 height 62
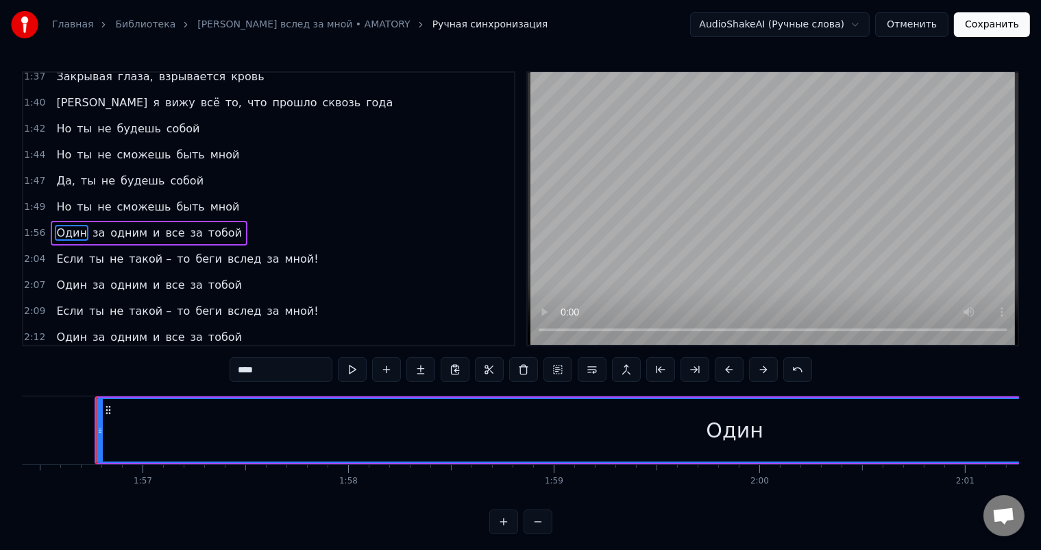
scroll to position [0, 23940]
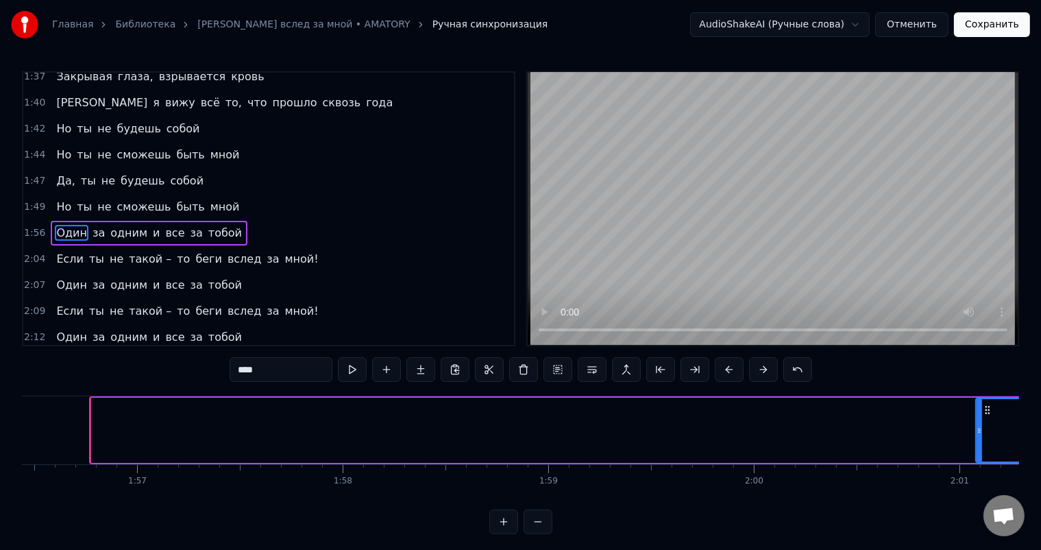
drag, startPoint x: 95, startPoint y: 430, endPoint x: 981, endPoint y: 424, distance: 885.5
click at [981, 425] on icon at bounding box center [979, 430] width 5 height 11
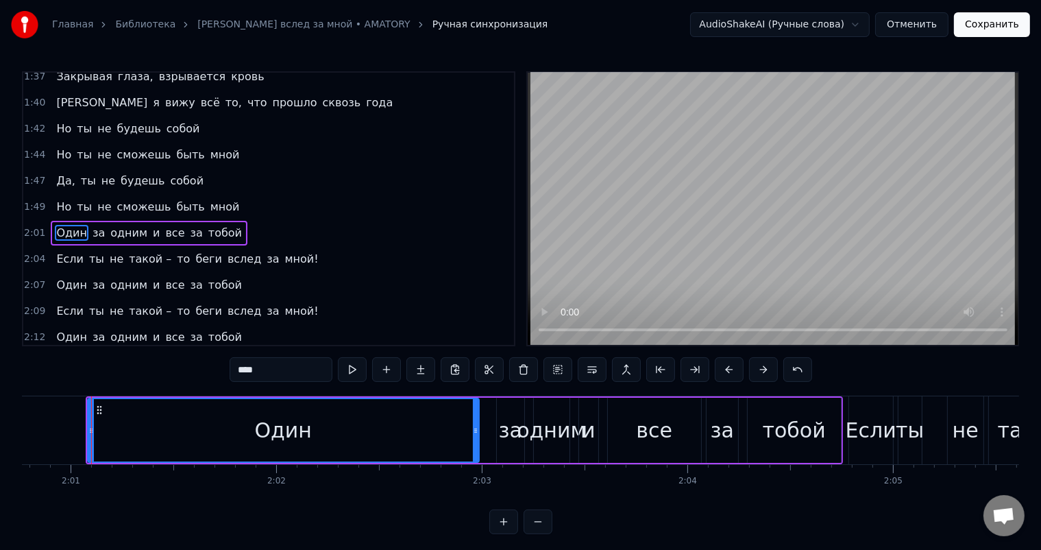
scroll to position [0, 24830]
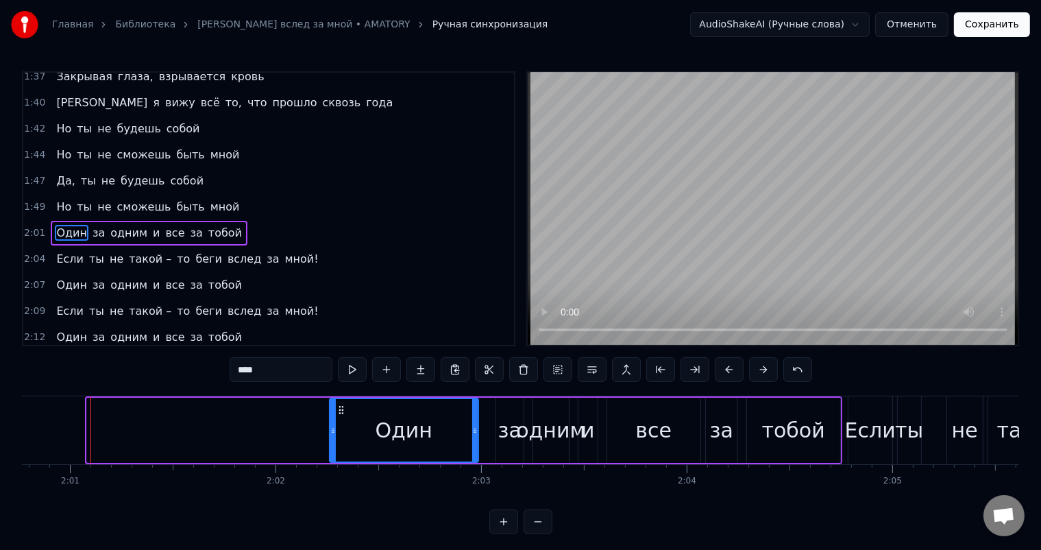
drag, startPoint x: 87, startPoint y: 430, endPoint x: 330, endPoint y: 435, distance: 242.6
click at [330, 435] on icon at bounding box center [332, 430] width 5 height 11
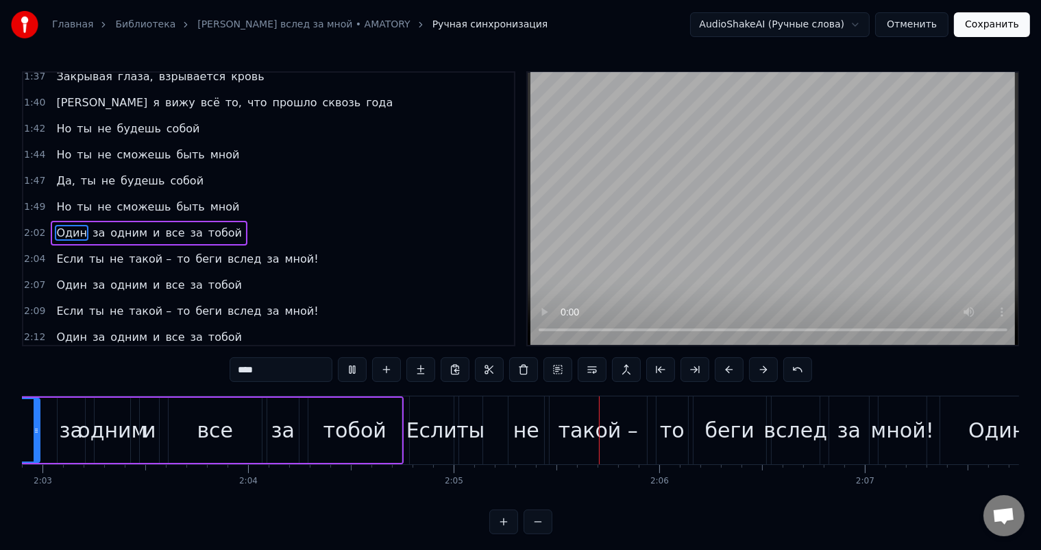
drag, startPoint x: 332, startPoint y: 430, endPoint x: 347, endPoint y: 428, distance: 15.2
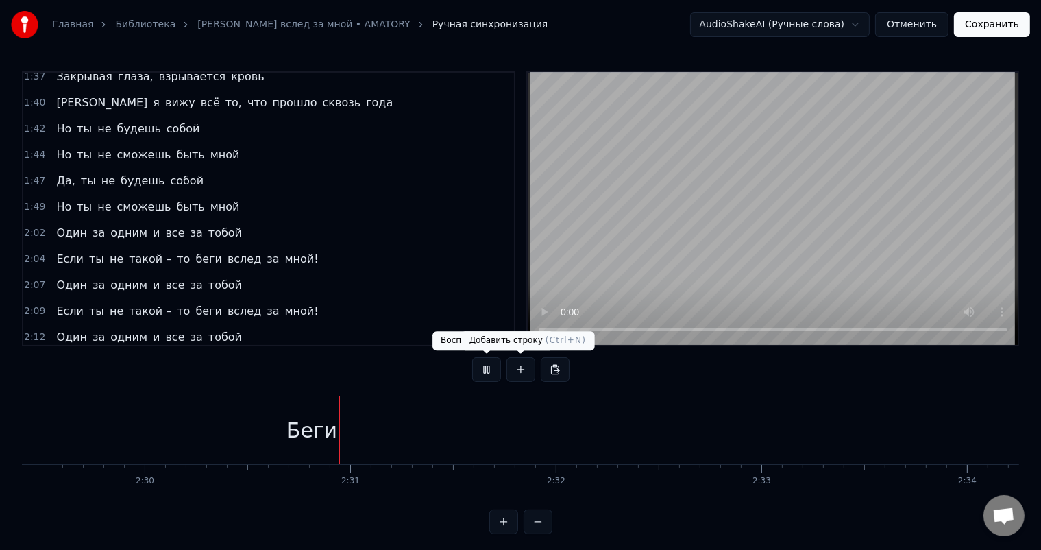
scroll to position [0, 30834]
click at [490, 373] on button at bounding box center [486, 369] width 29 height 25
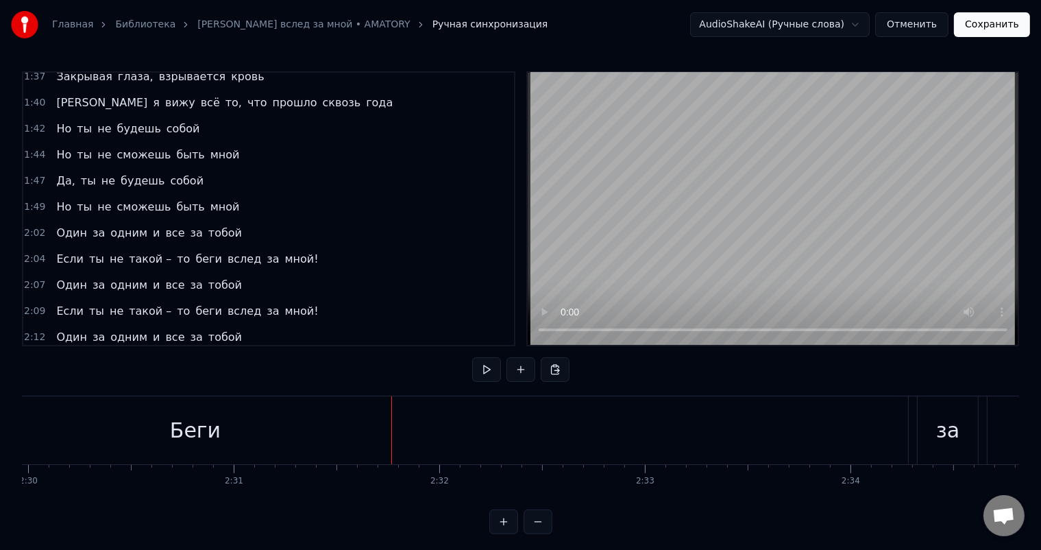
click at [257, 443] on div "Беги" at bounding box center [196, 430] width 1426 height 68
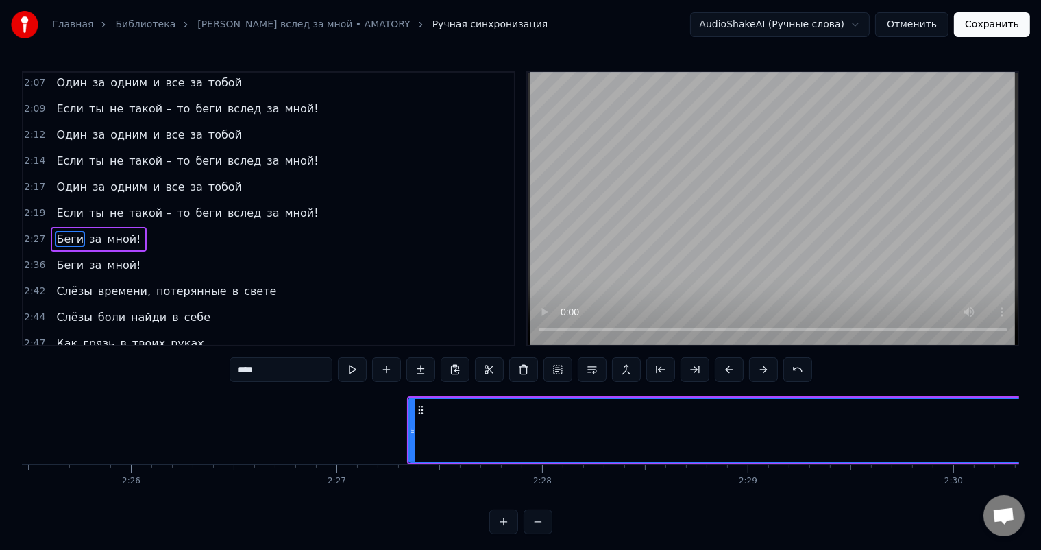
scroll to position [0, 29996]
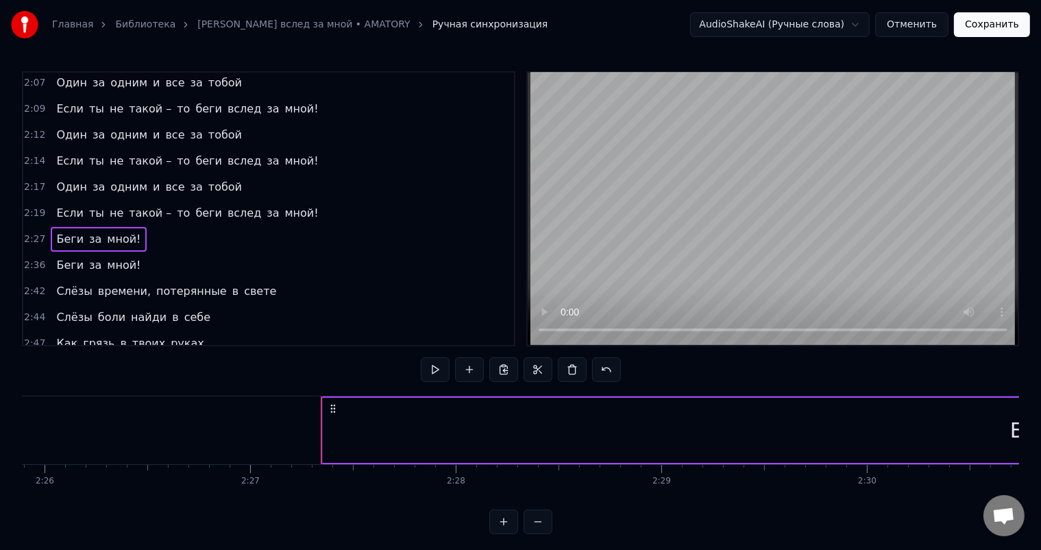
click at [343, 428] on div "Беги" at bounding box center [1036, 430] width 1426 height 65
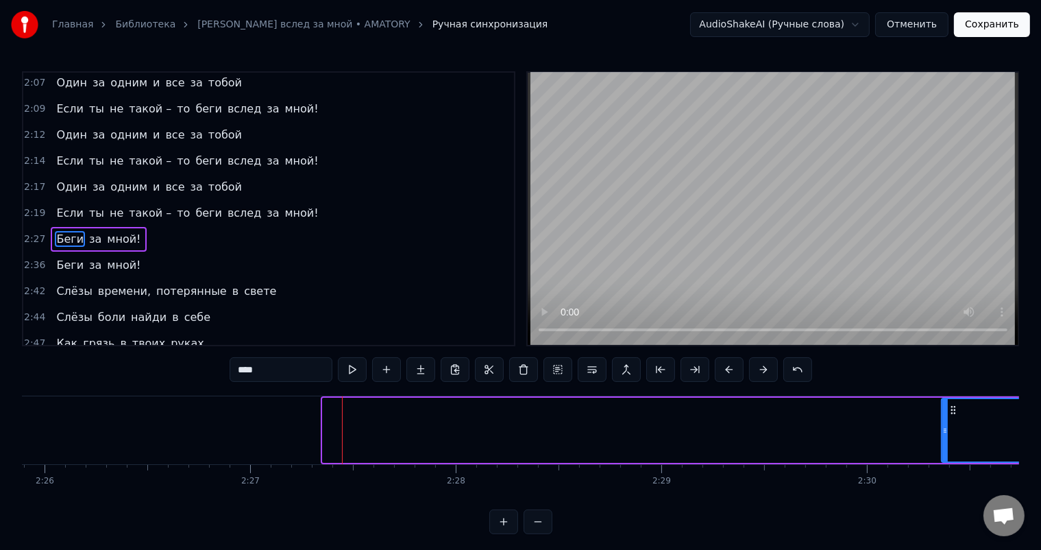
drag, startPoint x: 324, startPoint y: 428, endPoint x: 971, endPoint y: 430, distance: 647.0
click at [948, 430] on icon at bounding box center [944, 430] width 5 height 11
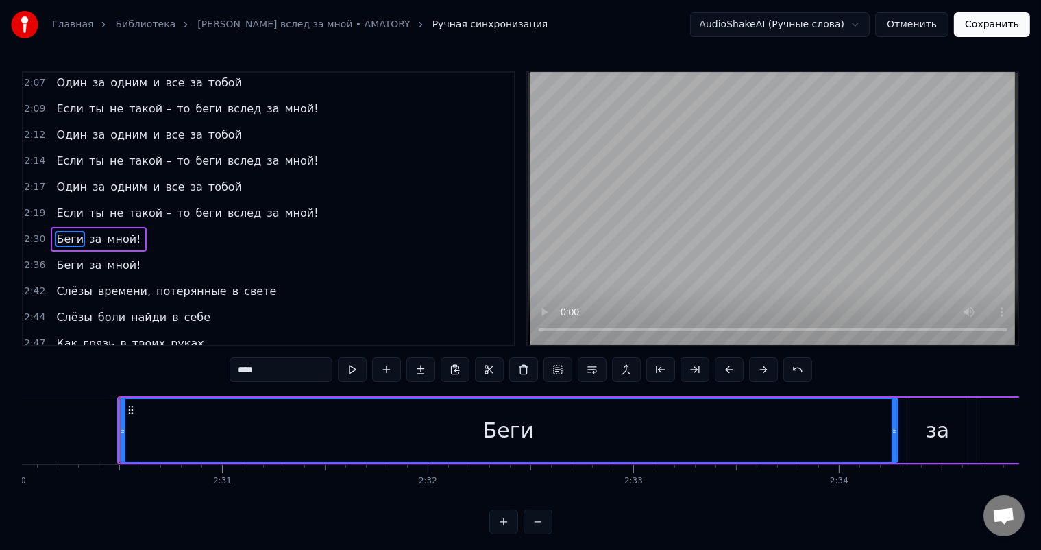
scroll to position [0, 30875]
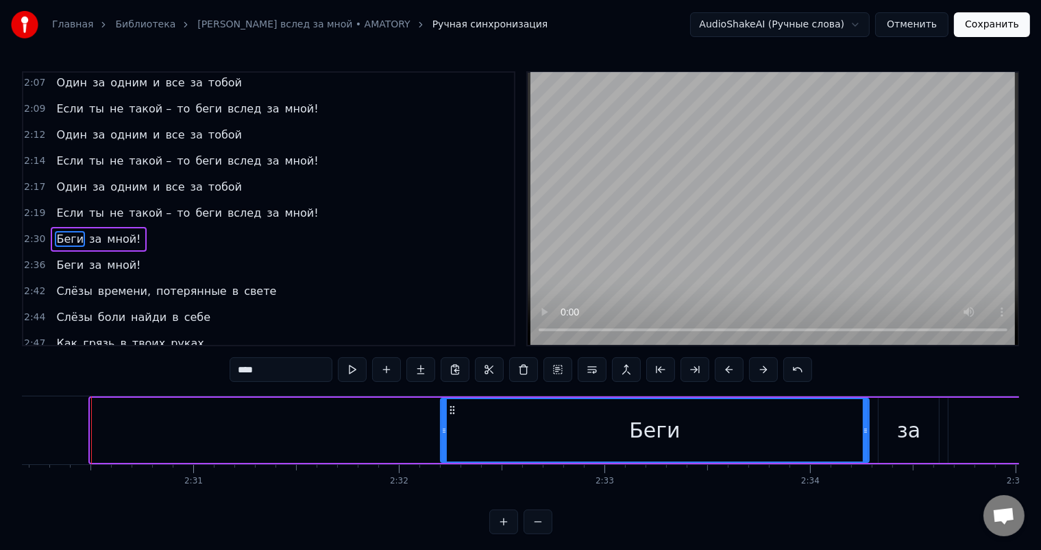
drag, startPoint x: 93, startPoint y: 428, endPoint x: 443, endPoint y: 413, distance: 350.5
click at [443, 413] on div at bounding box center [443, 430] width 5 height 62
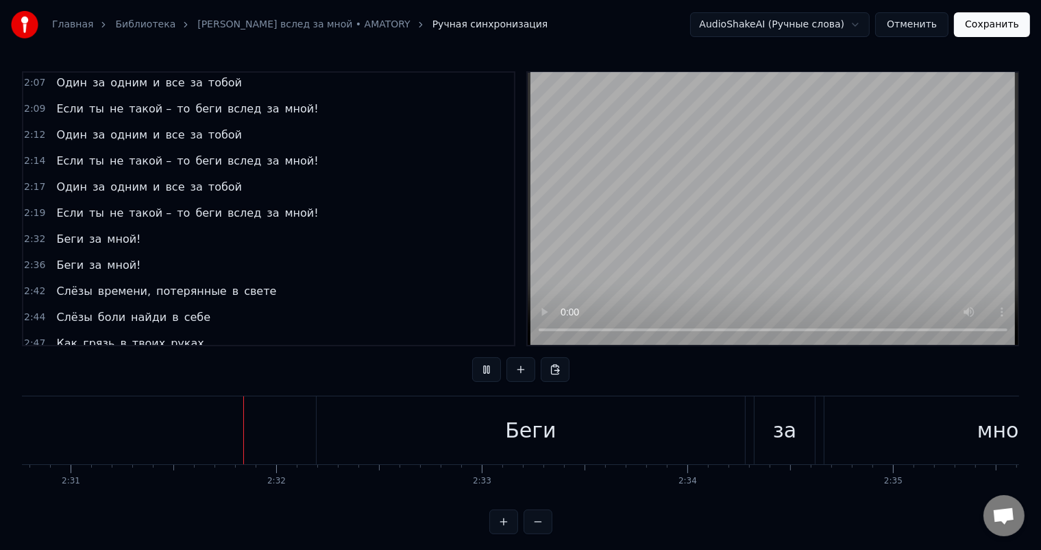
scroll to position [0, 31000]
click at [370, 430] on div "Беги" at bounding box center [529, 430] width 428 height 68
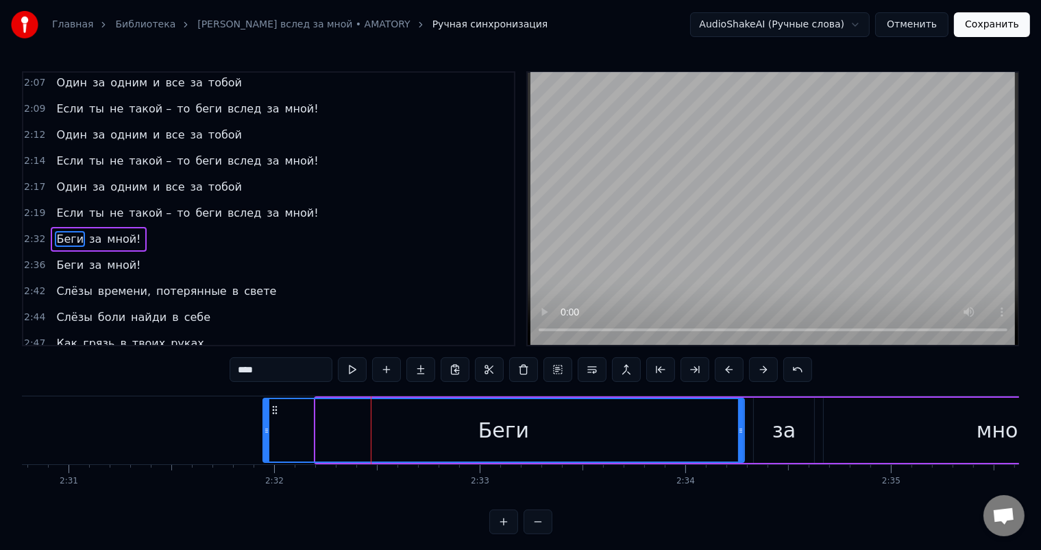
drag, startPoint x: 317, startPoint y: 427, endPoint x: 265, endPoint y: 417, distance: 53.8
click at [265, 417] on div at bounding box center [266, 430] width 5 height 62
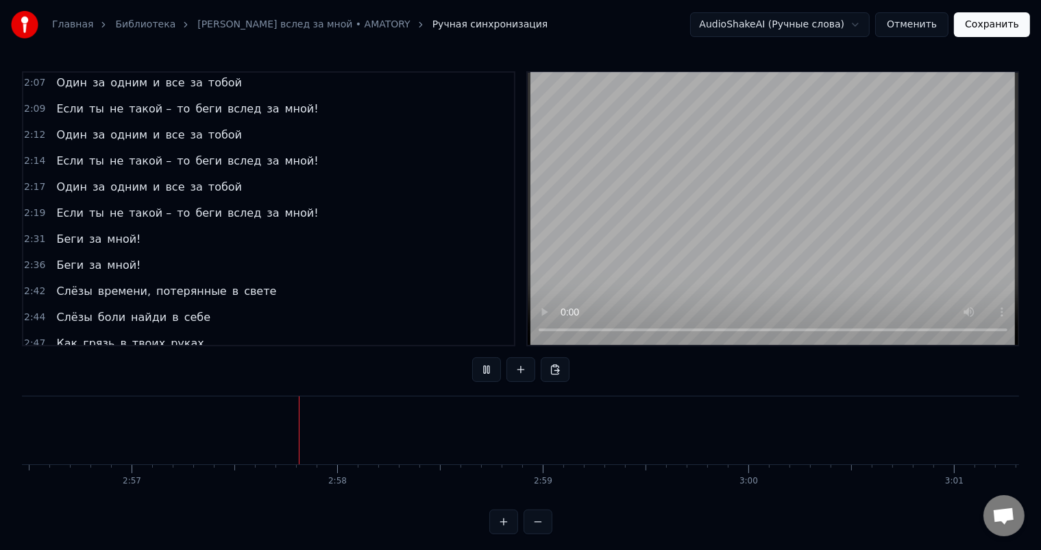
scroll to position [0, 36310]
click at [1006, 27] on button "Сохранить" at bounding box center [992, 24] width 76 height 25
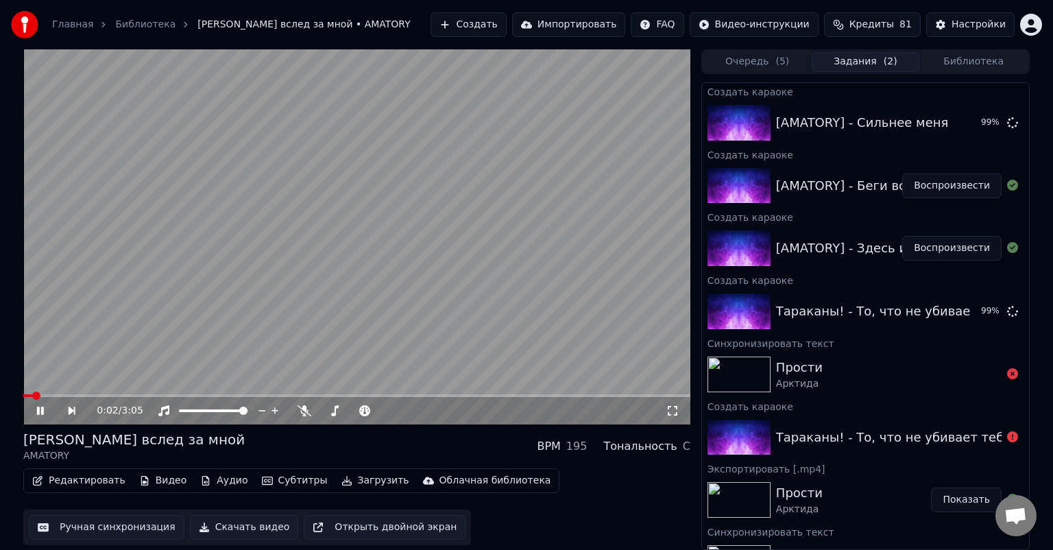
click at [41, 412] on icon at bounding box center [40, 410] width 7 height 8
click at [962, 305] on button "Воспроизвести" at bounding box center [951, 311] width 99 height 25
click at [71, 397] on span at bounding box center [356, 395] width 667 height 3
click at [99, 393] on video at bounding box center [356, 236] width 667 height 375
click at [38, 411] on icon at bounding box center [40, 411] width 8 height 10
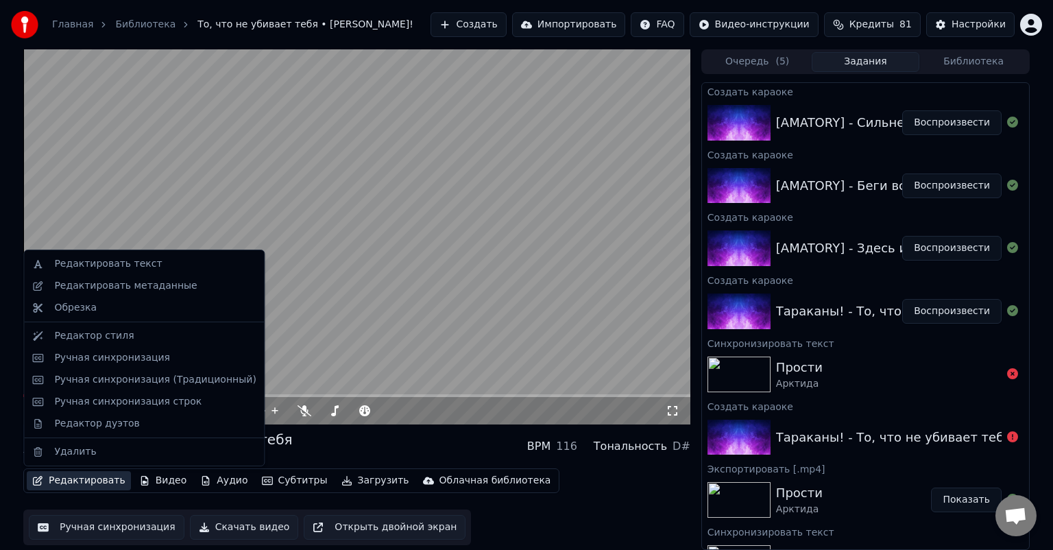
click at [77, 477] on button "Редактировать" at bounding box center [79, 480] width 104 height 19
click at [173, 363] on div "Ручная синхронизация" at bounding box center [154, 358] width 201 height 14
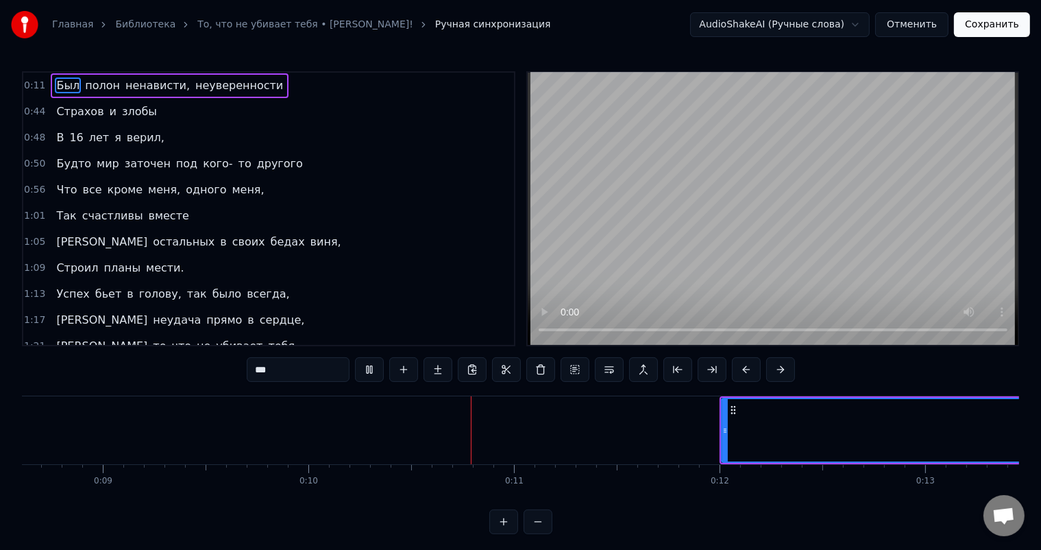
scroll to position [0, 1972]
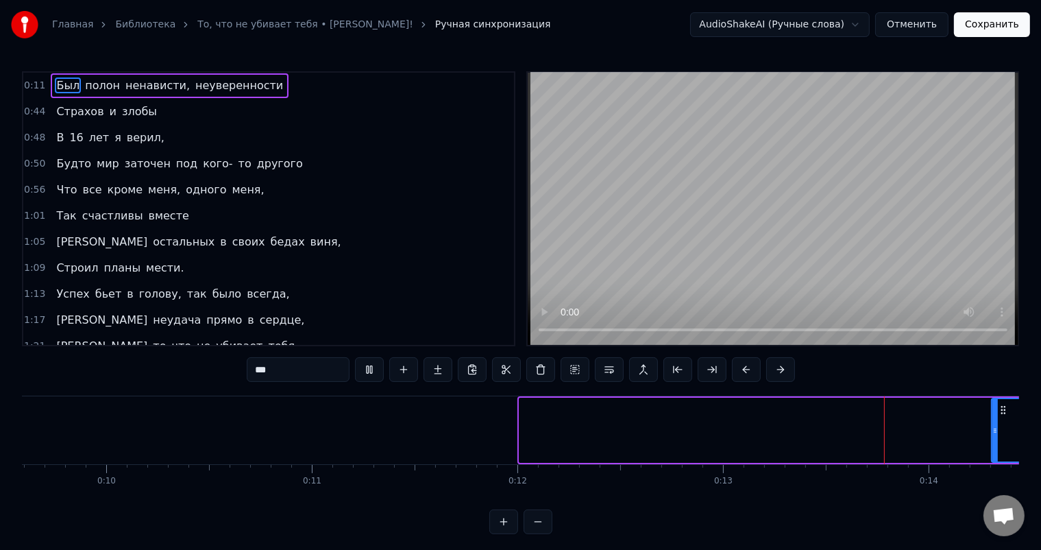
drag, startPoint x: 522, startPoint y: 428, endPoint x: 994, endPoint y: 426, distance: 472.2
click at [994, 426] on icon at bounding box center [994, 430] width 5 height 11
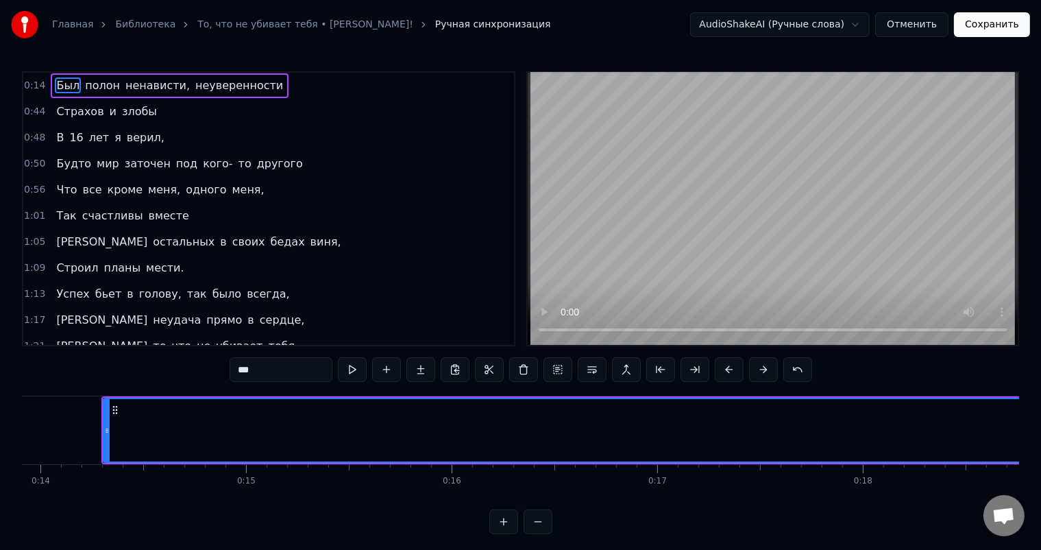
scroll to position [0, 2874]
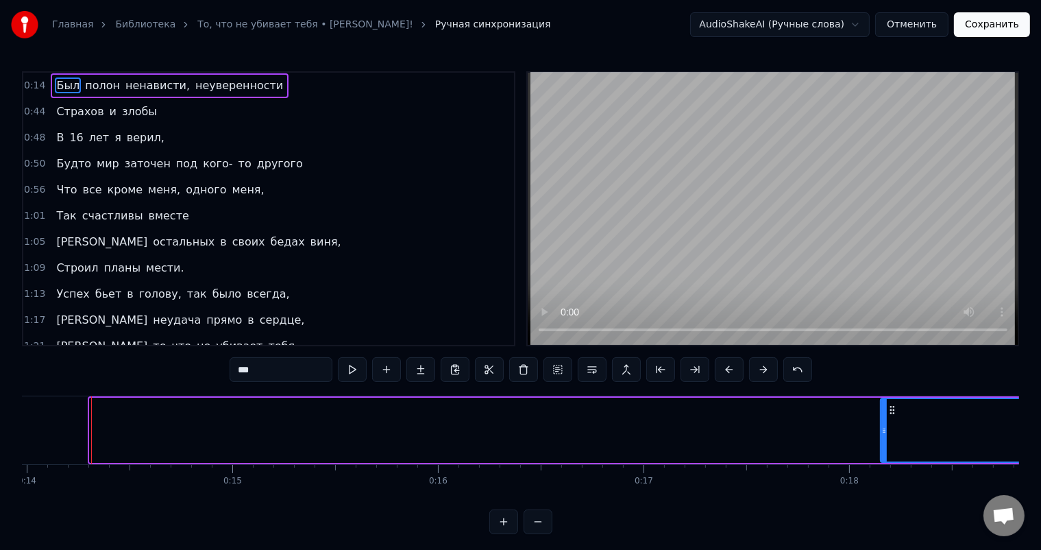
drag, startPoint x: 93, startPoint y: 429, endPoint x: 922, endPoint y: 414, distance: 829.4
click at [887, 414] on div at bounding box center [883, 430] width 5 height 62
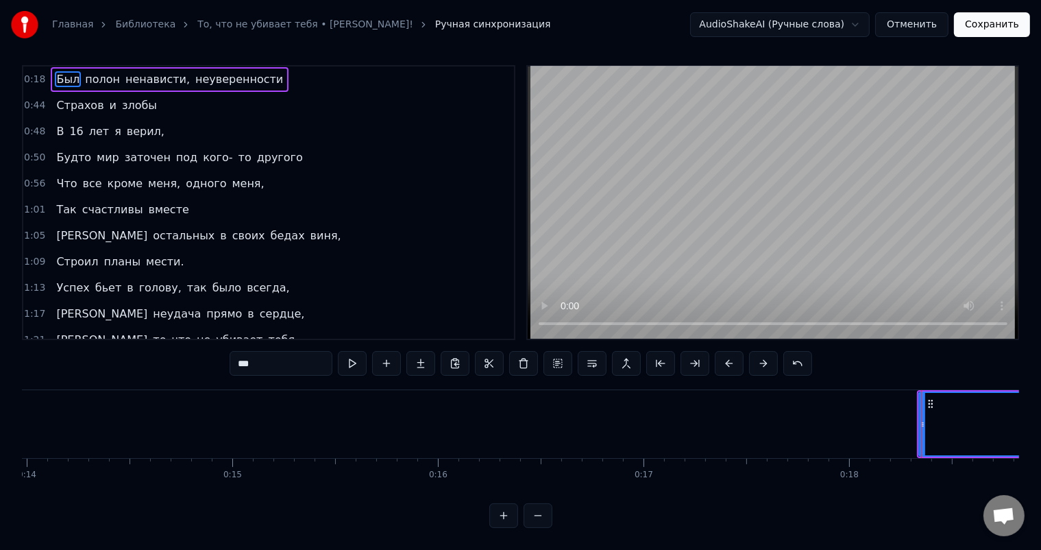
scroll to position [18, 0]
click at [359, 351] on button at bounding box center [352, 363] width 29 height 25
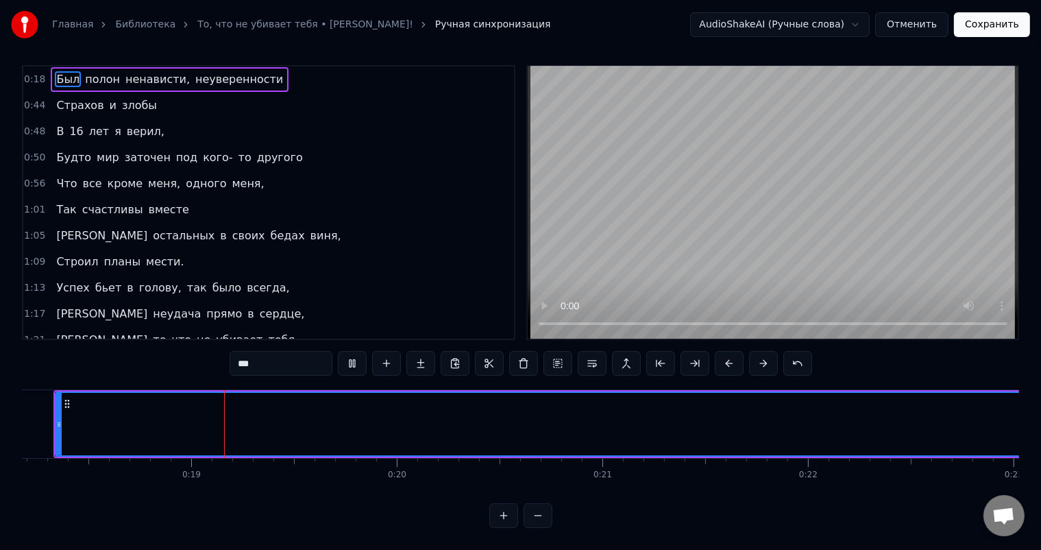
scroll to position [0, 3746]
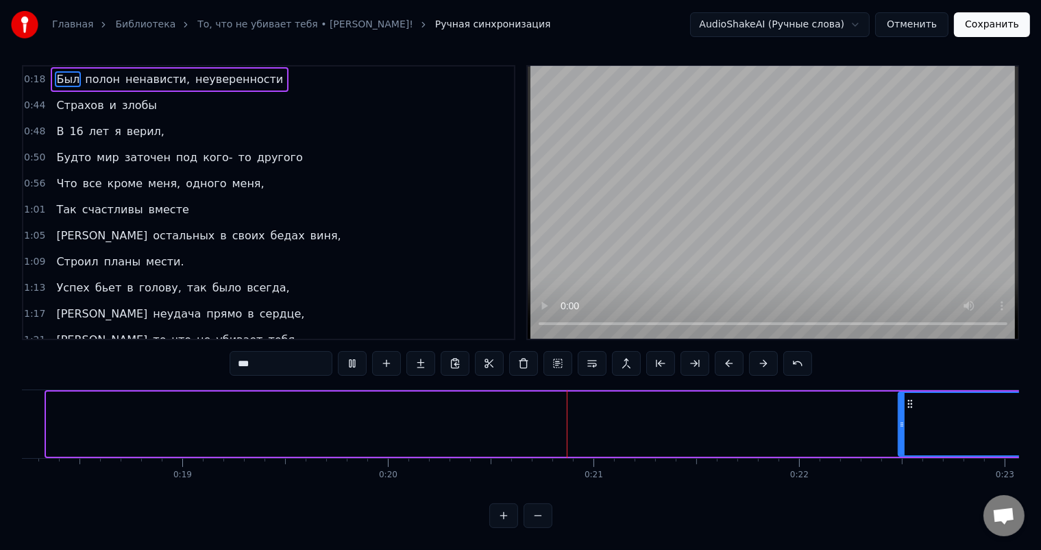
drag, startPoint x: 50, startPoint y: 411, endPoint x: 902, endPoint y: 424, distance: 852.0
click at [902, 424] on div at bounding box center [901, 424] width 5 height 62
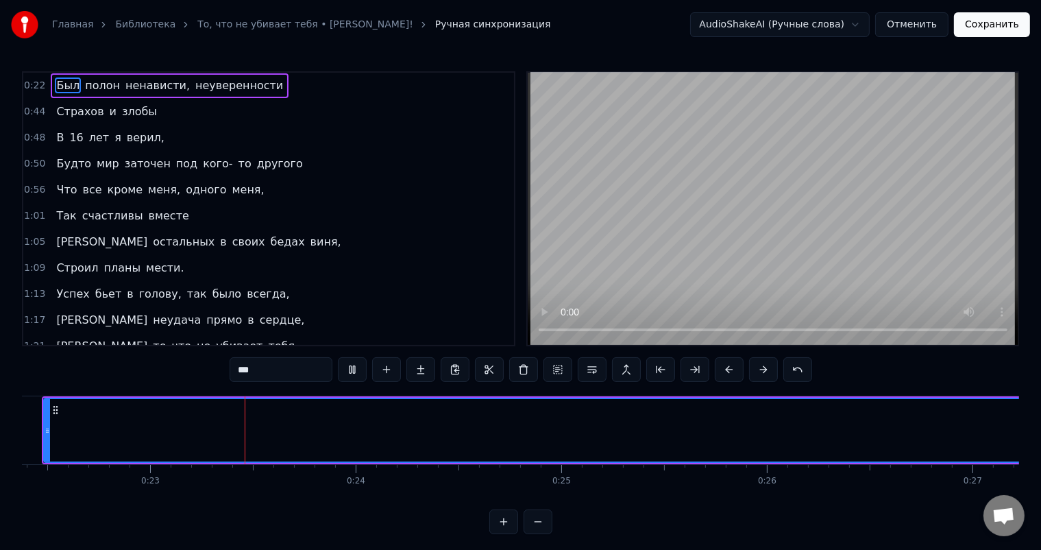
scroll to position [0, 4608]
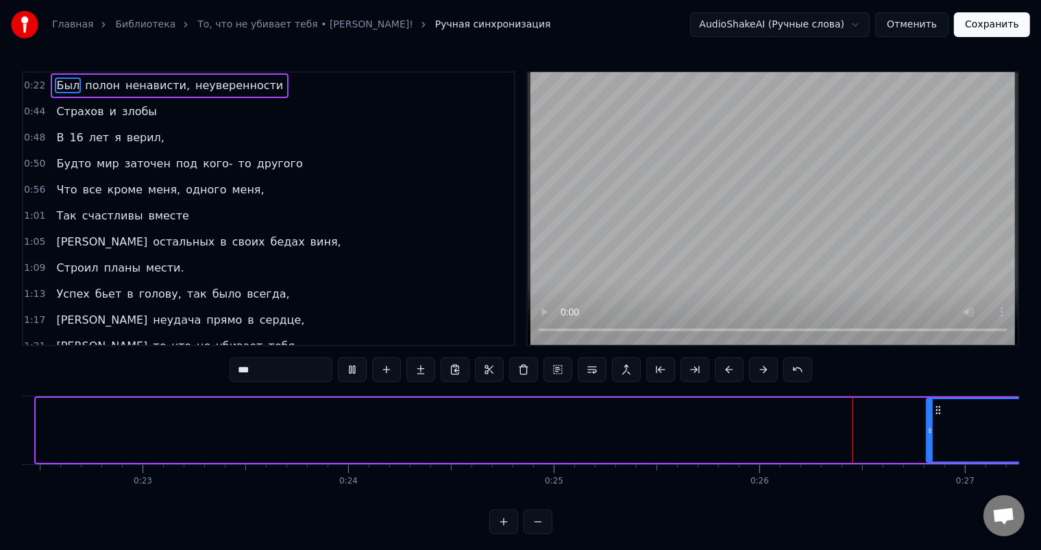
drag, startPoint x: 38, startPoint y: 428, endPoint x: 975, endPoint y: 415, distance: 937.7
click at [933, 415] on div at bounding box center [929, 430] width 5 height 62
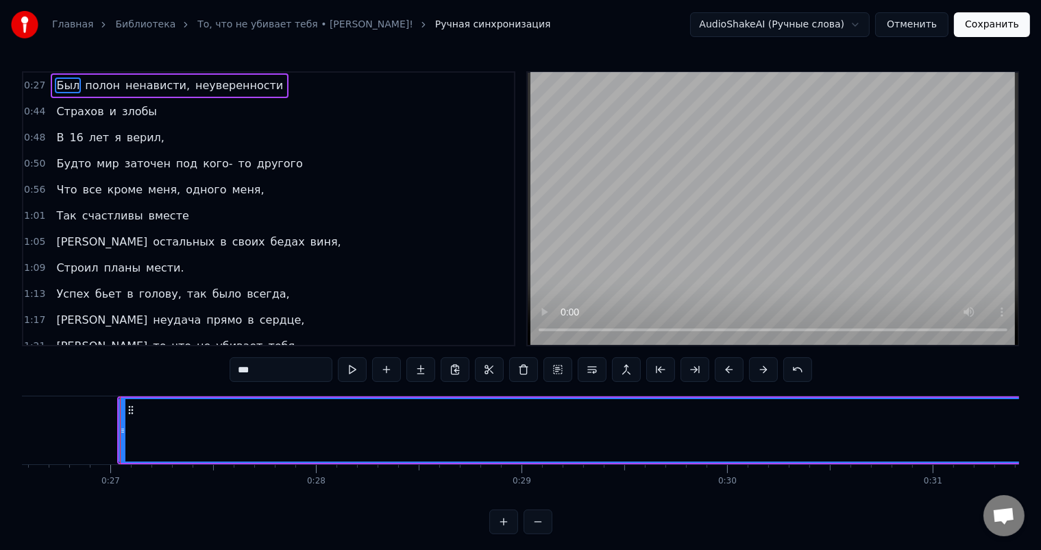
scroll to position [0, 5492]
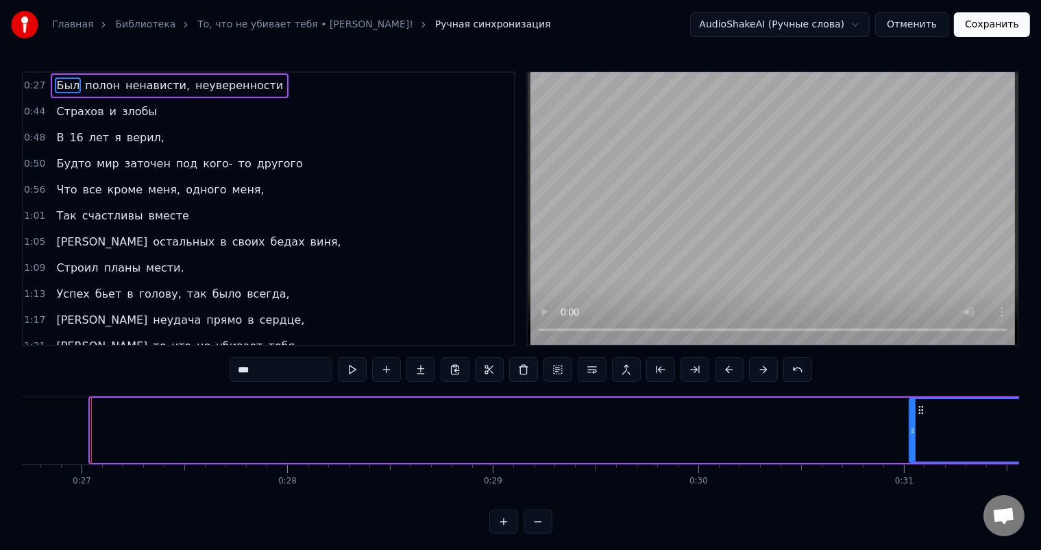
drag, startPoint x: 92, startPoint y: 424, endPoint x: 925, endPoint y: 444, distance: 833.6
click at [916, 444] on div at bounding box center [912, 430] width 5 height 62
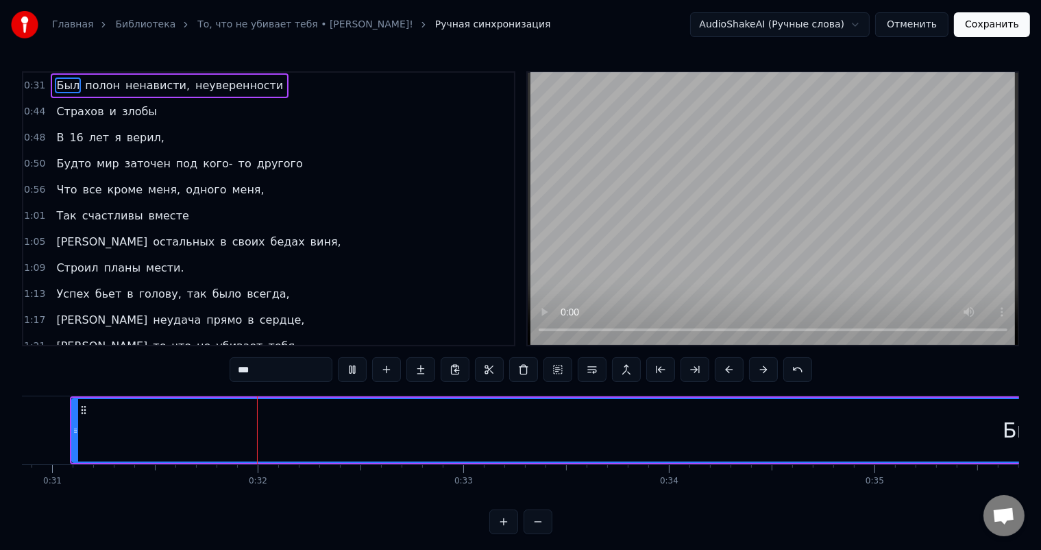
scroll to position [0, 6371]
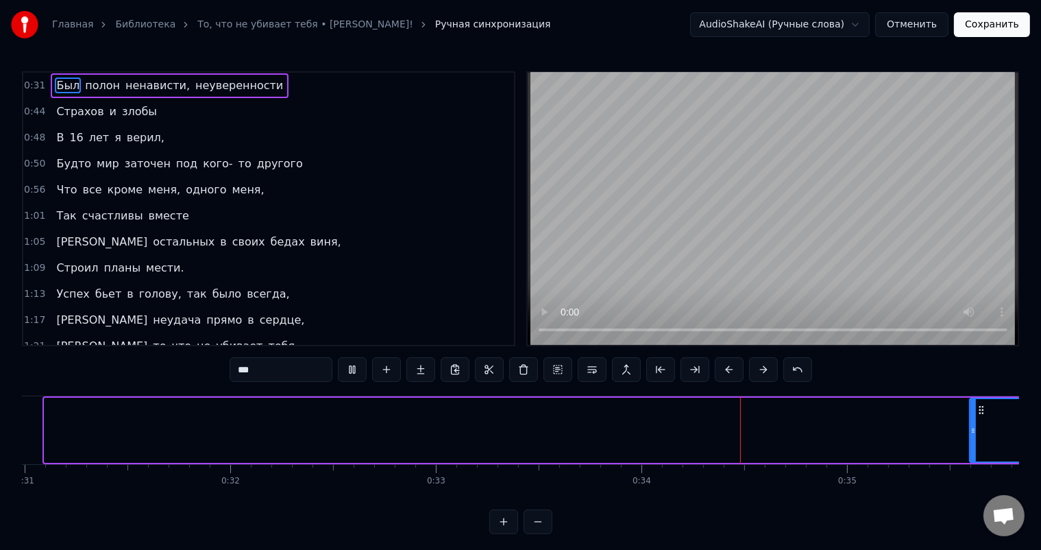
drag, startPoint x: 45, startPoint y: 431, endPoint x: 970, endPoint y: 420, distance: 925.3
click at [970, 420] on div at bounding box center [972, 430] width 5 height 62
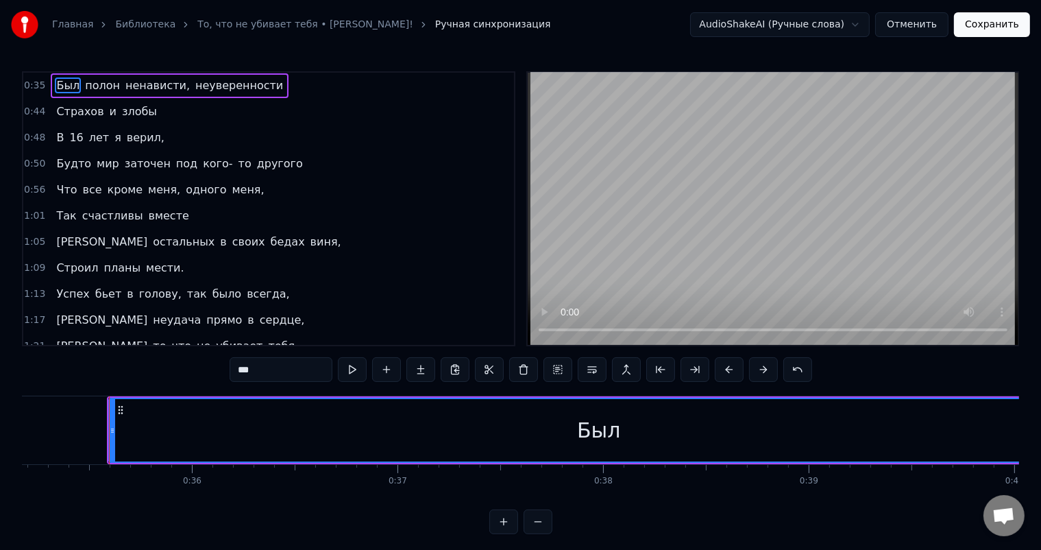
scroll to position [0, 7250]
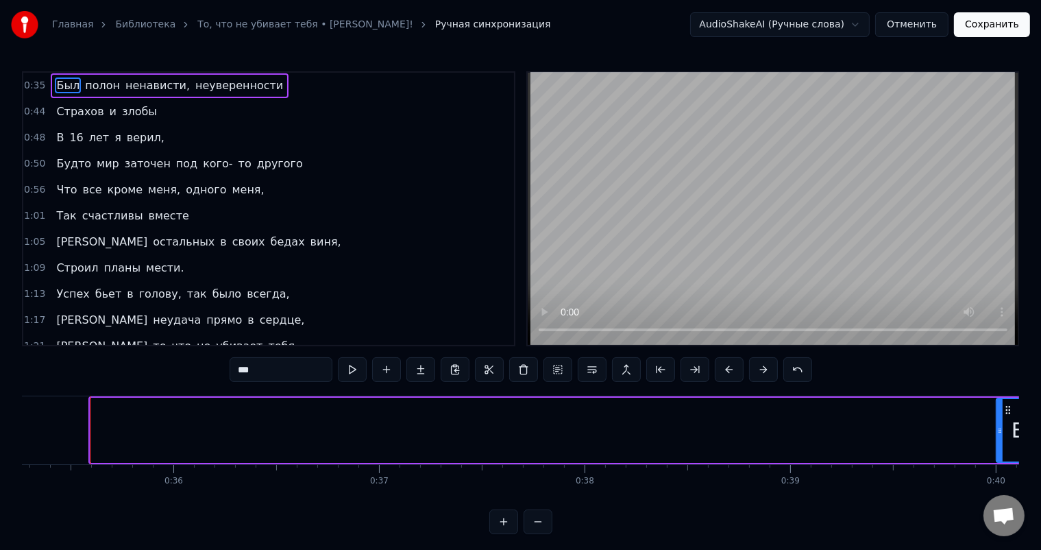
drag, startPoint x: 93, startPoint y: 428, endPoint x: 999, endPoint y: 444, distance: 906.2
click at [999, 444] on div at bounding box center [999, 430] width 5 height 62
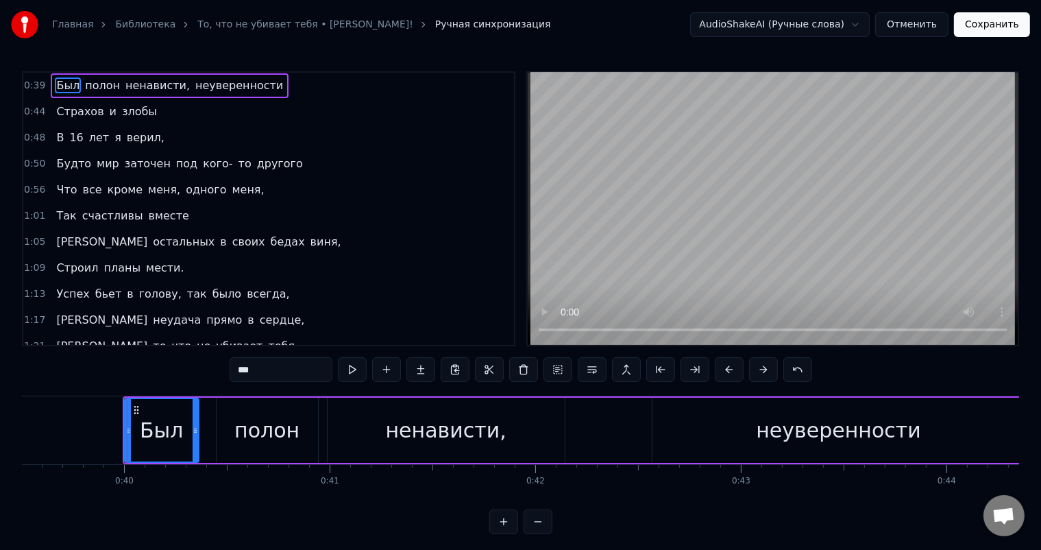
scroll to position [0, 8158]
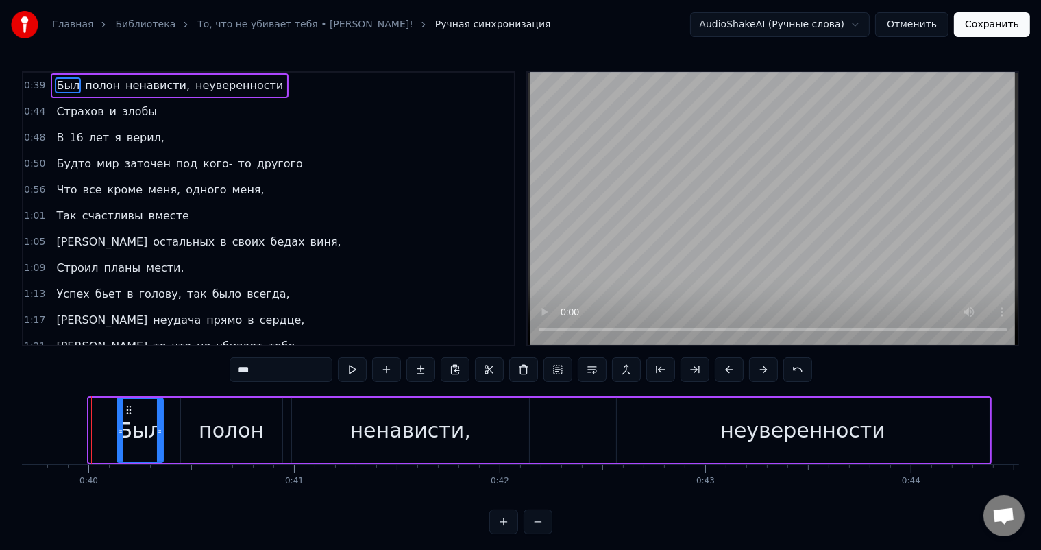
drag, startPoint x: 93, startPoint y: 429, endPoint x: 121, endPoint y: 430, distance: 28.1
click at [121, 430] on icon at bounding box center [120, 430] width 5 height 11
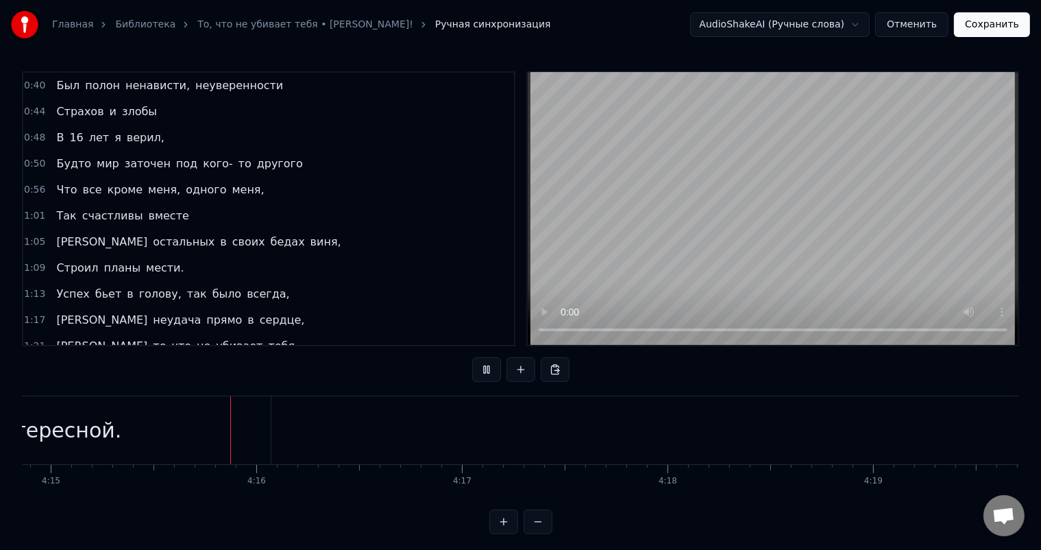
scroll to position [0, 52402]
click at [992, 26] on button "Сохранить" at bounding box center [992, 24] width 76 height 25
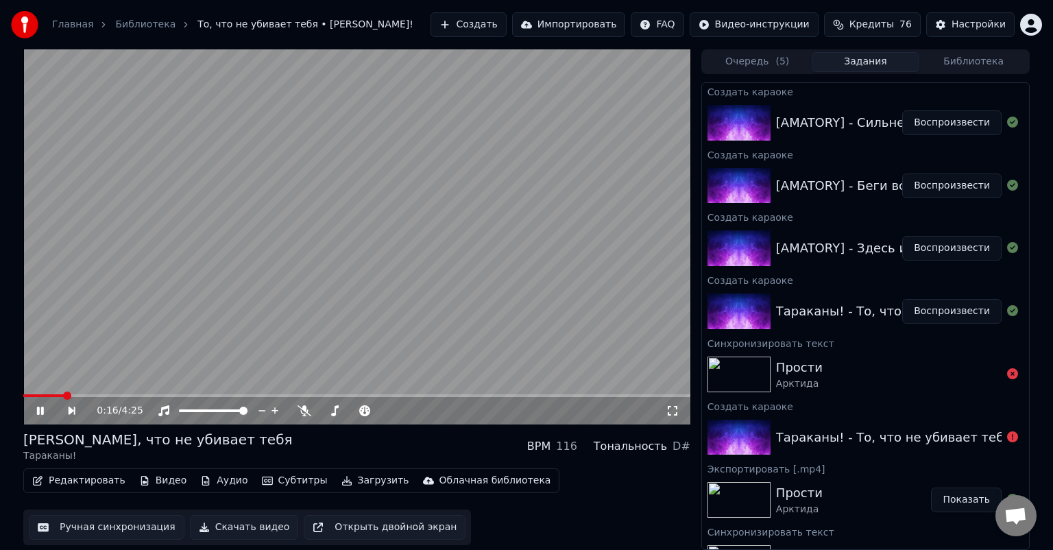
click at [63, 395] on span at bounding box center [356, 395] width 667 height 3
click at [82, 395] on span at bounding box center [356, 395] width 667 height 3
click at [103, 395] on span at bounding box center [356, 395] width 667 height 3
click at [127, 394] on div "0:32 / 4:25" at bounding box center [356, 236] width 667 height 375
click at [173, 403] on div "0:32 / 4:25" at bounding box center [356, 410] width 667 height 27
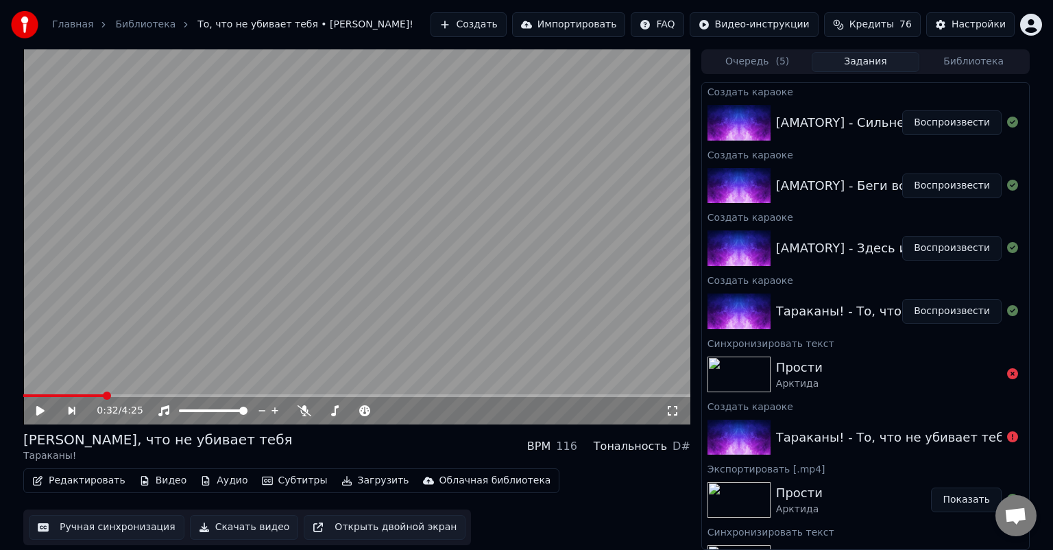
click at [48, 408] on icon at bounding box center [50, 410] width 32 height 11
click at [257, 318] on video at bounding box center [356, 236] width 667 height 375
click at [221, 529] on button "Скачать видео" at bounding box center [244, 527] width 109 height 25
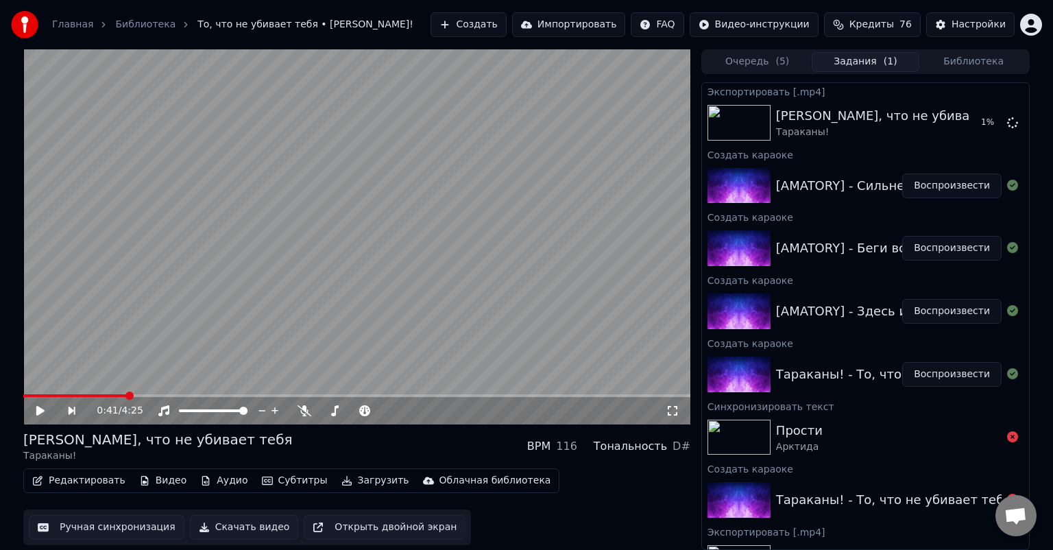
click at [840, 291] on div "[AMATORY] - Здесь и сейчас Воспроизвести" at bounding box center [865, 311] width 327 height 47
click at [949, 184] on button "Воспроизвести" at bounding box center [951, 185] width 99 height 25
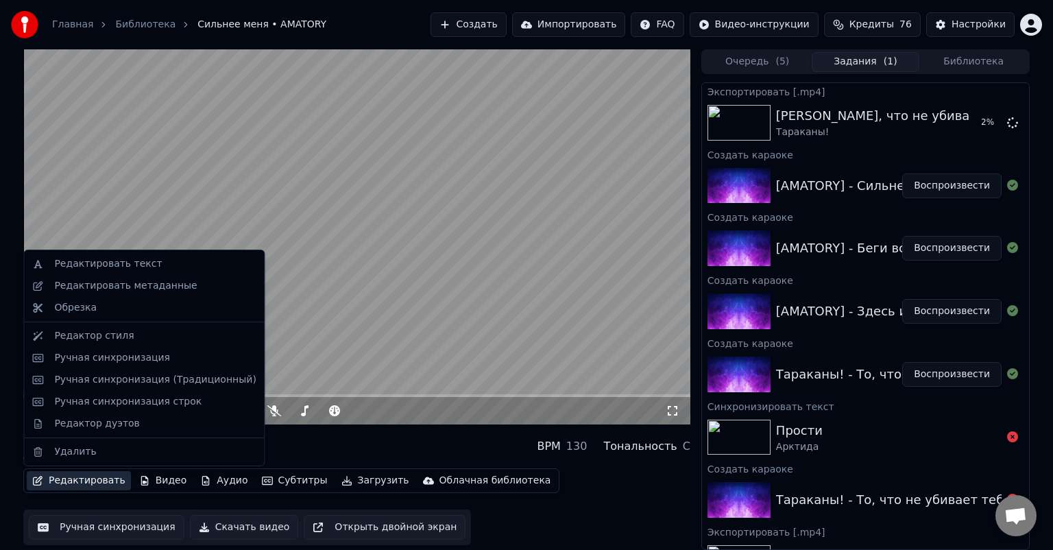
click at [84, 483] on button "Редактировать" at bounding box center [79, 480] width 104 height 19
click at [163, 351] on div "Ручная синхронизация" at bounding box center [154, 358] width 201 height 14
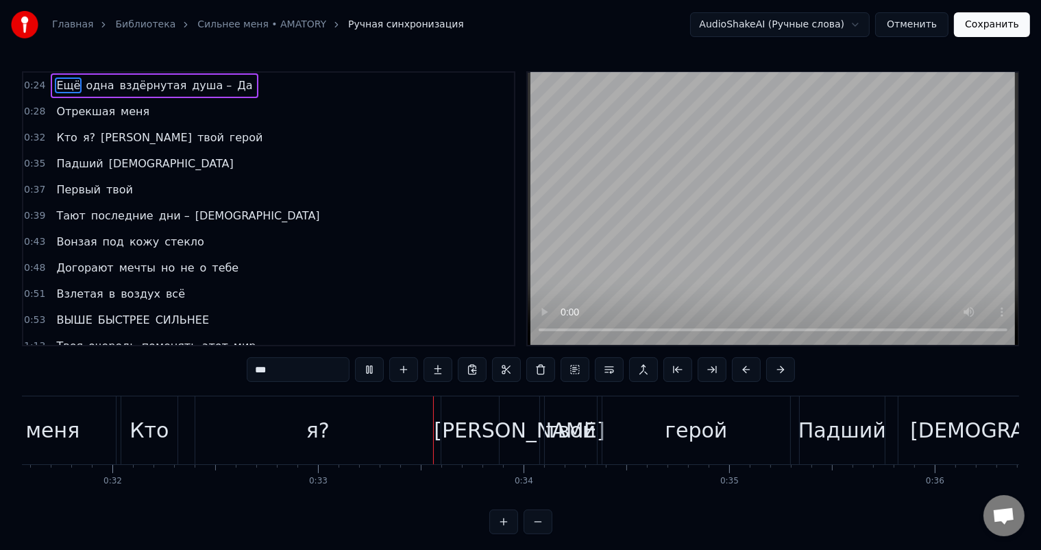
scroll to position [0, 6688]
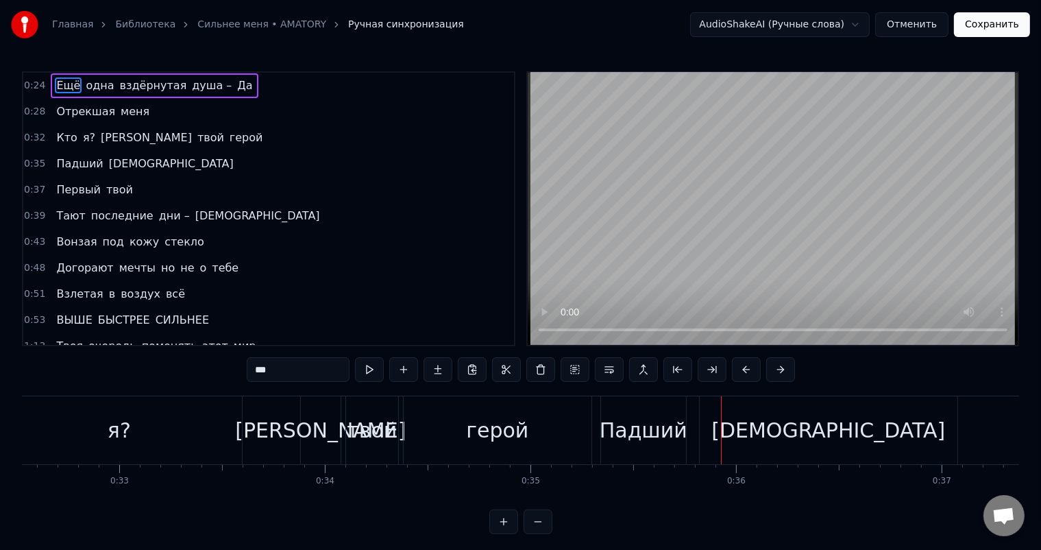
click at [921, 22] on button "Отменить" at bounding box center [911, 24] width 73 height 25
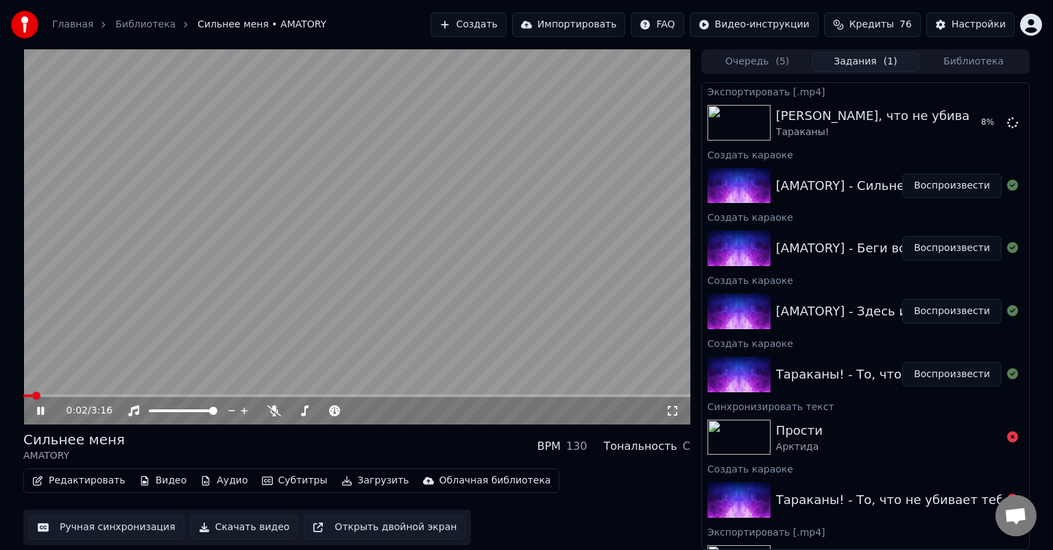
click at [40, 406] on icon at bounding box center [50, 410] width 32 height 11
click at [92, 485] on button "Редактировать" at bounding box center [79, 480] width 104 height 19
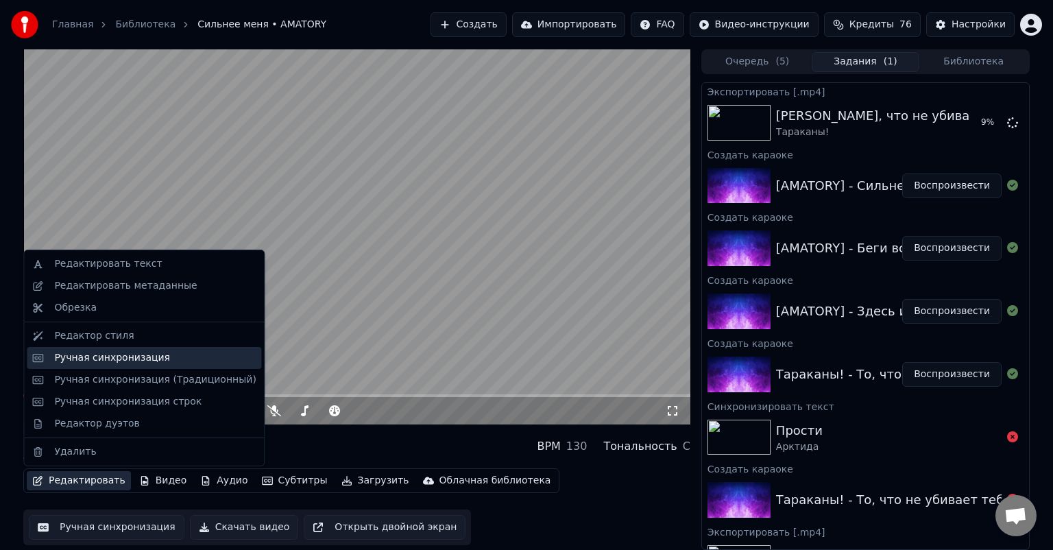
click at [150, 361] on div "Ручная синхронизация" at bounding box center [112, 358] width 116 height 14
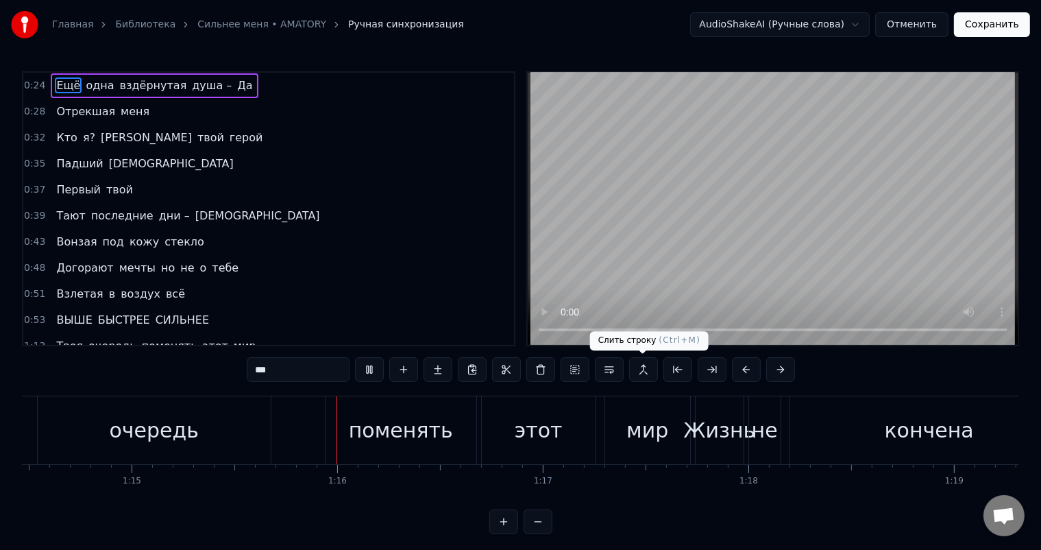
scroll to position [0, 15420]
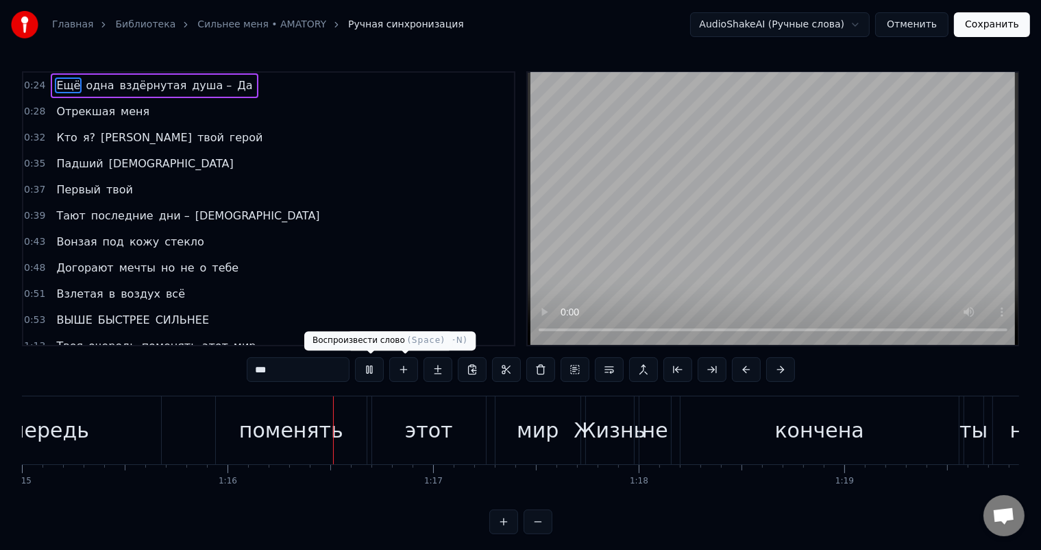
click at [376, 378] on button at bounding box center [369, 369] width 29 height 25
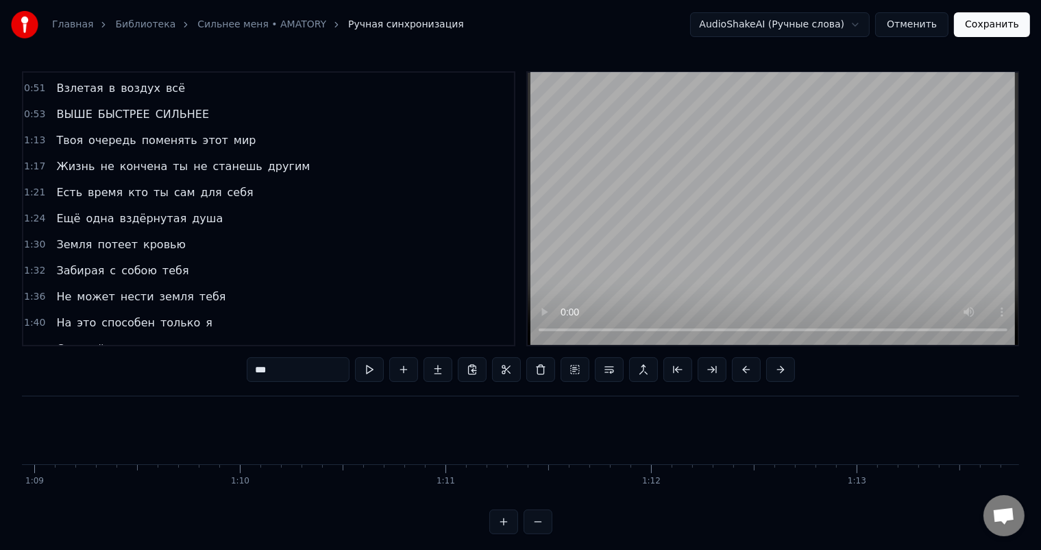
scroll to position [0, 14265]
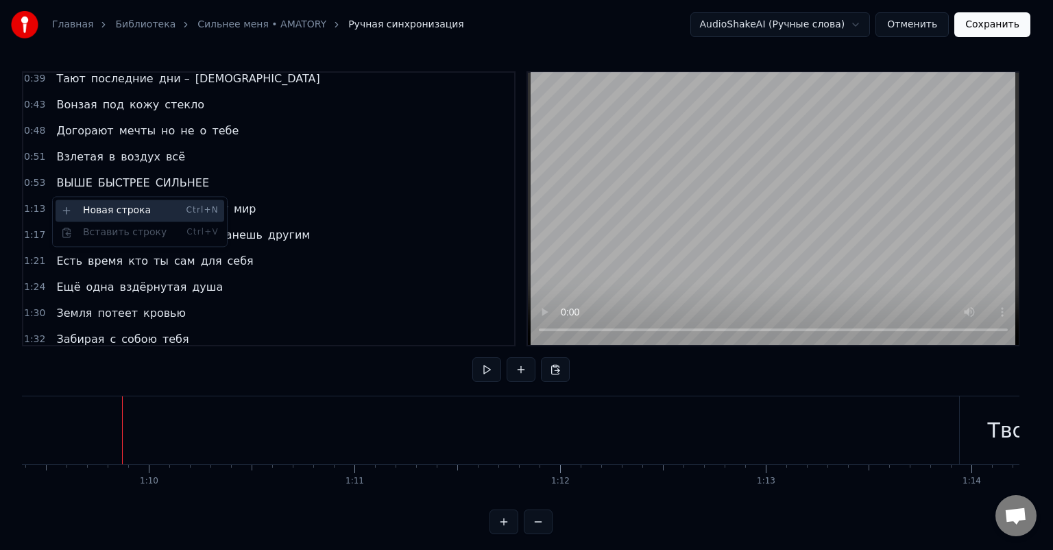
click at [75, 206] on div "Новая строка Ctrl+N" at bounding box center [140, 210] width 169 height 22
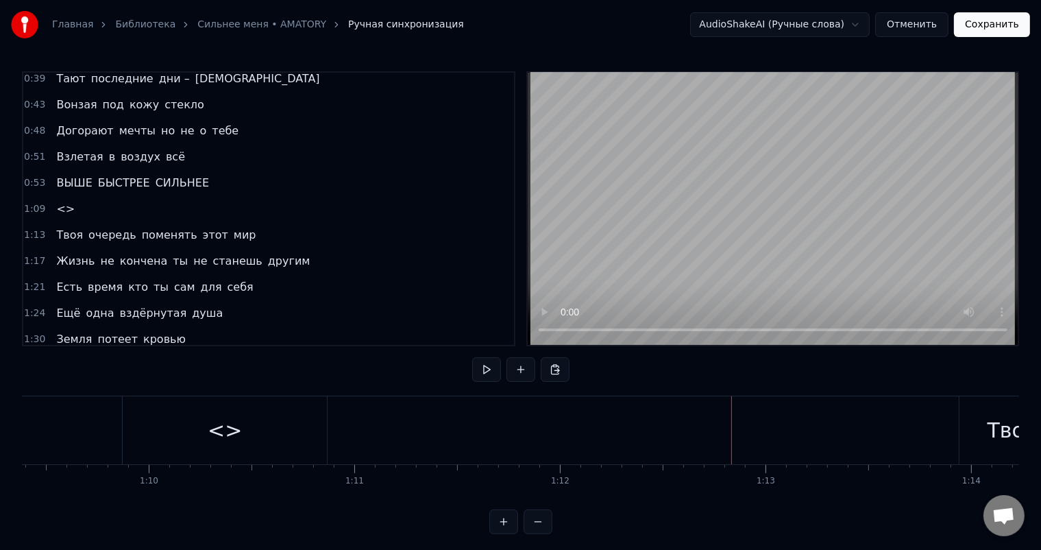
click at [299, 435] on div "<>" at bounding box center [225, 430] width 204 height 68
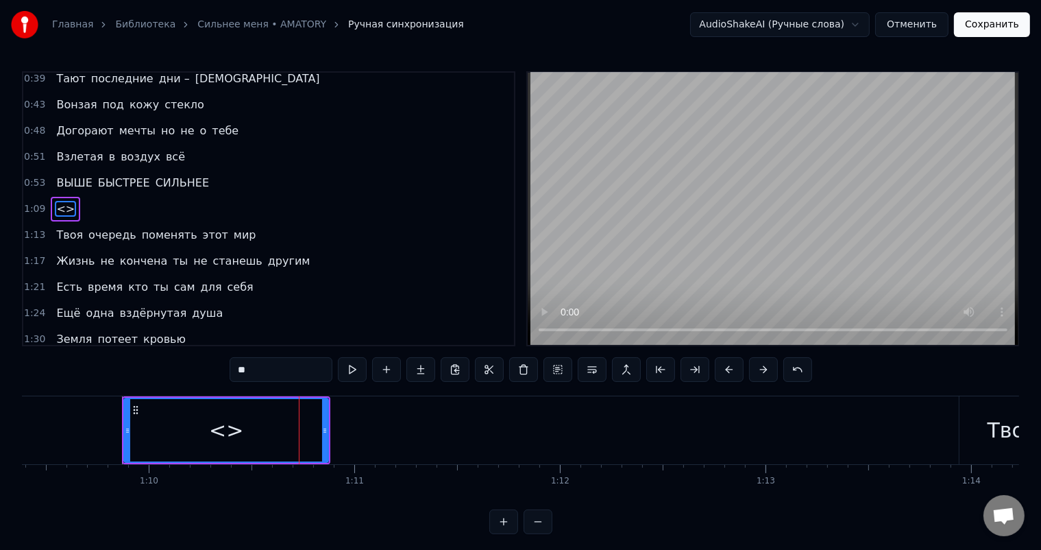
scroll to position [128, 0]
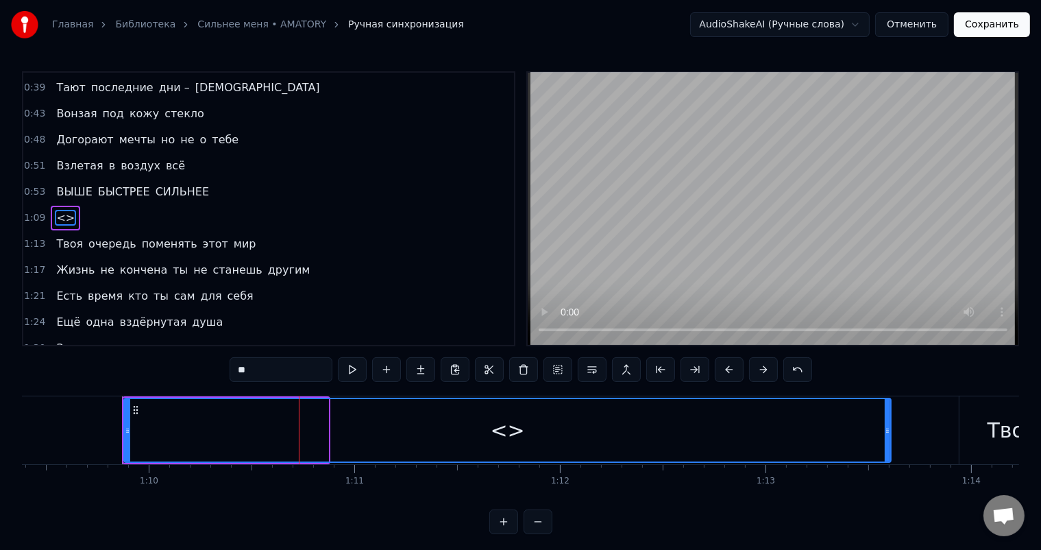
drag, startPoint x: 326, startPoint y: 432, endPoint x: 888, endPoint y: 429, distance: 562.7
click at [888, 429] on icon at bounding box center [887, 430] width 5 height 11
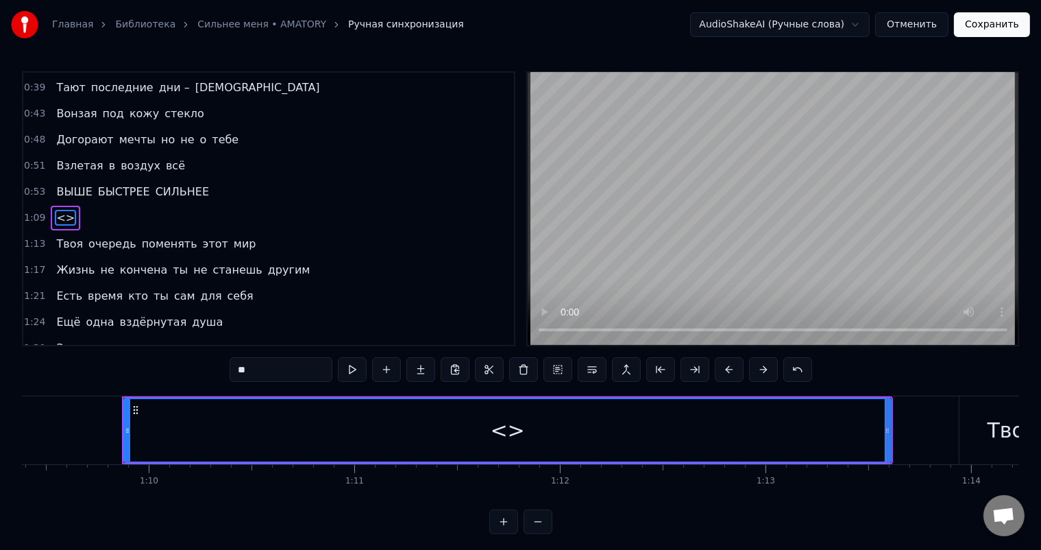
click at [58, 210] on span "<>" at bounding box center [65, 218] width 21 height 16
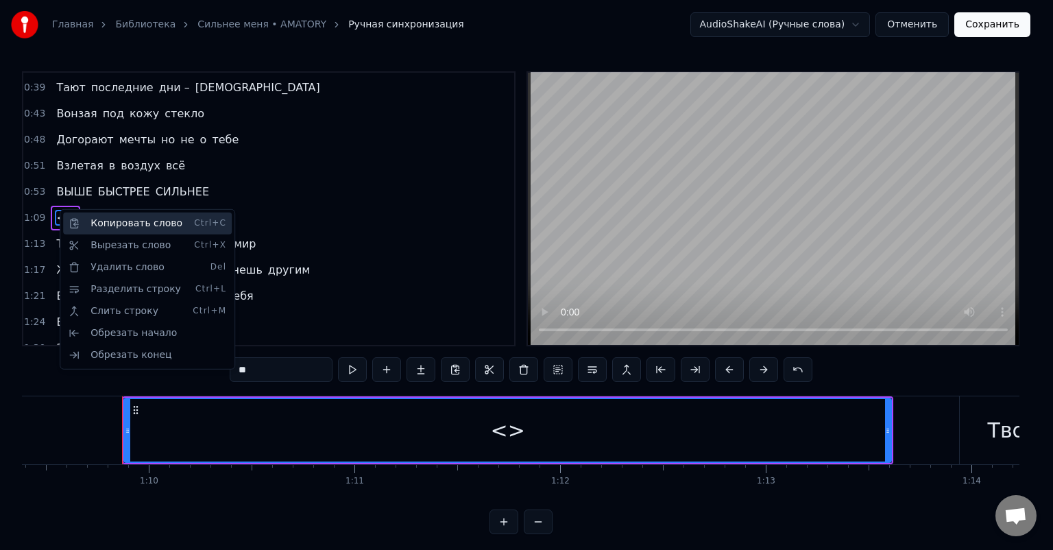
click at [127, 229] on div "Копировать слово Ctrl+C" at bounding box center [147, 223] width 169 height 22
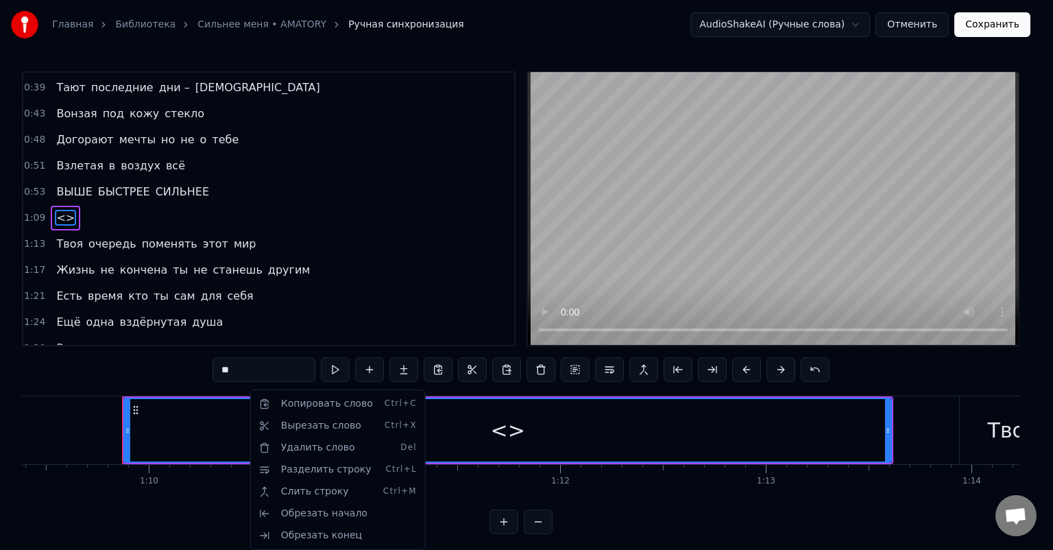
click at [244, 373] on html "Главная Библиотека Сильнее меня • AMATORY Ручная синхронизация AudioShakeAI (Ру…" at bounding box center [526, 278] width 1053 height 556
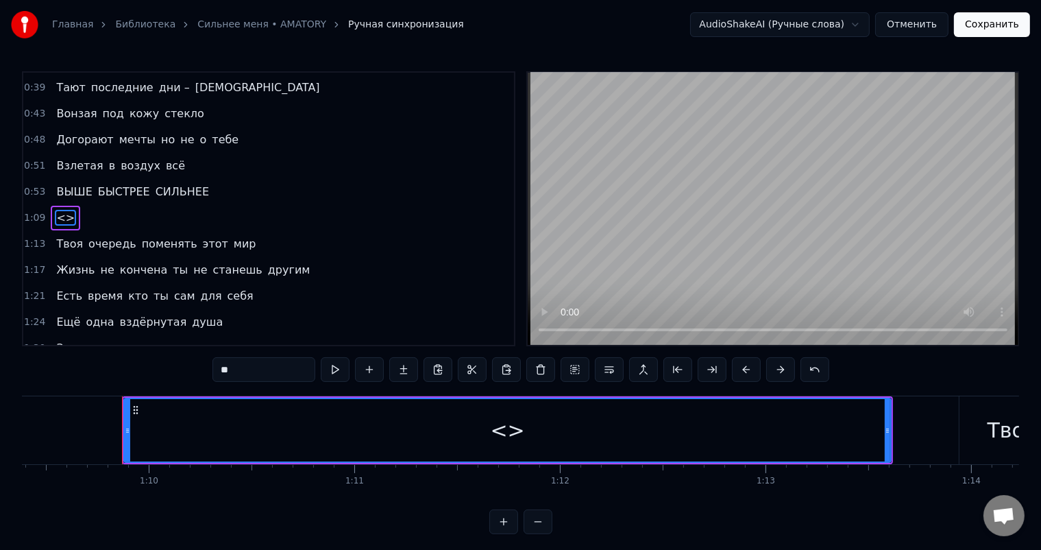
click at [242, 370] on input "**" at bounding box center [263, 369] width 103 height 25
drag, startPoint x: 242, startPoint y: 370, endPoint x: 225, endPoint y: 369, distance: 17.2
click at [225, 369] on input "**" at bounding box center [263, 369] width 103 height 25
click at [245, 371] on input "********" at bounding box center [263, 369] width 103 height 25
type input "******"
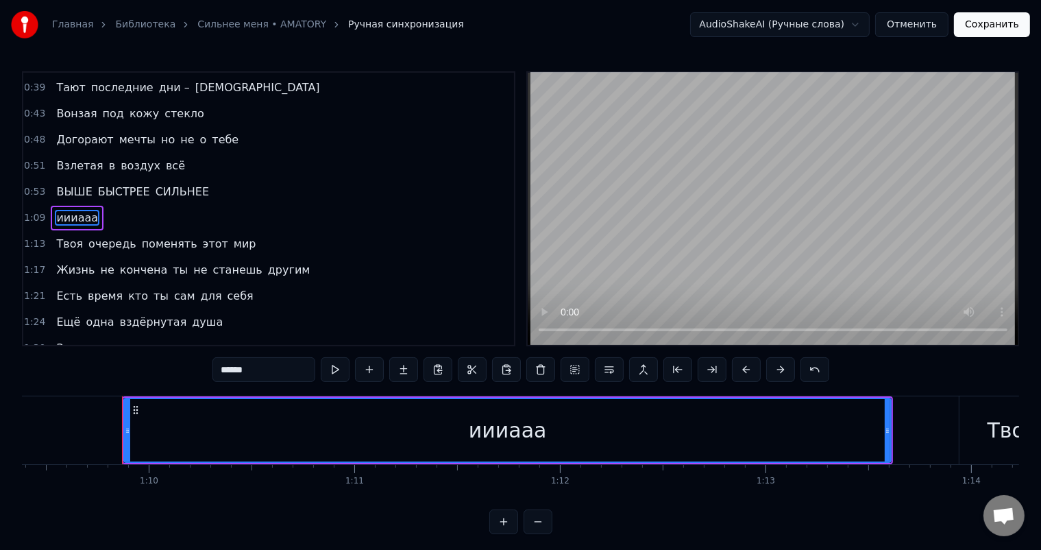
click at [222, 180] on div "0:53 ВЫШЕ БЫСТРЕЕ СИЛЬНЕЕ" at bounding box center [268, 192] width 491 height 26
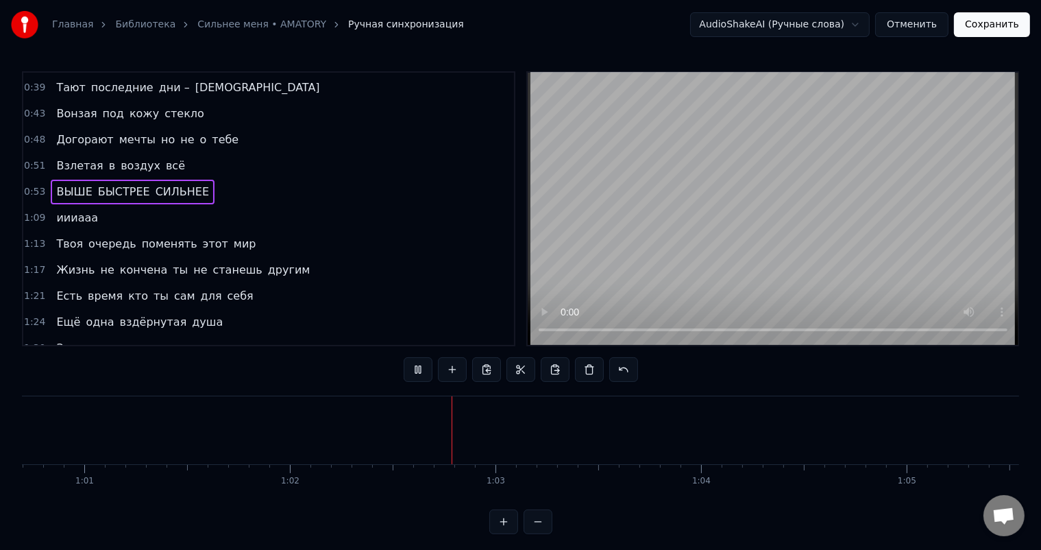
scroll to position [0, 12734]
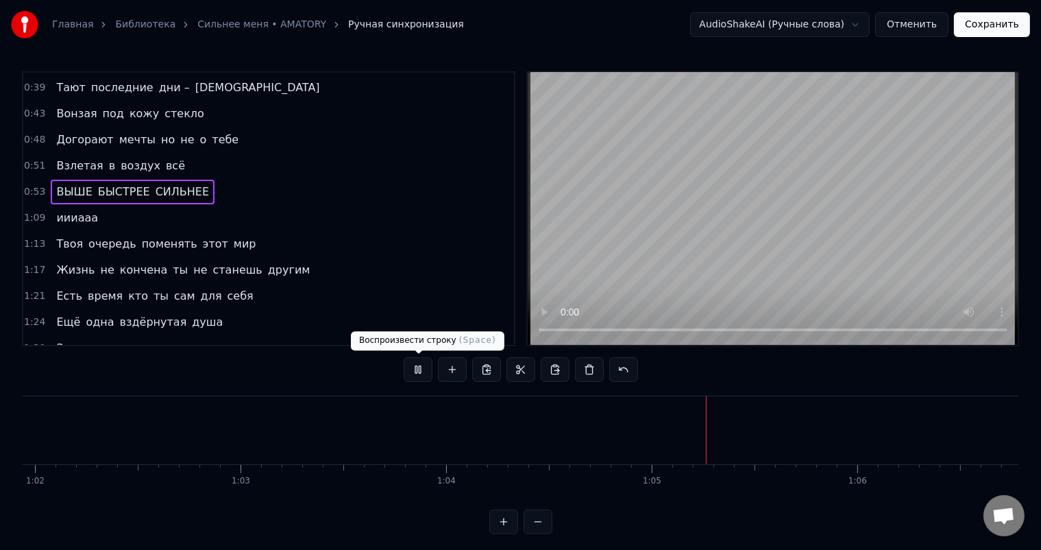
click at [417, 368] on button at bounding box center [418, 369] width 29 height 25
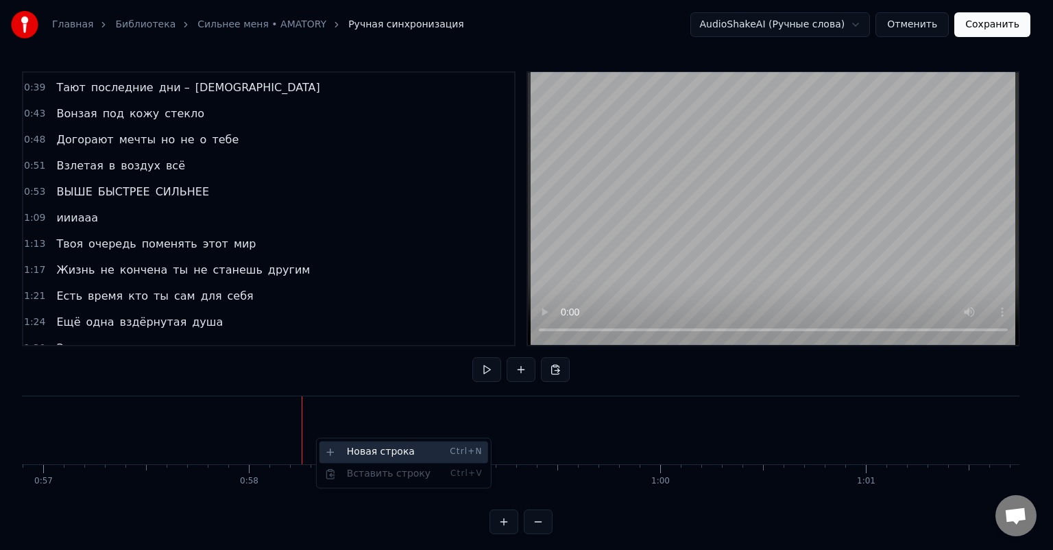
click at [348, 452] on div "Новая строка Ctrl+N" at bounding box center [403, 452] width 169 height 22
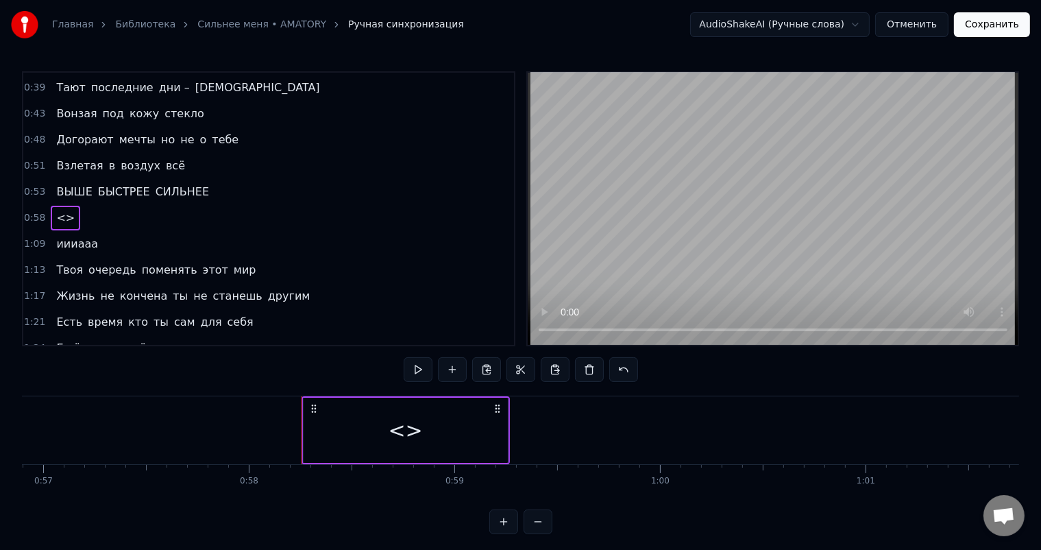
click at [58, 210] on span "<>" at bounding box center [65, 218] width 21 height 16
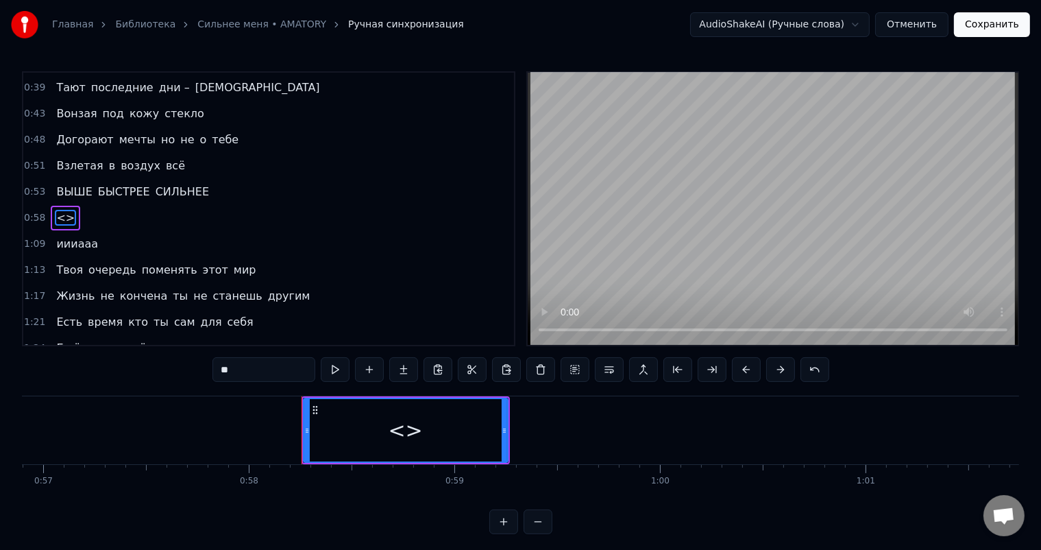
drag, startPoint x: 247, startPoint y: 365, endPoint x: 214, endPoint y: 358, distance: 34.4
click at [211, 358] on div "0:24 Ещё одна вздёрнутая душа – Да 0:28 Отрекшая меня 0:32 Кто я? Я твой герой …" at bounding box center [520, 302] width 997 height 463
drag, startPoint x: 506, startPoint y: 427, endPoint x: 412, endPoint y: 414, distance: 94.8
click at [413, 415] on div at bounding box center [409, 430] width 5 height 62
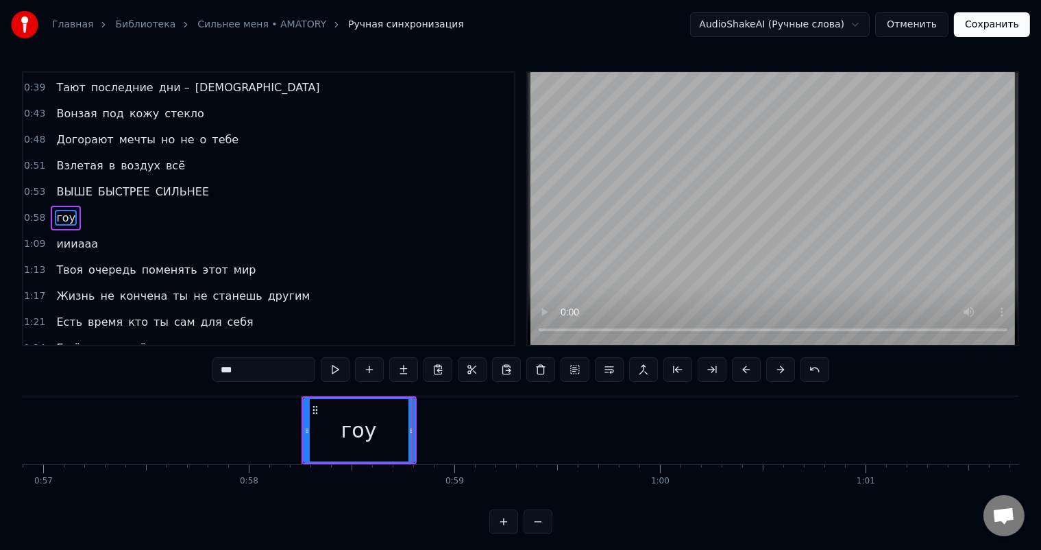
click at [378, 430] on div "гоу" at bounding box center [359, 430] width 110 height 62
drag, startPoint x: 243, startPoint y: 370, endPoint x: 217, endPoint y: 380, distance: 28.0
click at [217, 380] on input "***" at bounding box center [263, 369] width 103 height 25
type input "*"
type input "**"
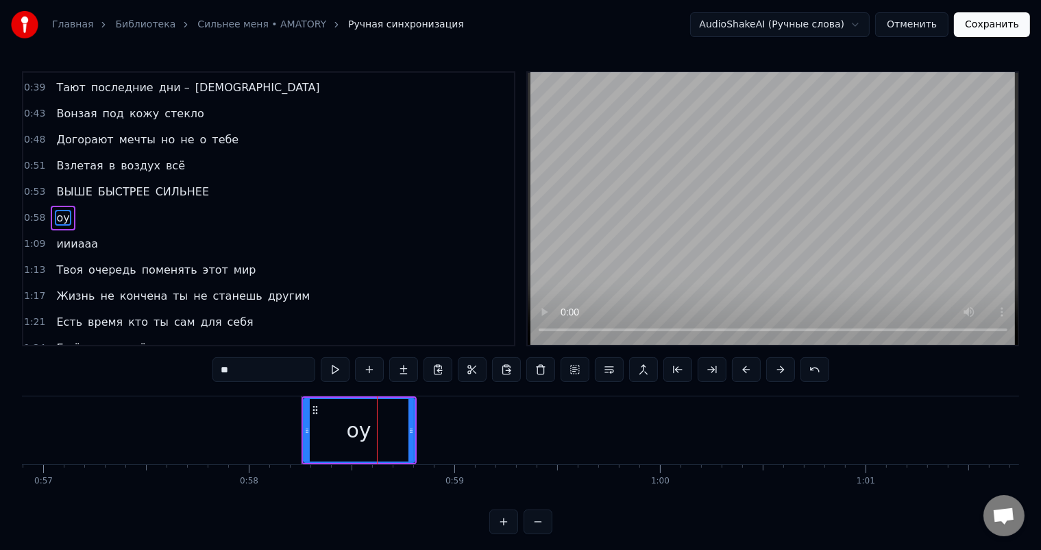
click at [262, 189] on div "0:53 ВЫШЕ БЫСТРЕЕ СИЛЬНЕЕ" at bounding box center [268, 192] width 491 height 26
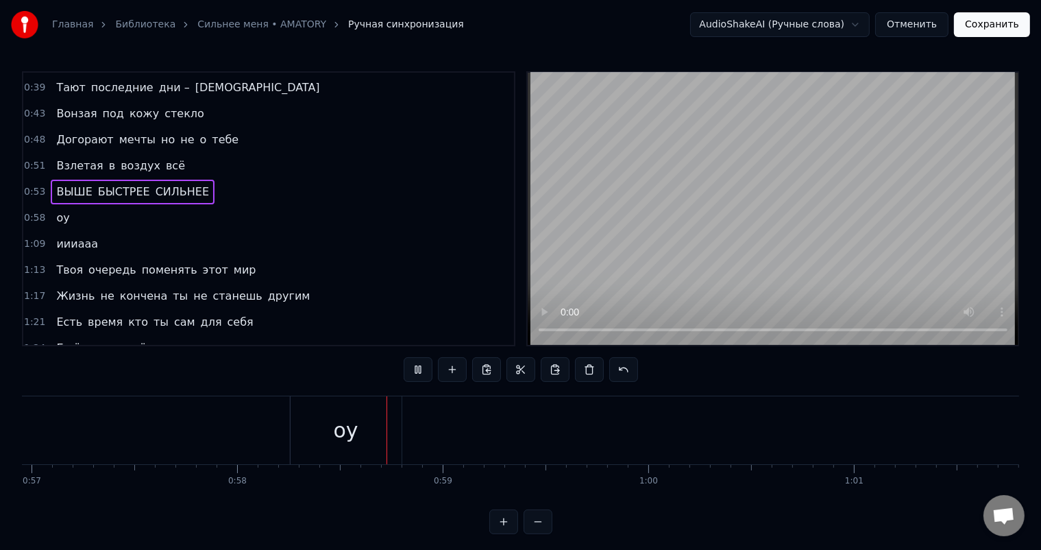
scroll to position [0, 11852]
click at [179, 184] on span "СИЛЬНЕЕ" at bounding box center [182, 192] width 56 height 16
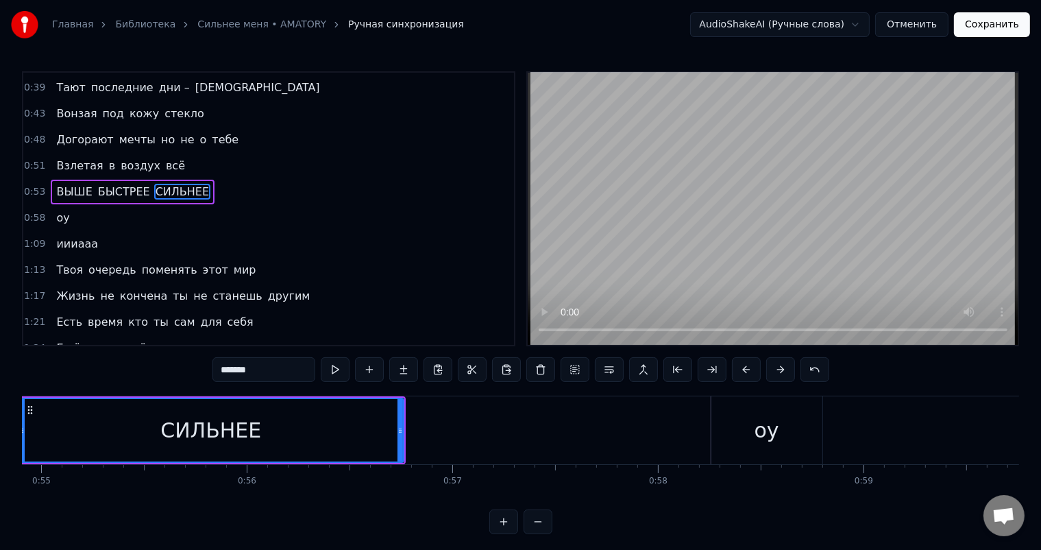
scroll to position [0, 11214]
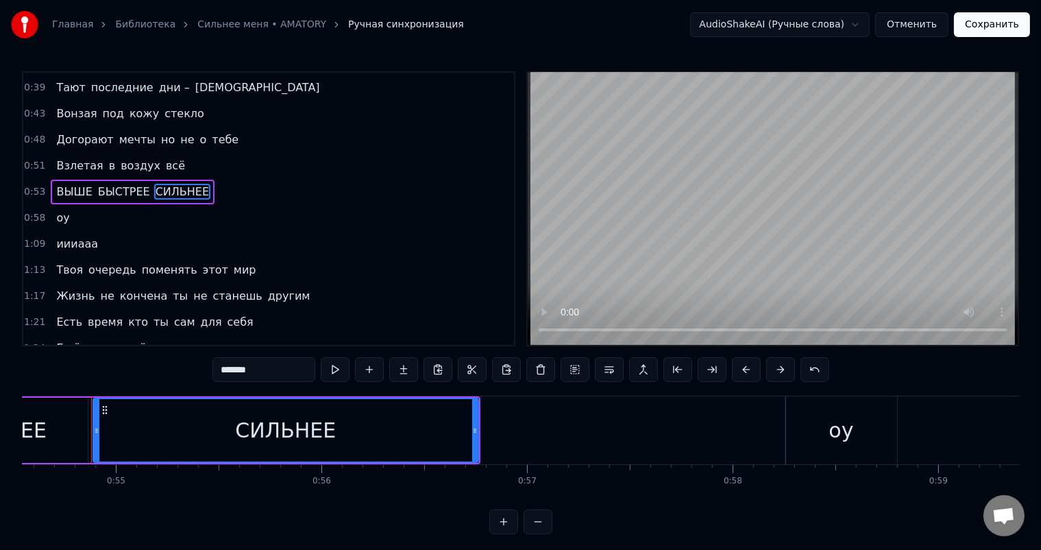
click at [266, 369] on input "*******" at bounding box center [263, 369] width 103 height 25
type input "*********"
click at [219, 160] on div "0:51 Взлетая в воздух всё" at bounding box center [268, 166] width 491 height 26
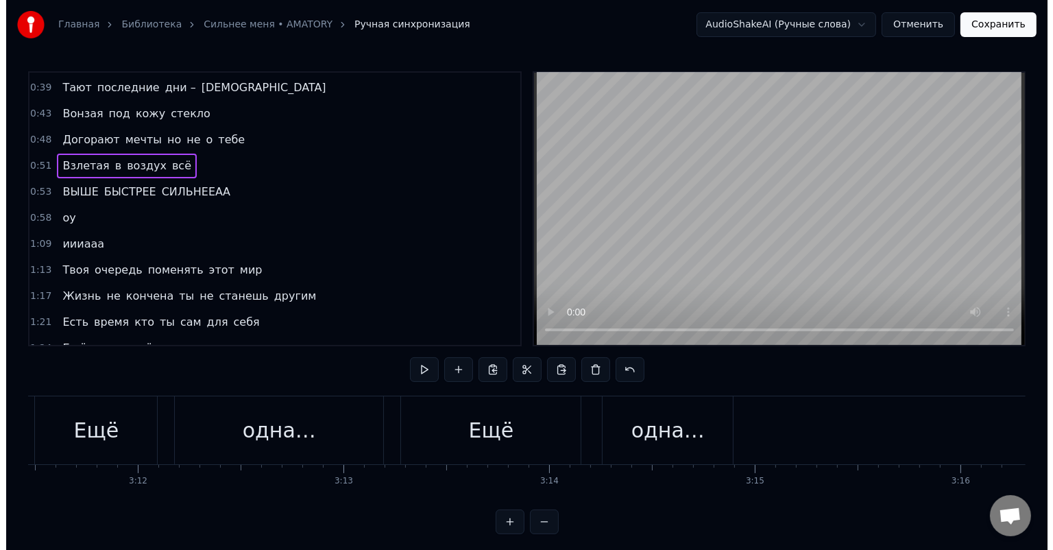
scroll to position [0, 39366]
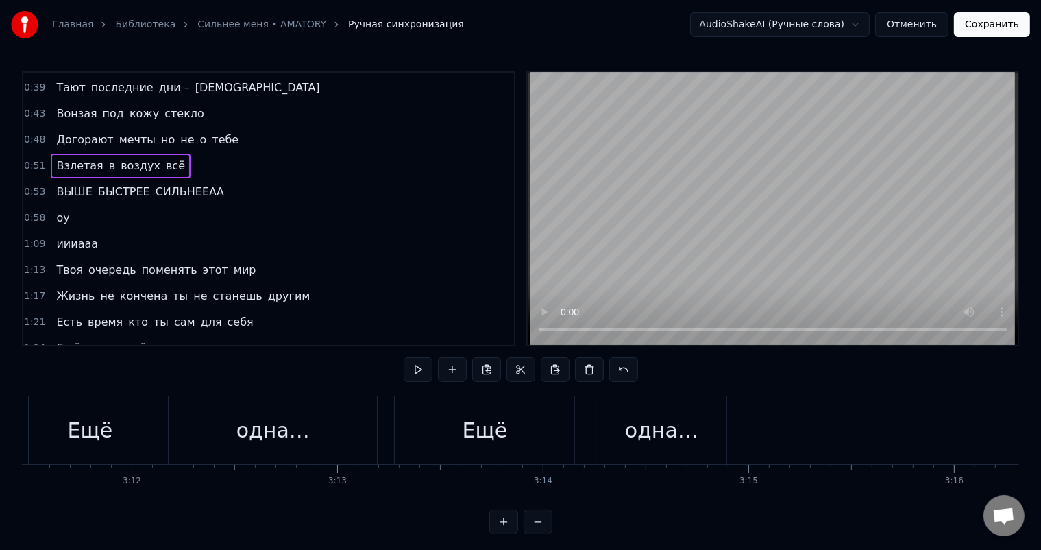
click at [984, 27] on button "Сохранить" at bounding box center [992, 24] width 76 height 25
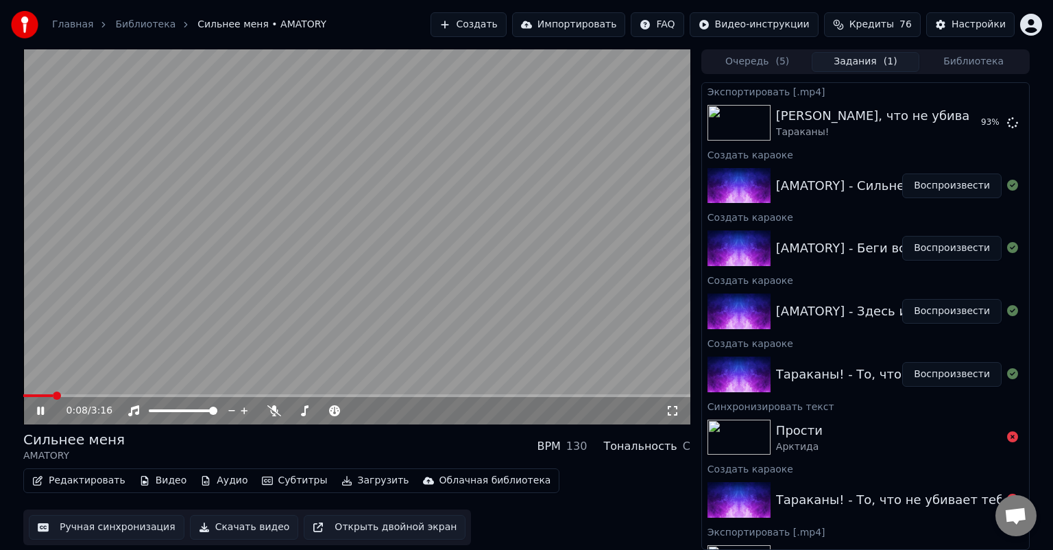
click at [38, 408] on icon at bounding box center [40, 410] width 7 height 8
click at [224, 526] on button "Скачать видео" at bounding box center [244, 527] width 109 height 25
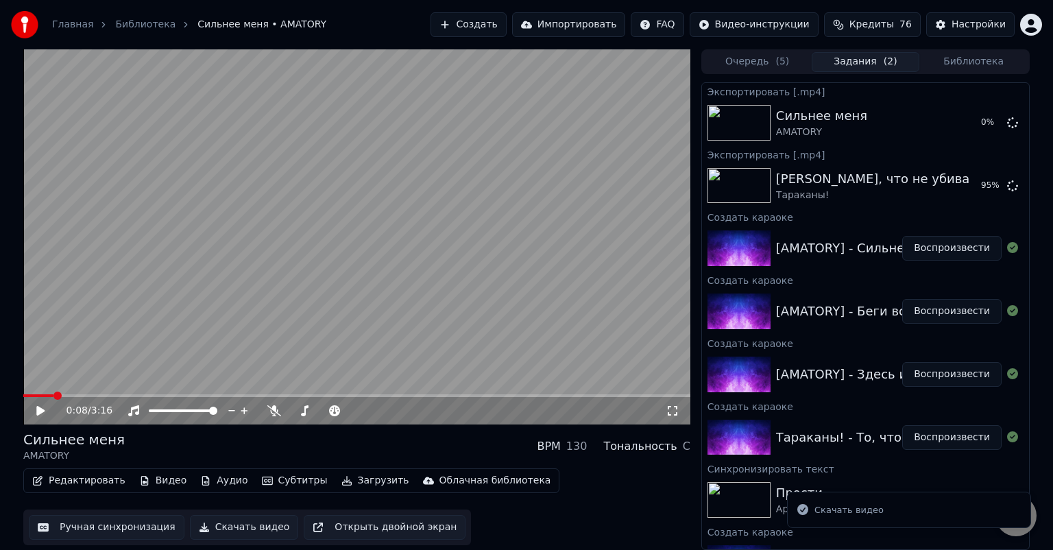
click at [842, 324] on div "[AMATORY] - Беги вслед за мной Воспроизвести" at bounding box center [865, 311] width 327 height 47
click at [820, 293] on div "[AMATORY] - Беги вслед за мной Воспроизвести" at bounding box center [865, 311] width 327 height 47
click at [947, 311] on button "Воспроизвести" at bounding box center [951, 311] width 99 height 25
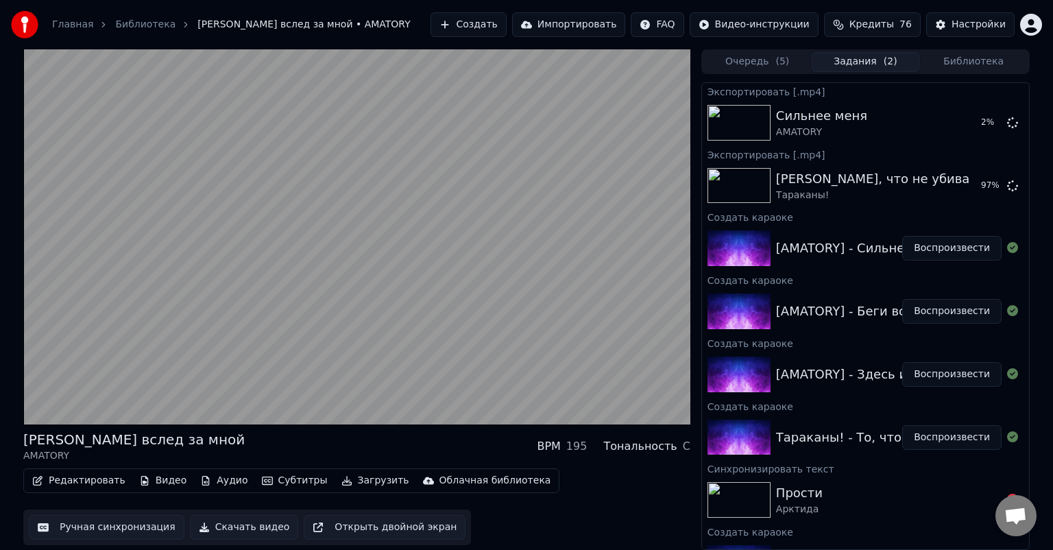
click at [245, 525] on button "Скачать видео" at bounding box center [244, 527] width 109 height 25
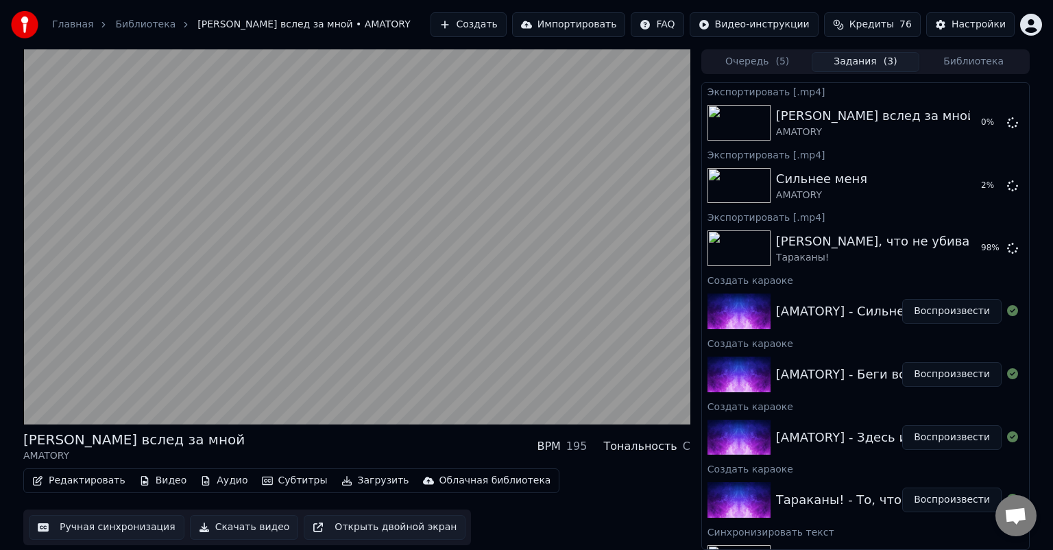
click at [935, 433] on button "Воспроизвести" at bounding box center [951, 437] width 99 height 25
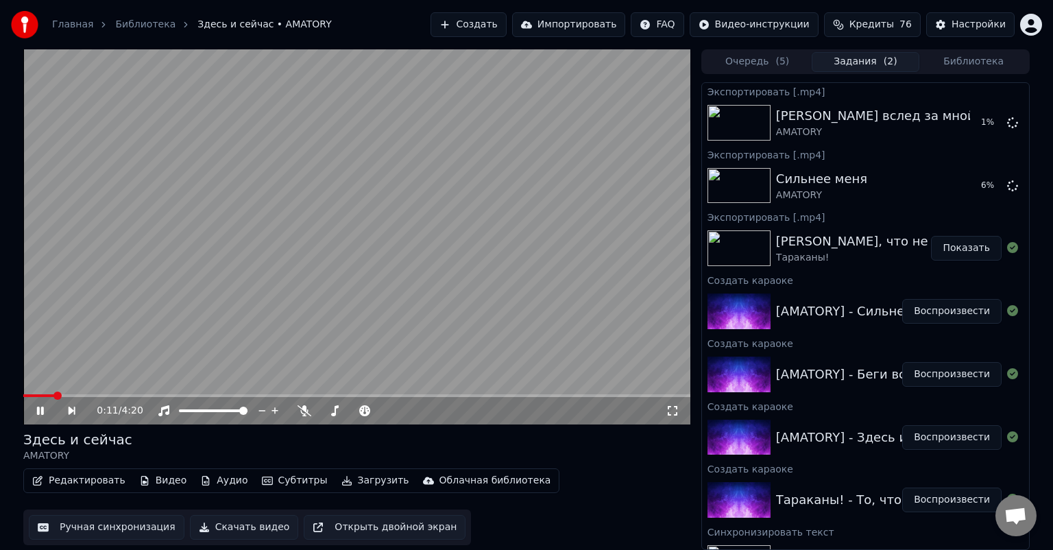
click at [228, 537] on button "Скачать видео" at bounding box center [244, 527] width 109 height 25
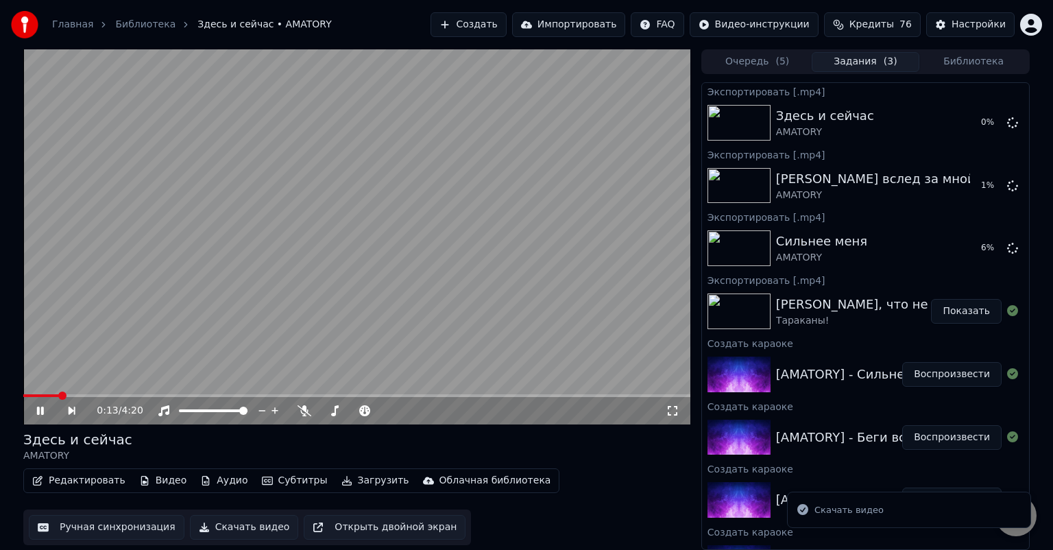
click at [41, 406] on icon at bounding box center [50, 410] width 32 height 11
